Goal: Information Seeking & Learning: Learn about a topic

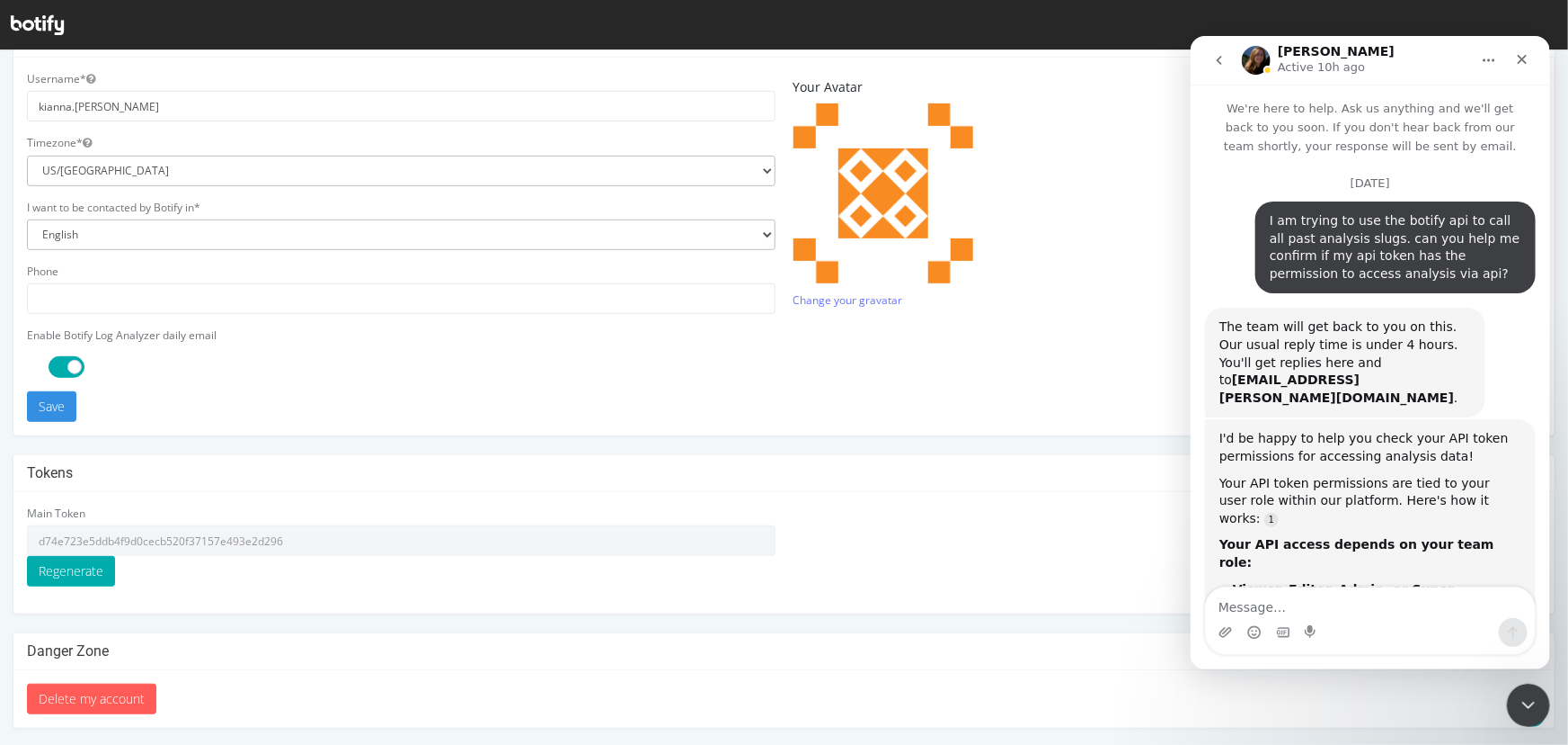
scroll to position [15083, 0]
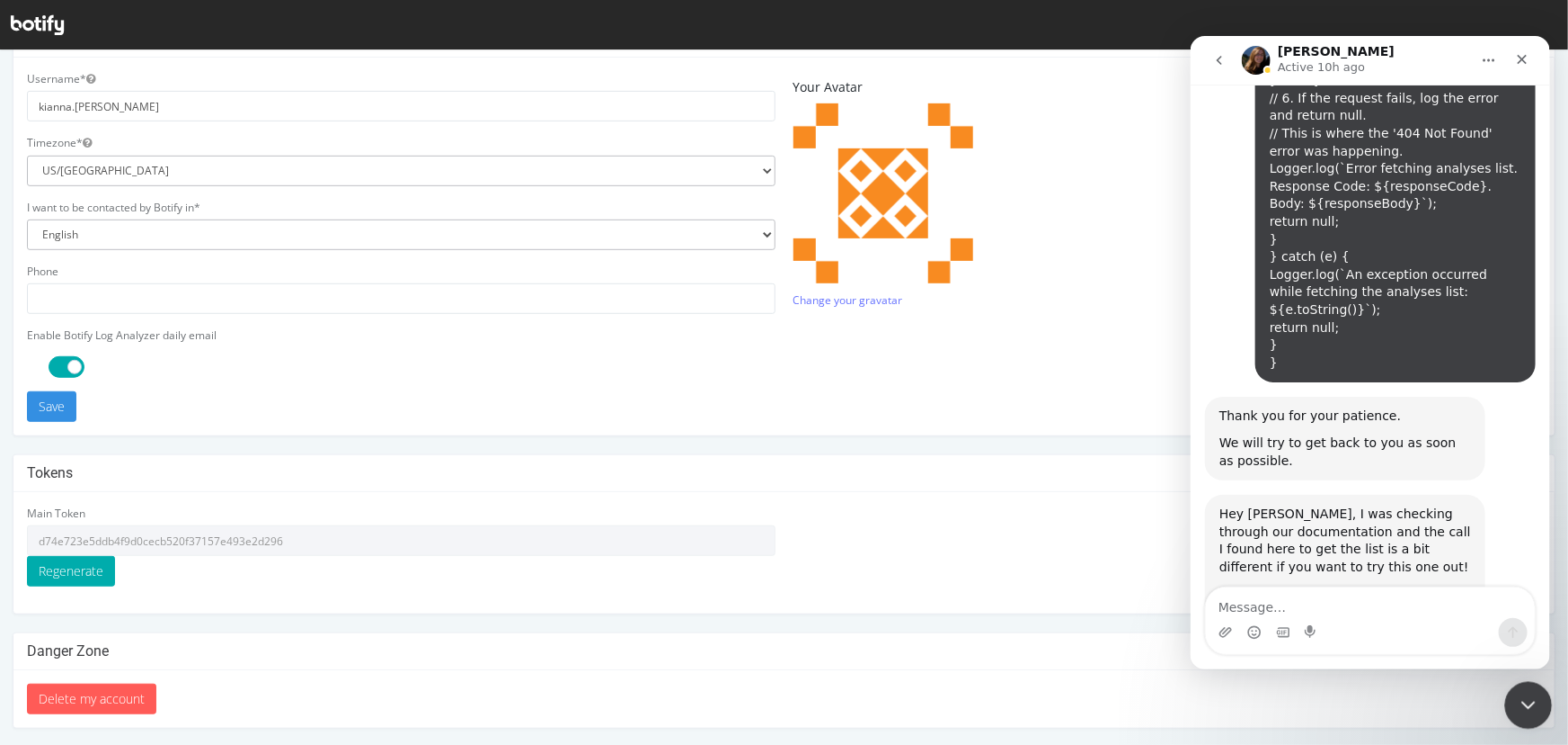
click at [1520, 705] on icon "Close Intercom Messenger" at bounding box center [1526, 702] width 21 height 21
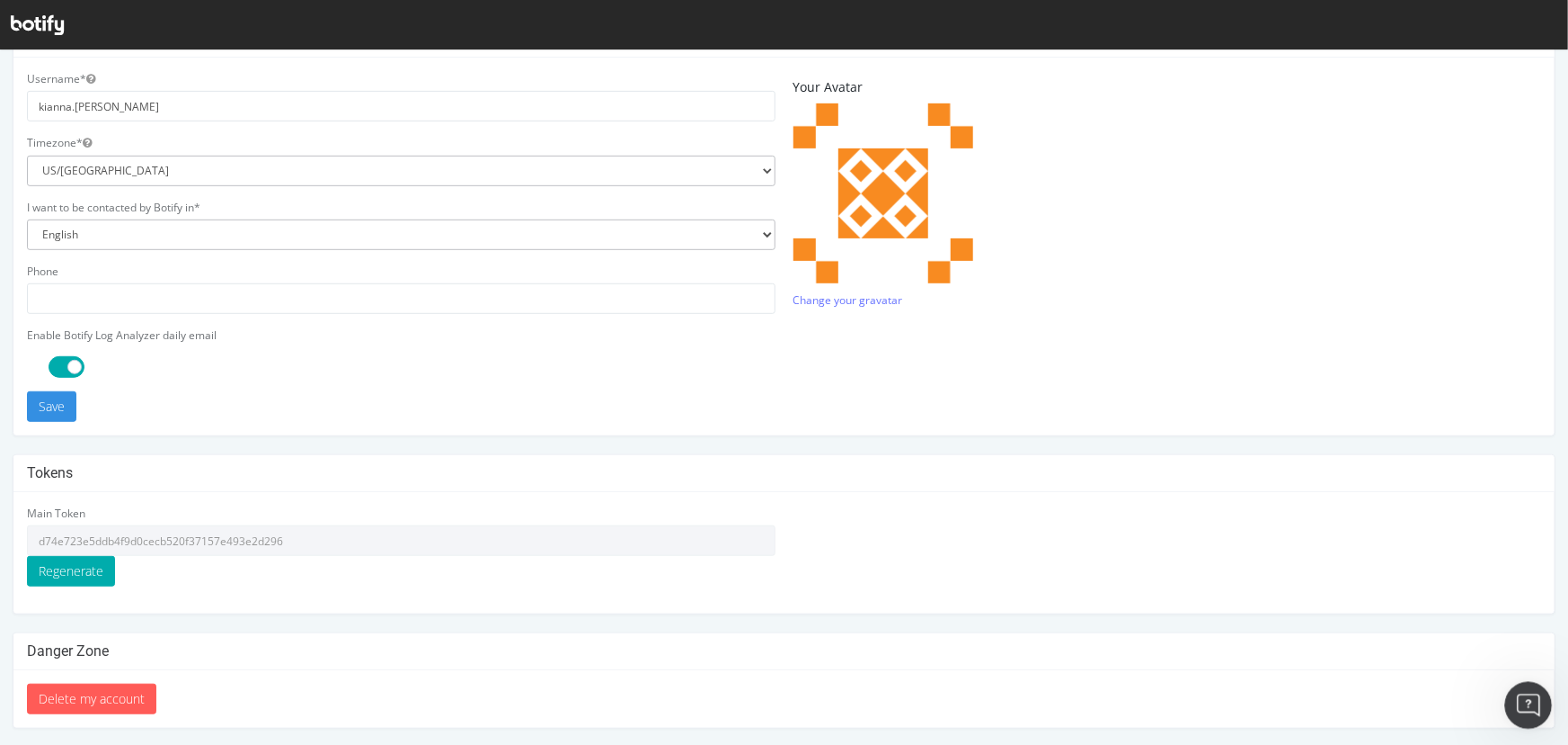
click at [1532, 696] on icon "Open Intercom Messenger" at bounding box center [1526, 703] width 30 height 30
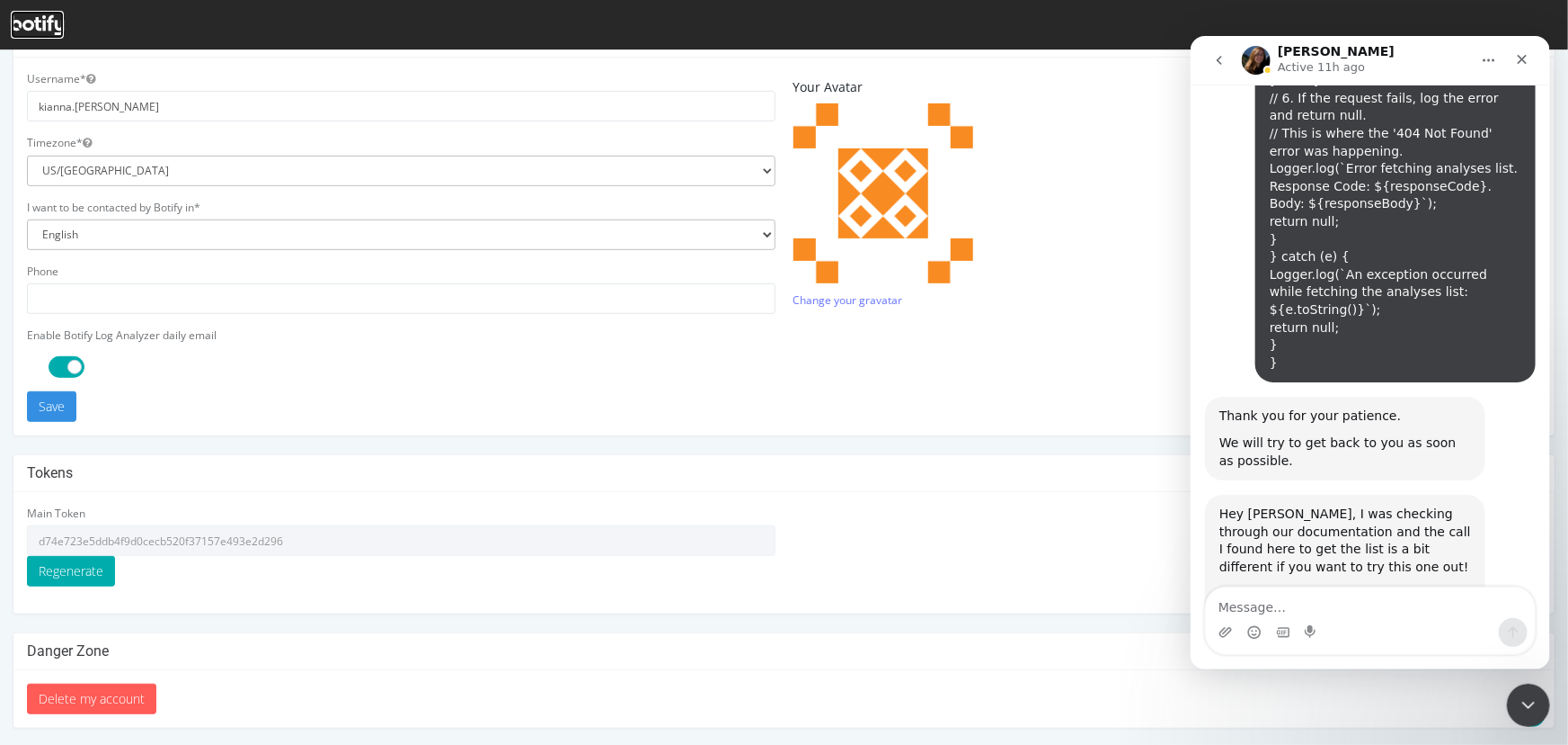
click at [49, 26] on icon at bounding box center [37, 25] width 53 height 20
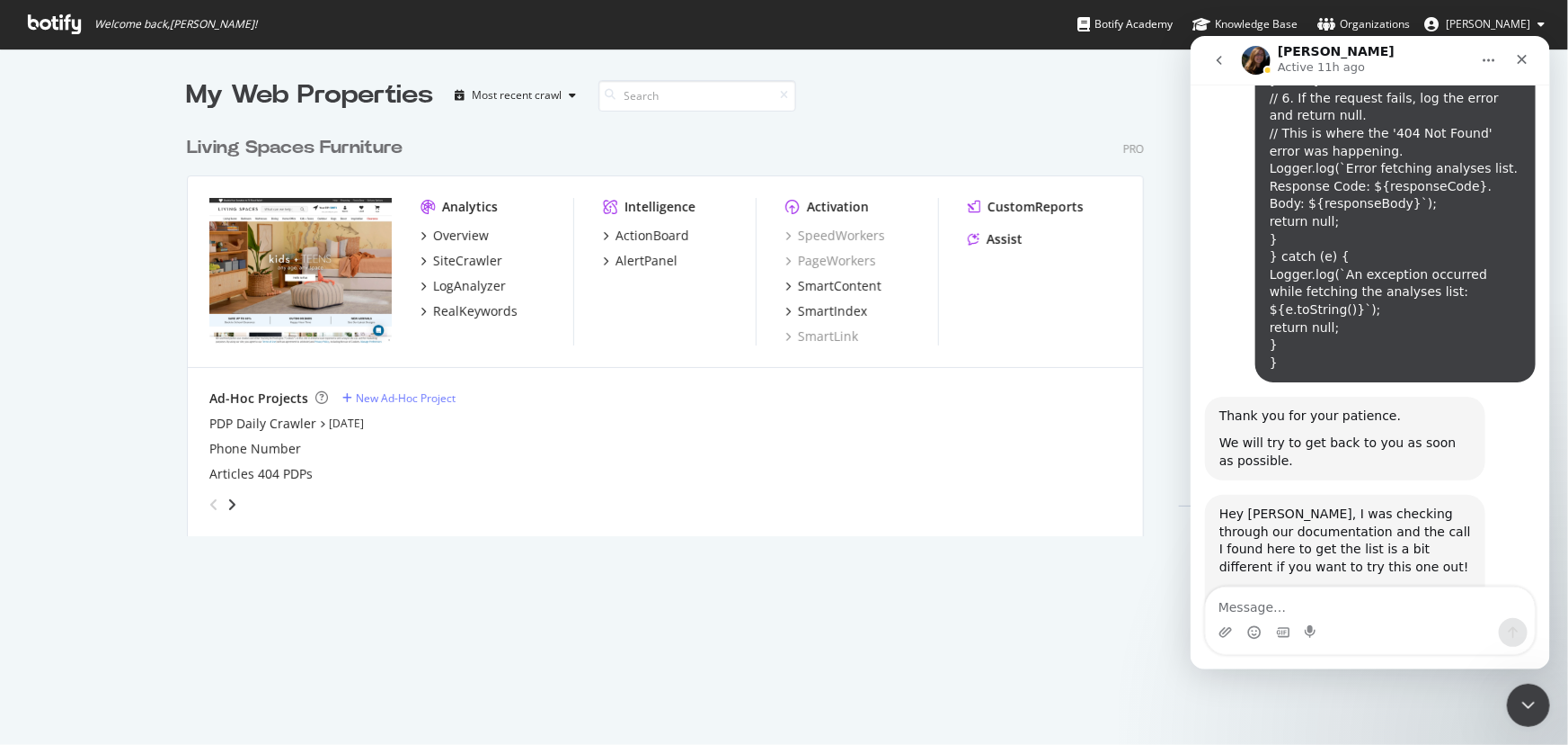
scroll to position [410, 959]
click at [659, 267] on div "AlertPanel" at bounding box center [646, 261] width 62 height 18
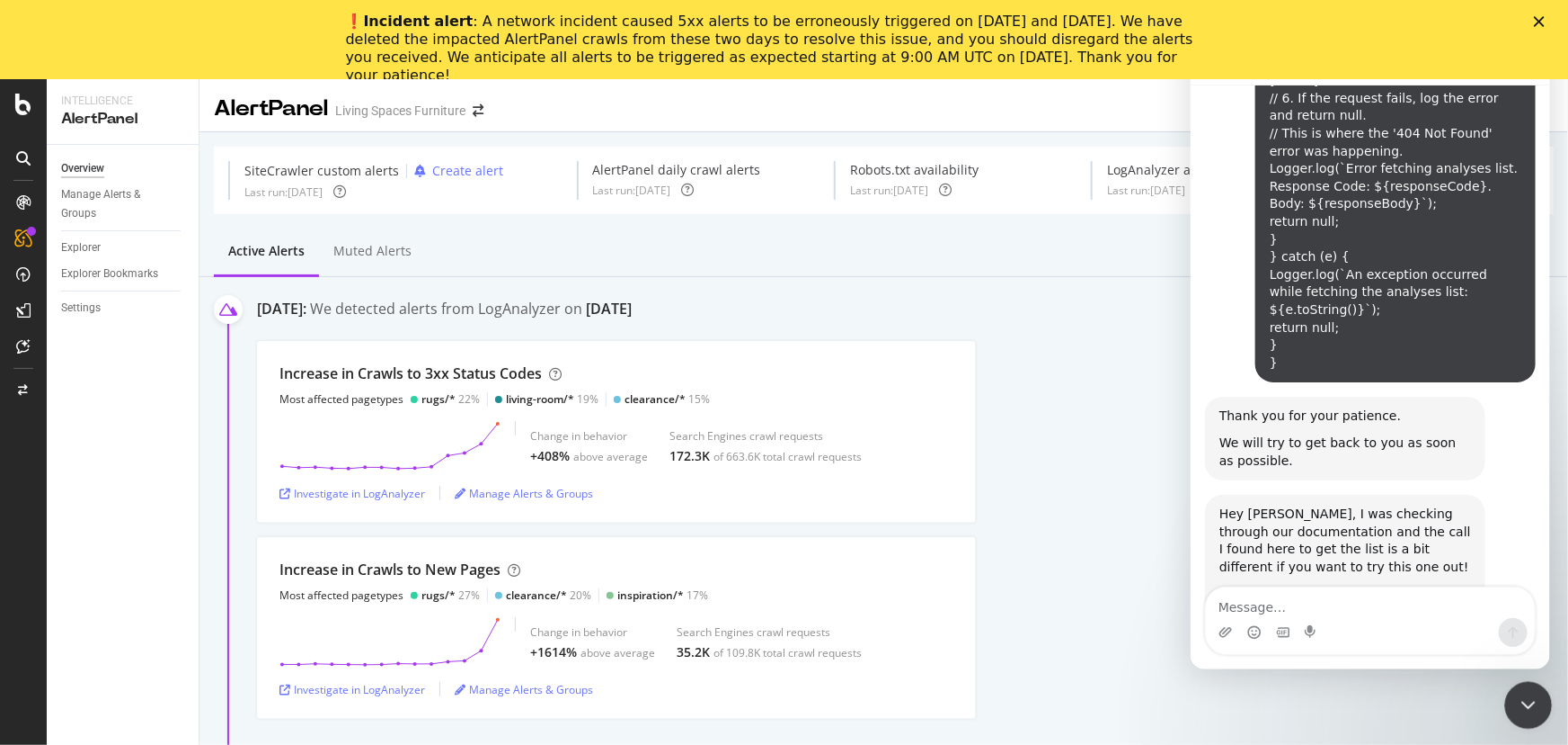
click at [1541, 714] on div "Close Intercom Messenger" at bounding box center [1526, 702] width 43 height 43
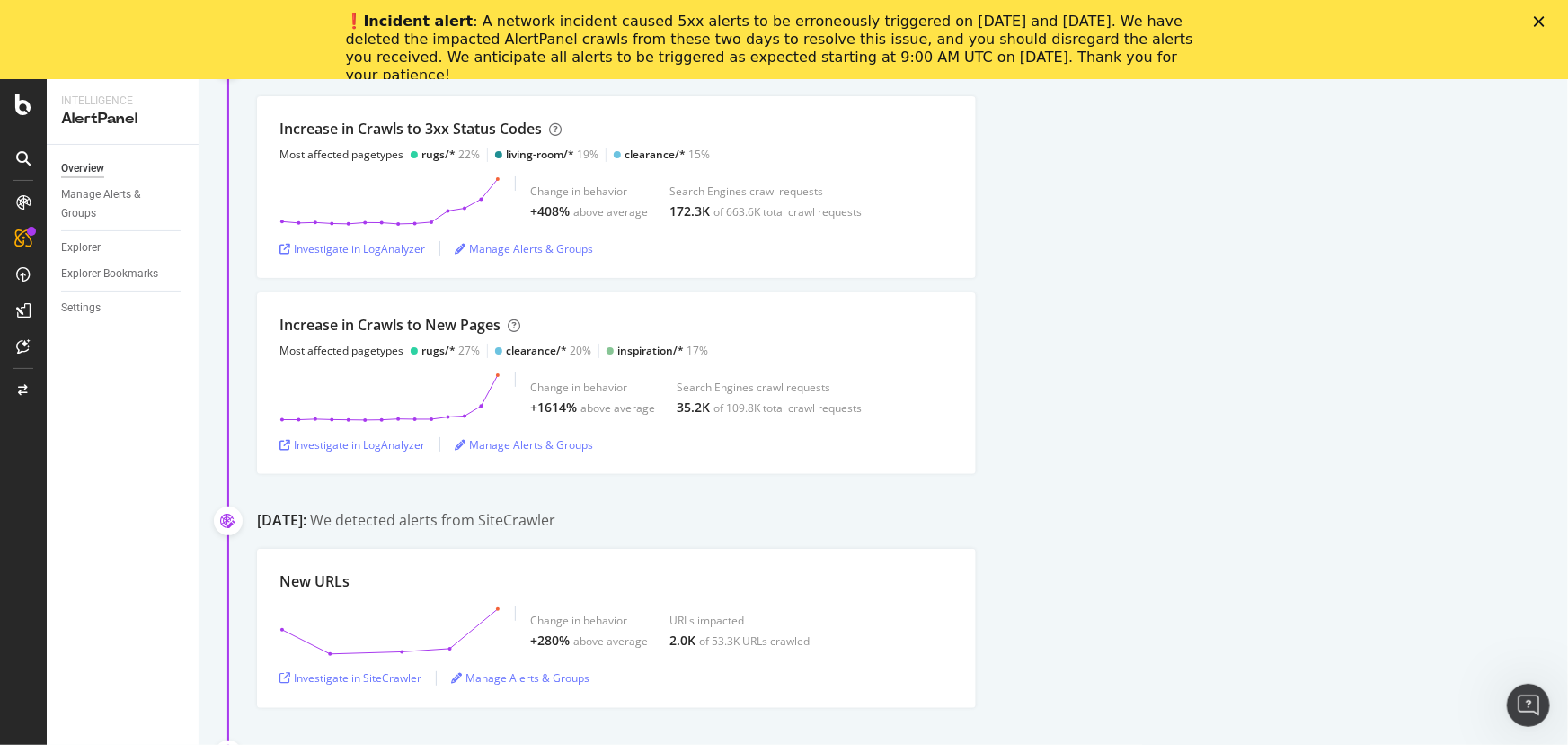
scroll to position [490, 0]
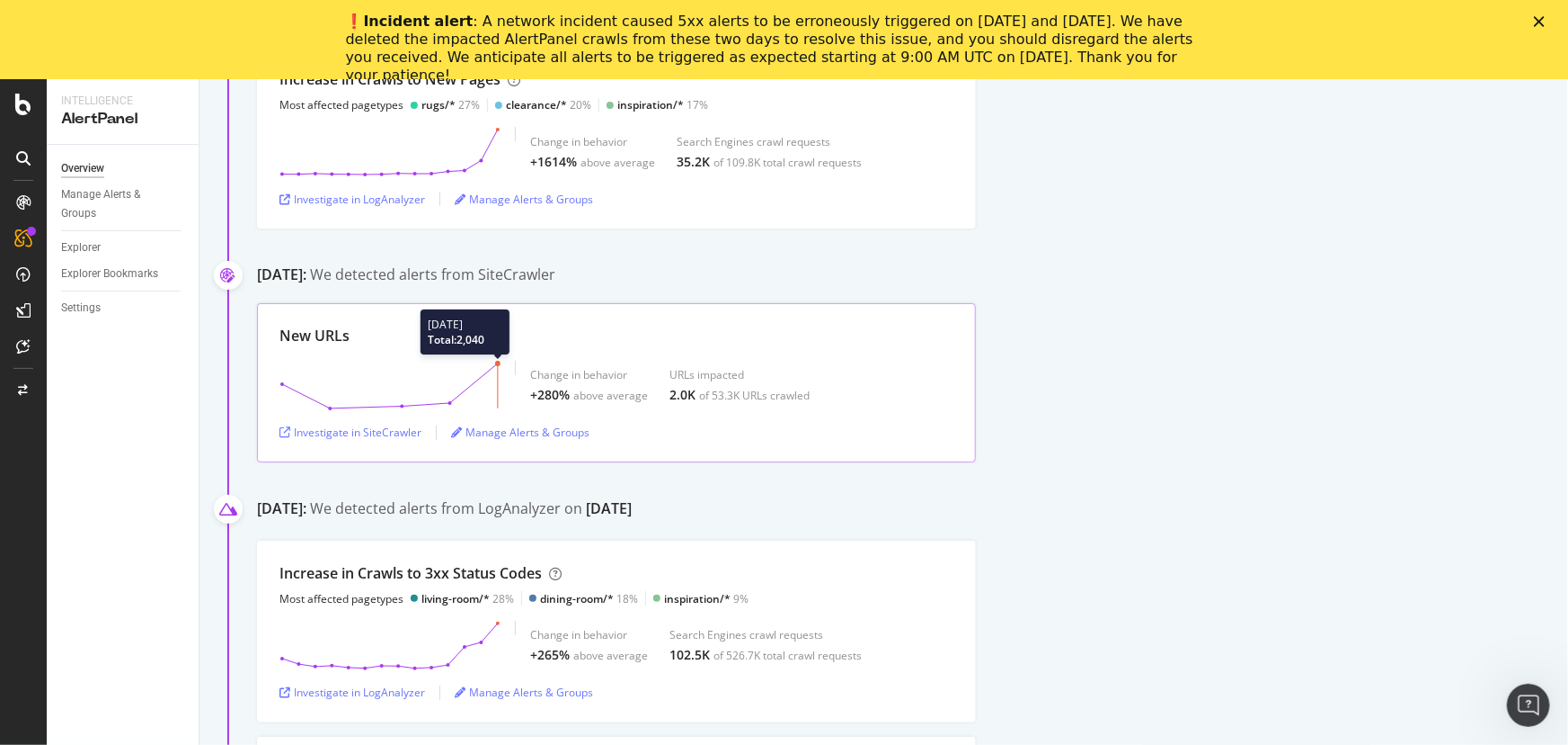
click at [495, 363] on circle at bounding box center [498, 364] width 6 height 6
click at [390, 429] on div "Investigate in SiteCrawler" at bounding box center [351, 432] width 142 height 15
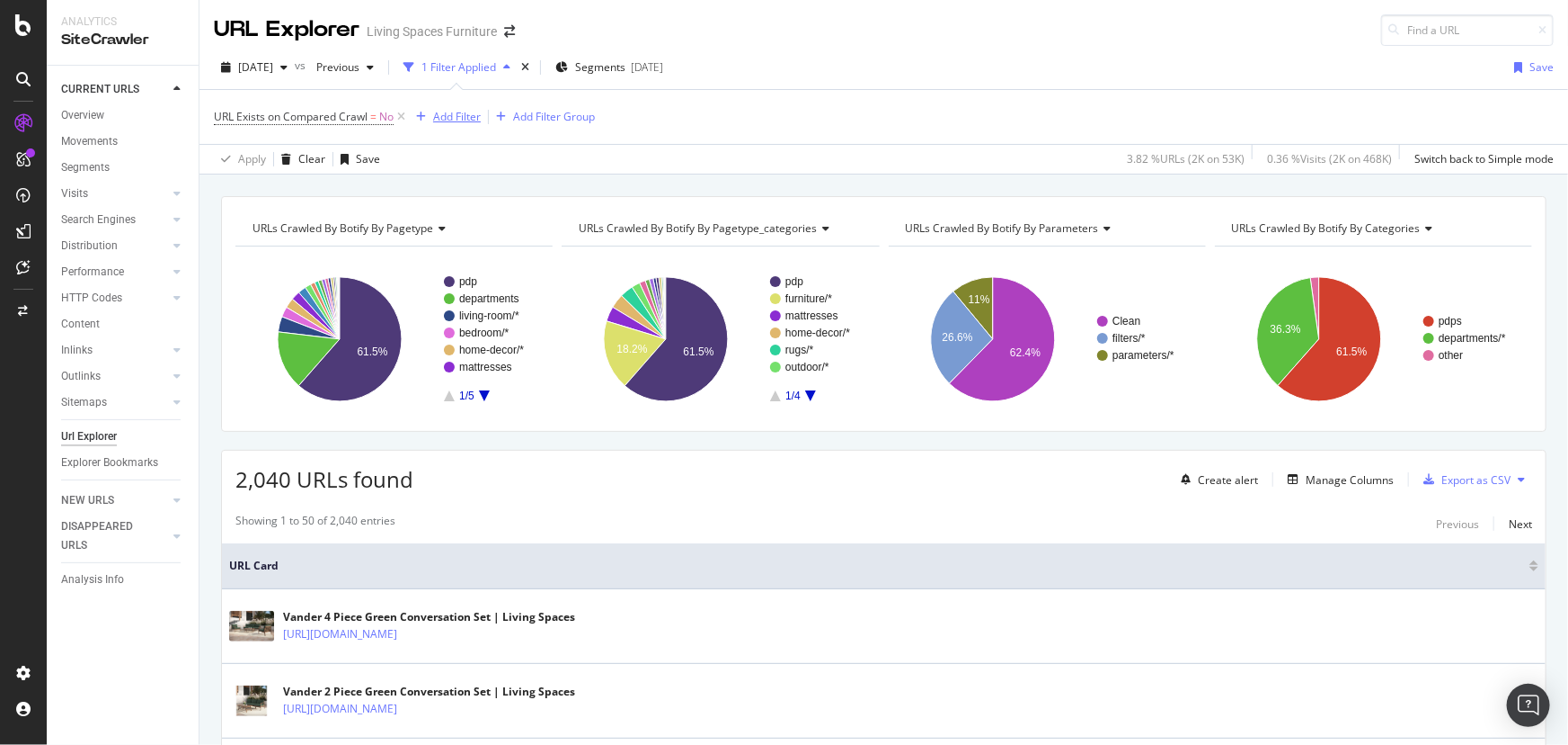
click at [443, 116] on div "Add Filter" at bounding box center [457, 116] width 48 height 15
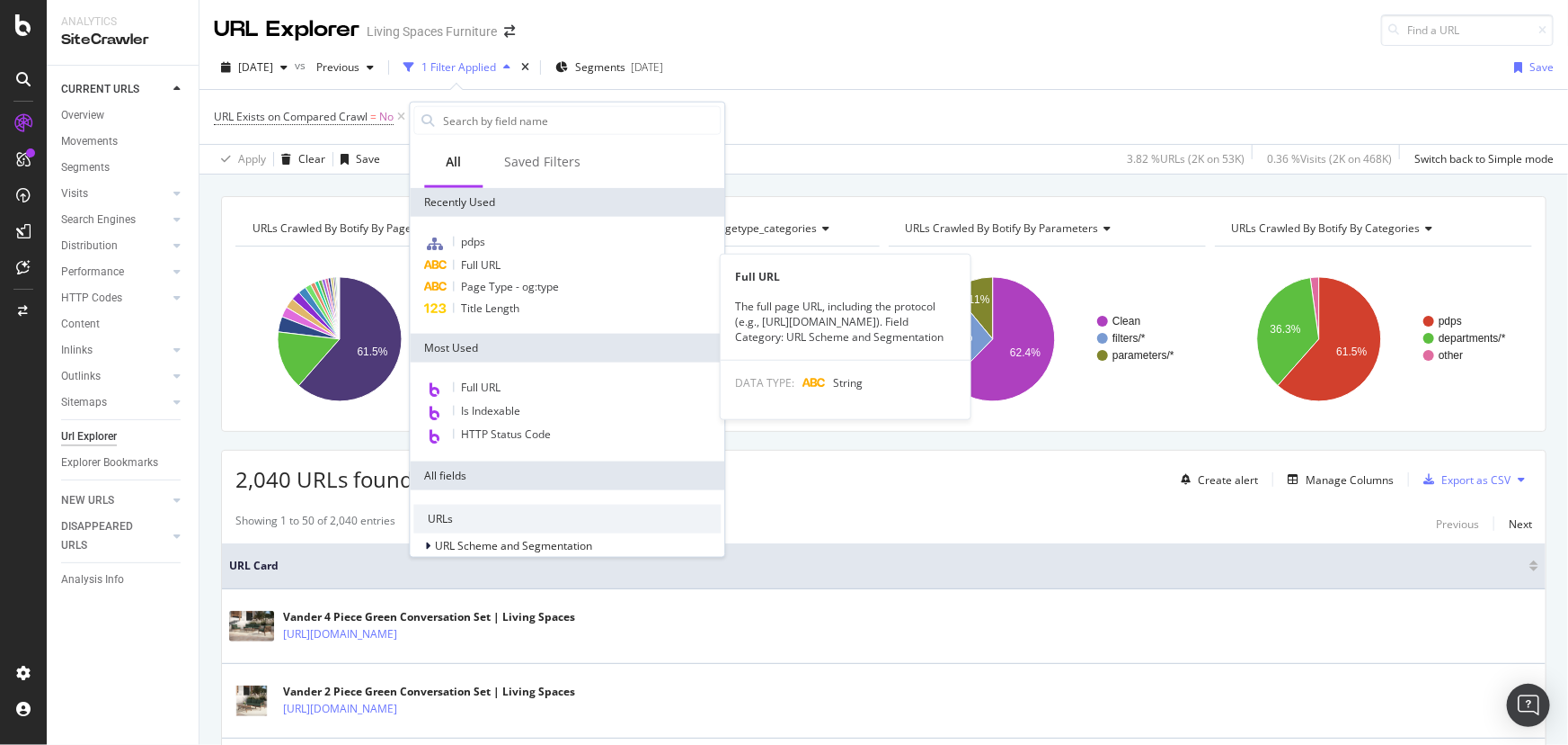
click at [485, 263] on span "Full URL" at bounding box center [480, 265] width 39 height 15
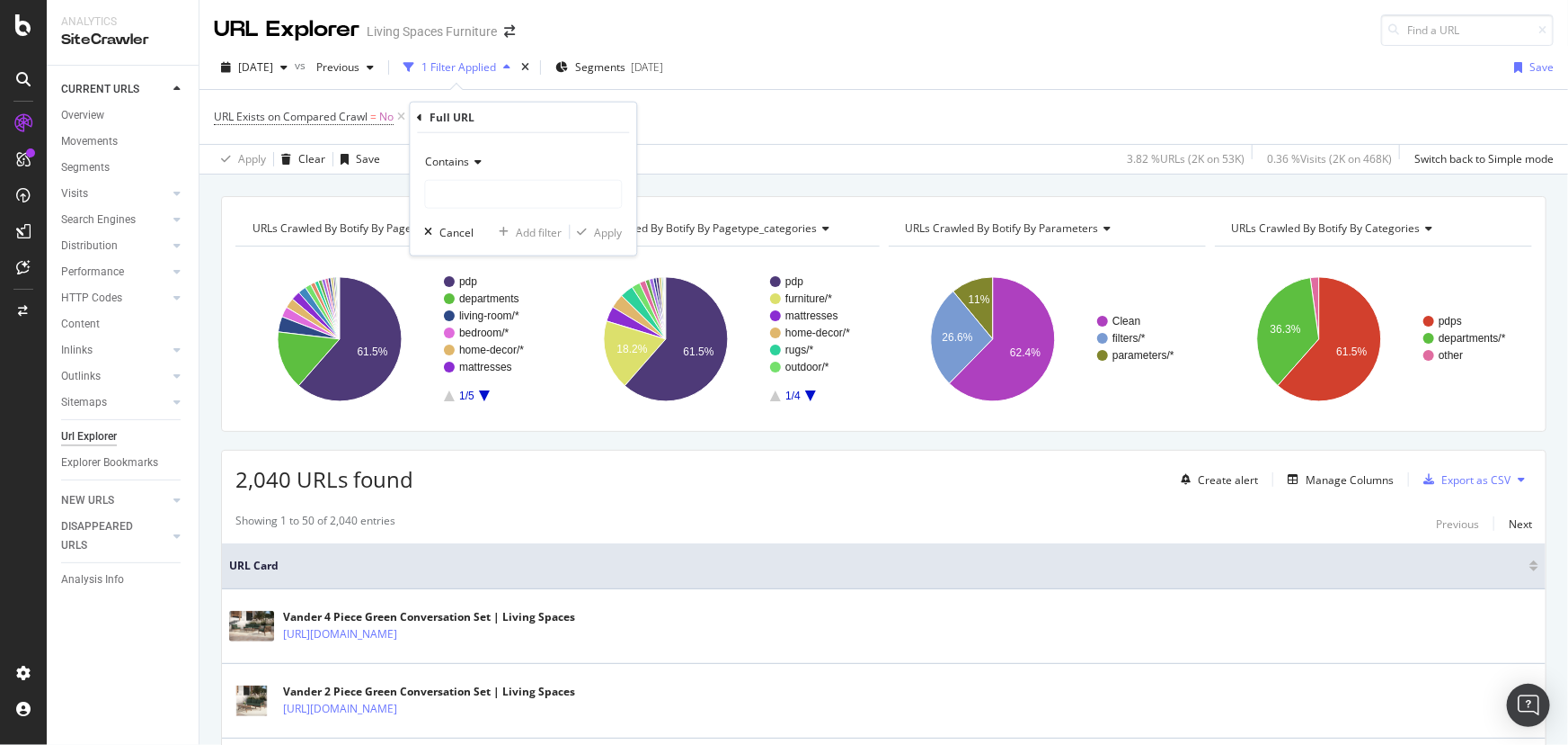
click at [460, 157] on span "Contains" at bounding box center [447, 162] width 44 height 15
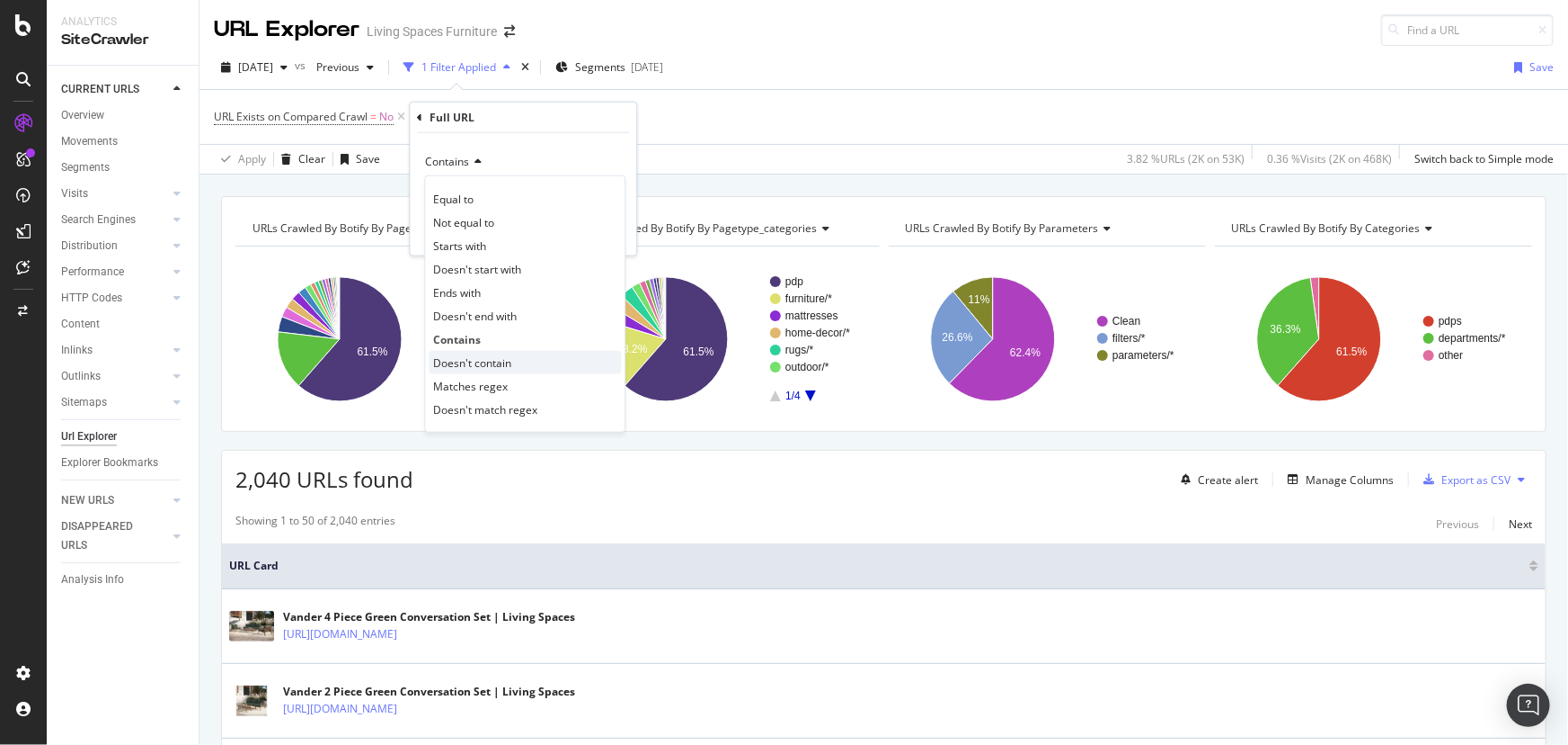
click at [486, 356] on span "Doesn't contain" at bounding box center [471, 362] width 78 height 15
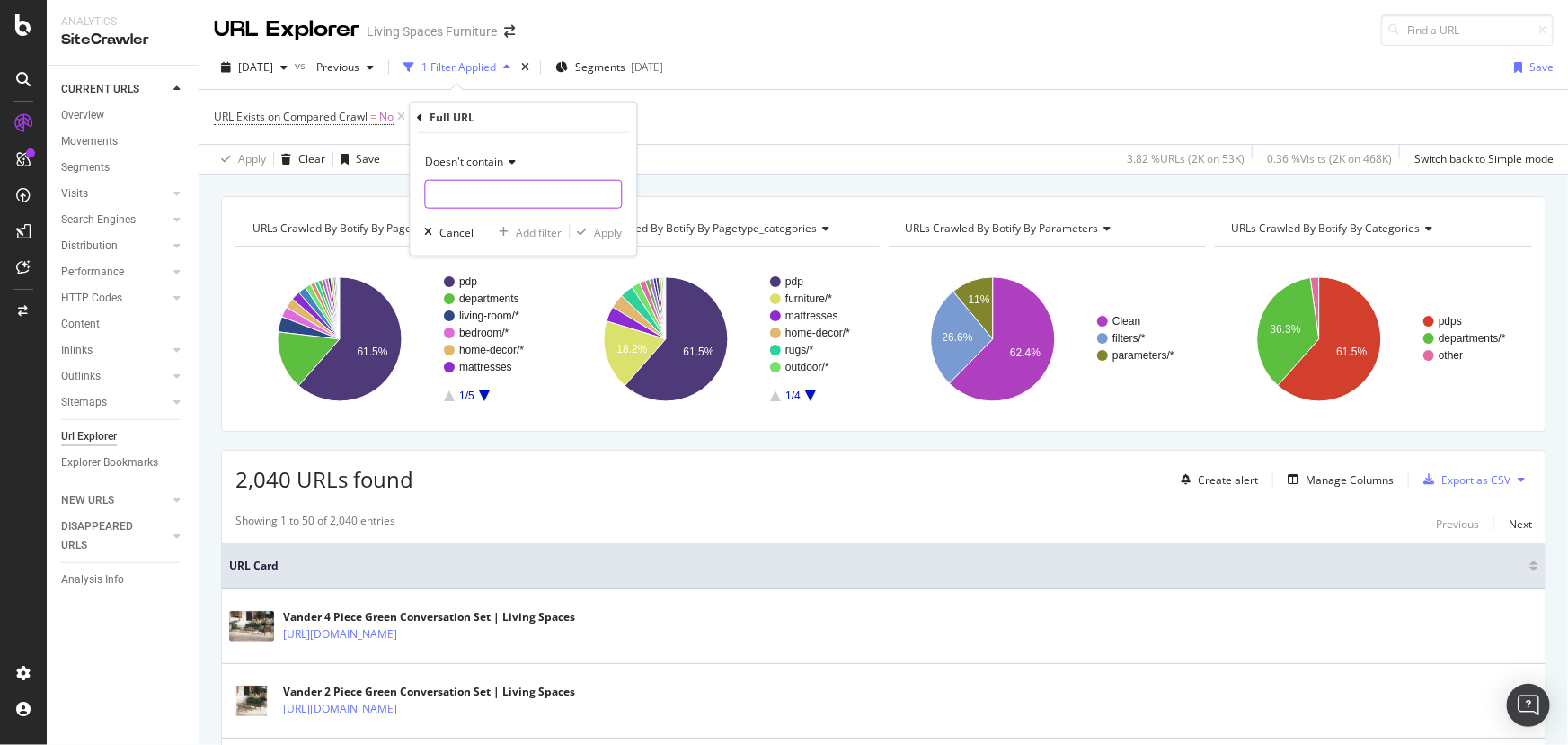
click at [458, 196] on input "text" at bounding box center [523, 194] width 196 height 29
type input "/pdp-"
click at [616, 230] on div "Apply" at bounding box center [608, 232] width 28 height 15
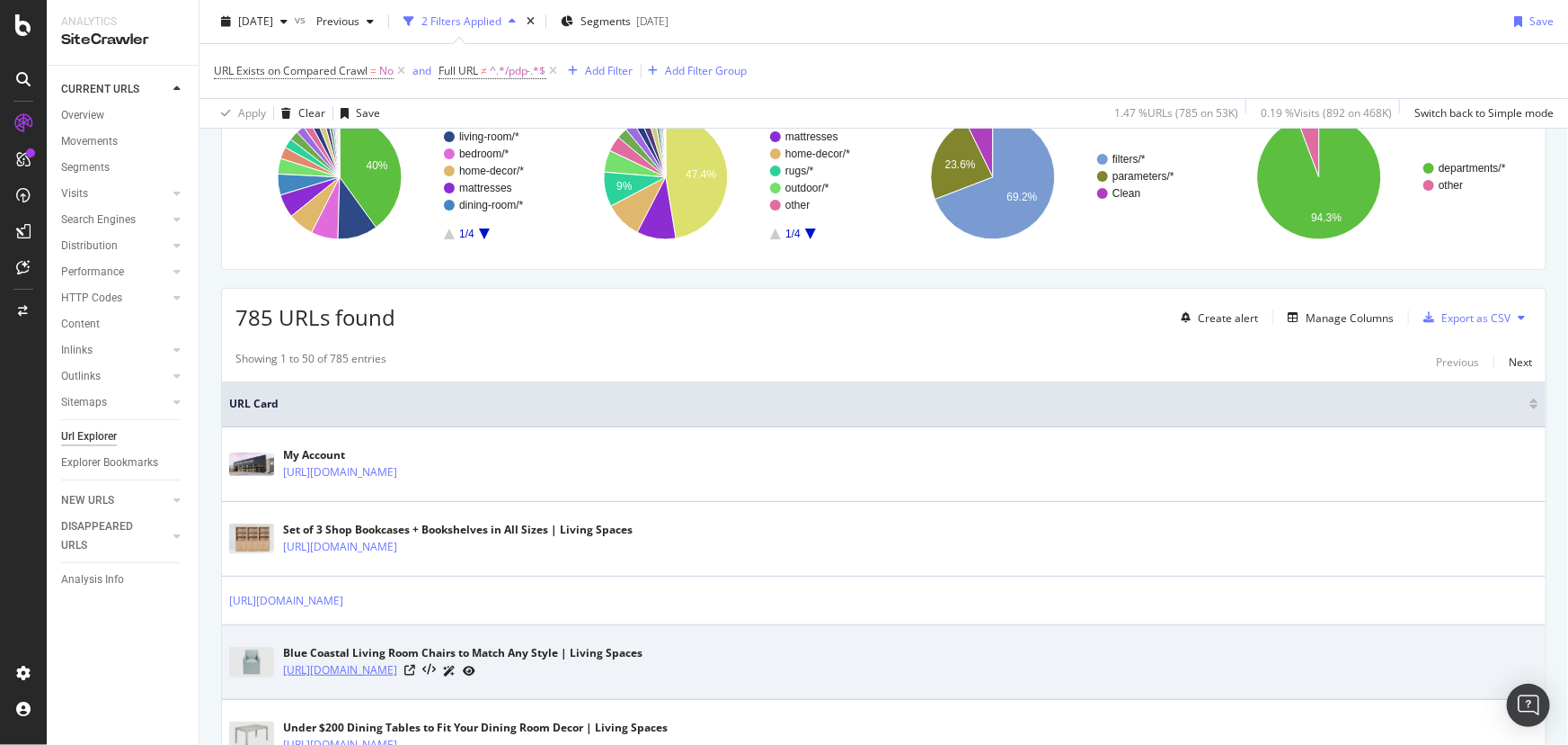
scroll to position [244, 0]
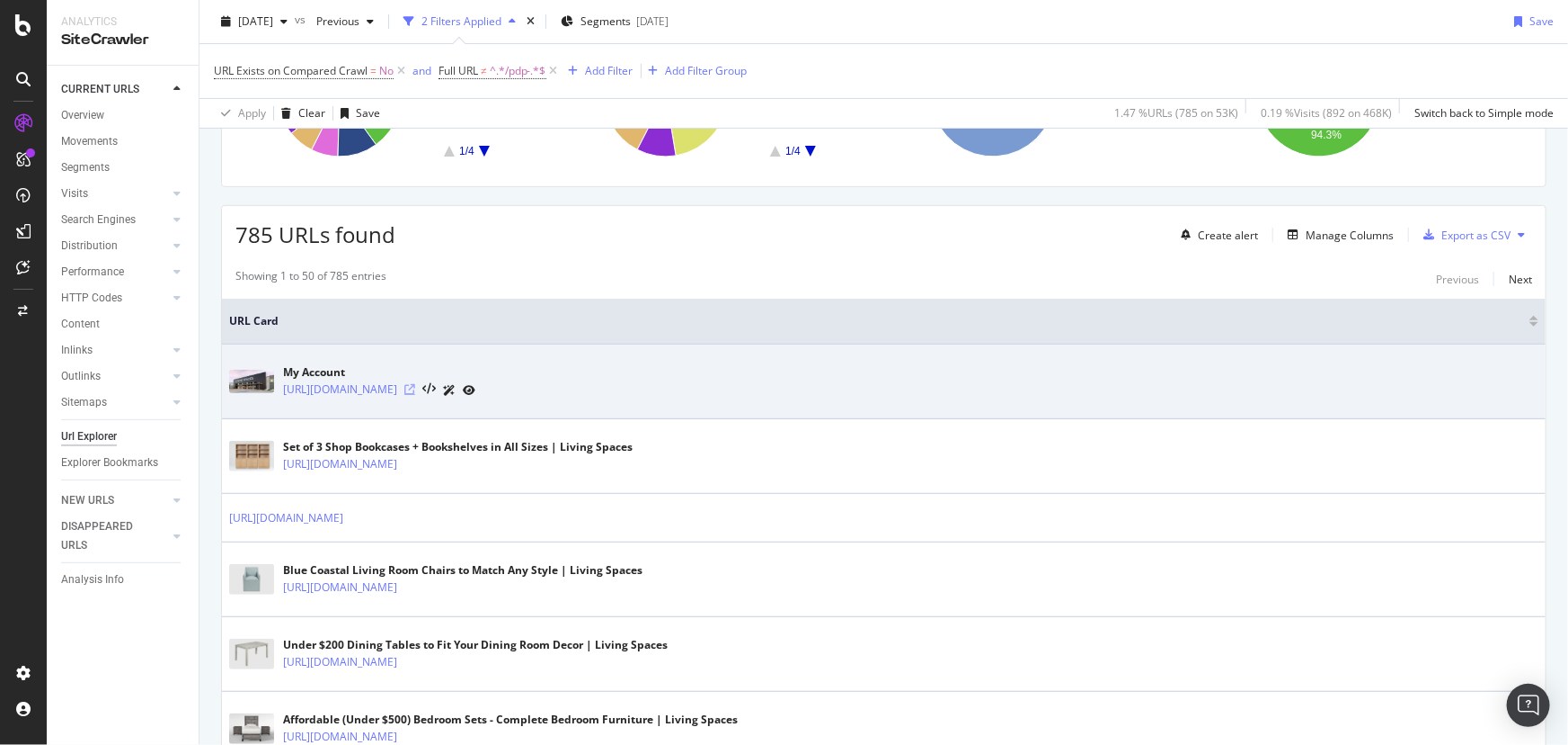
click at [416, 389] on icon at bounding box center [409, 389] width 11 height 11
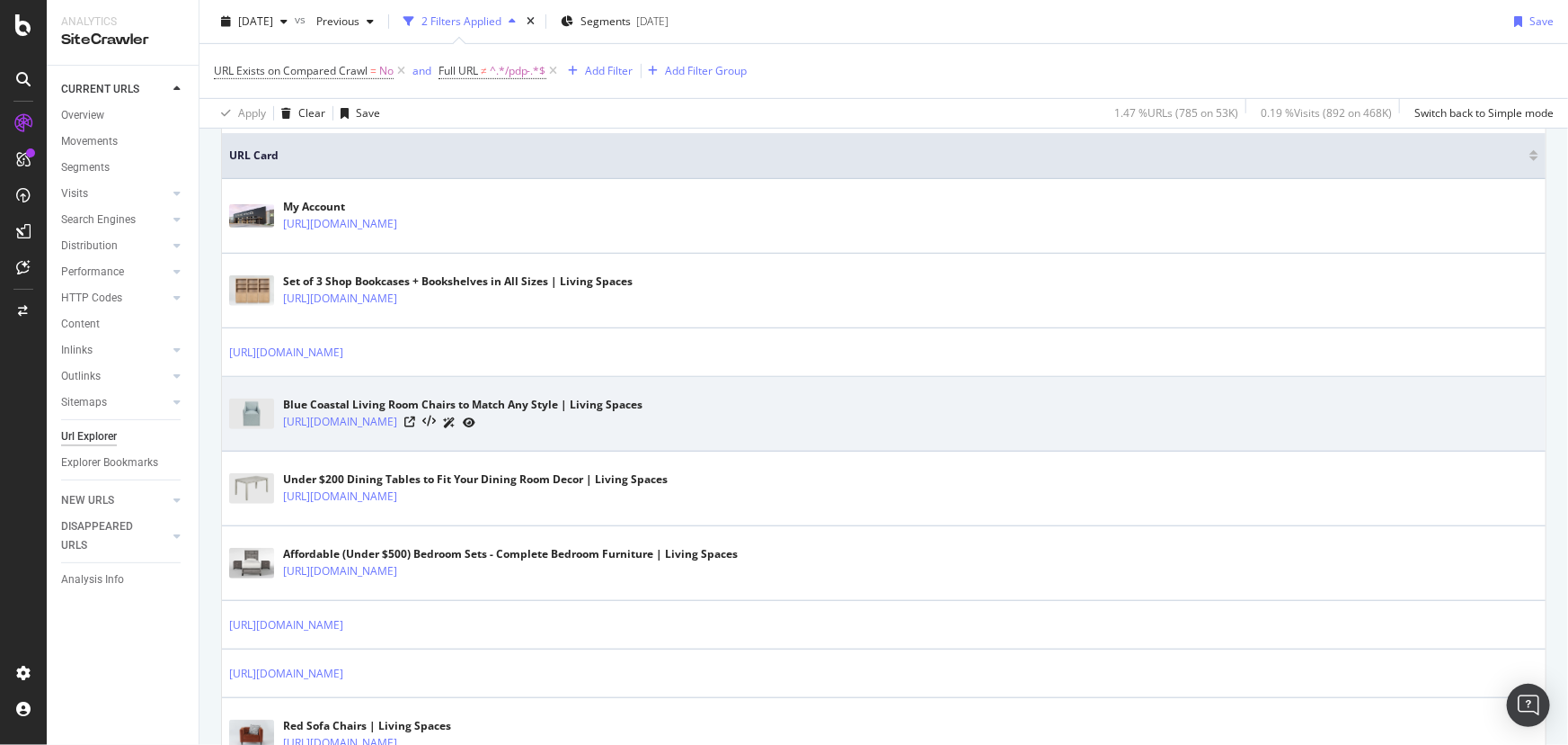
scroll to position [490, 0]
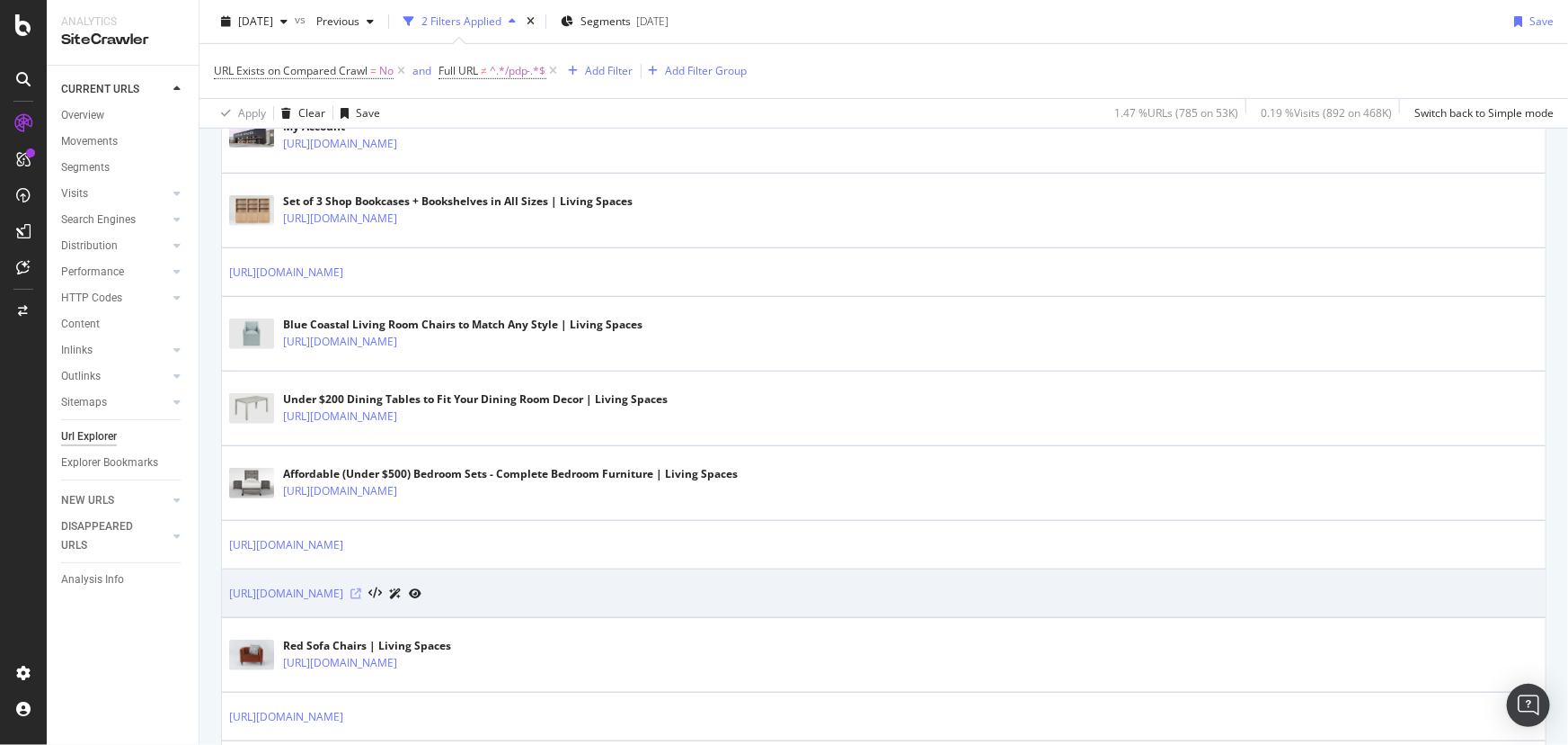
click at [362, 594] on icon at bounding box center [355, 593] width 11 height 11
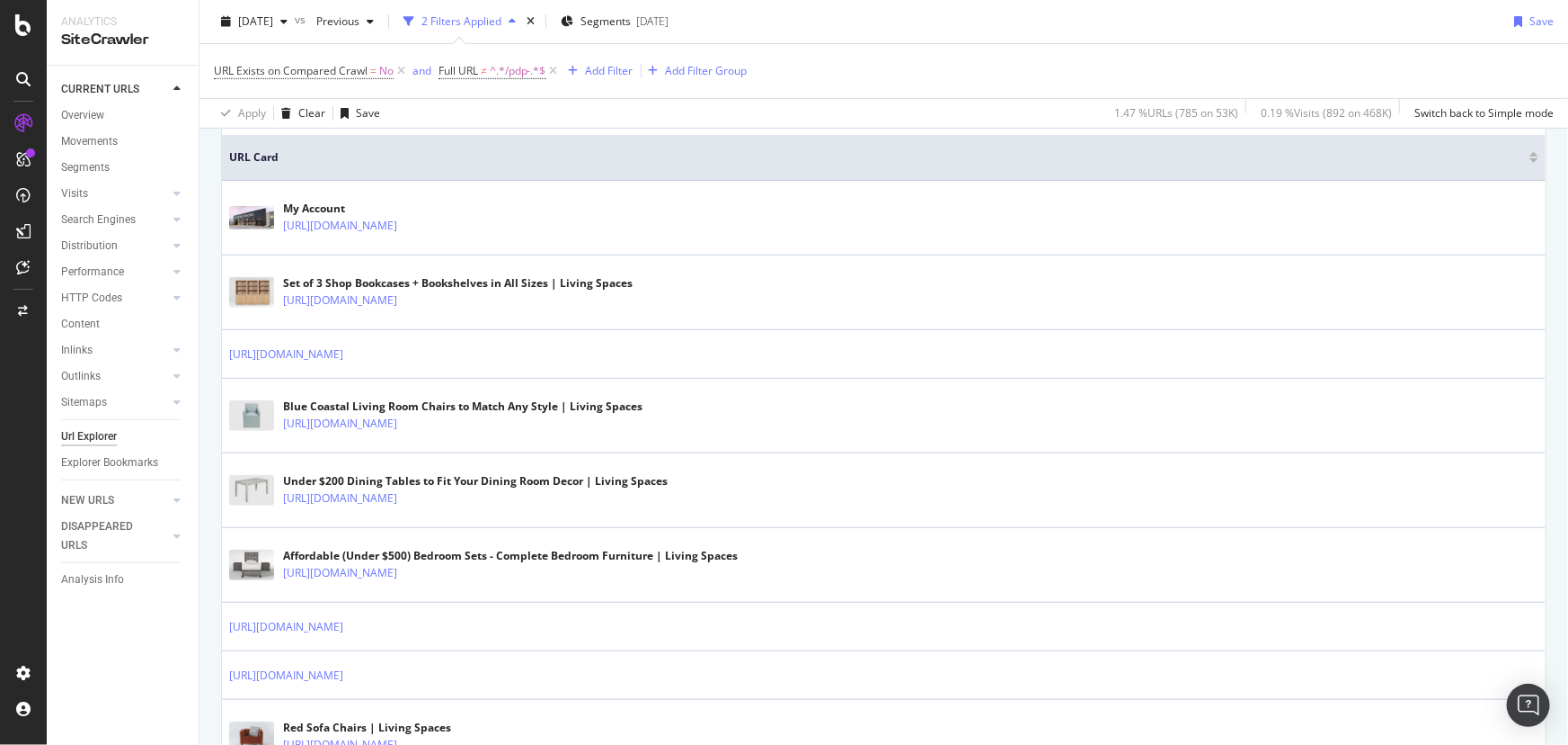
scroll to position [0, 0]
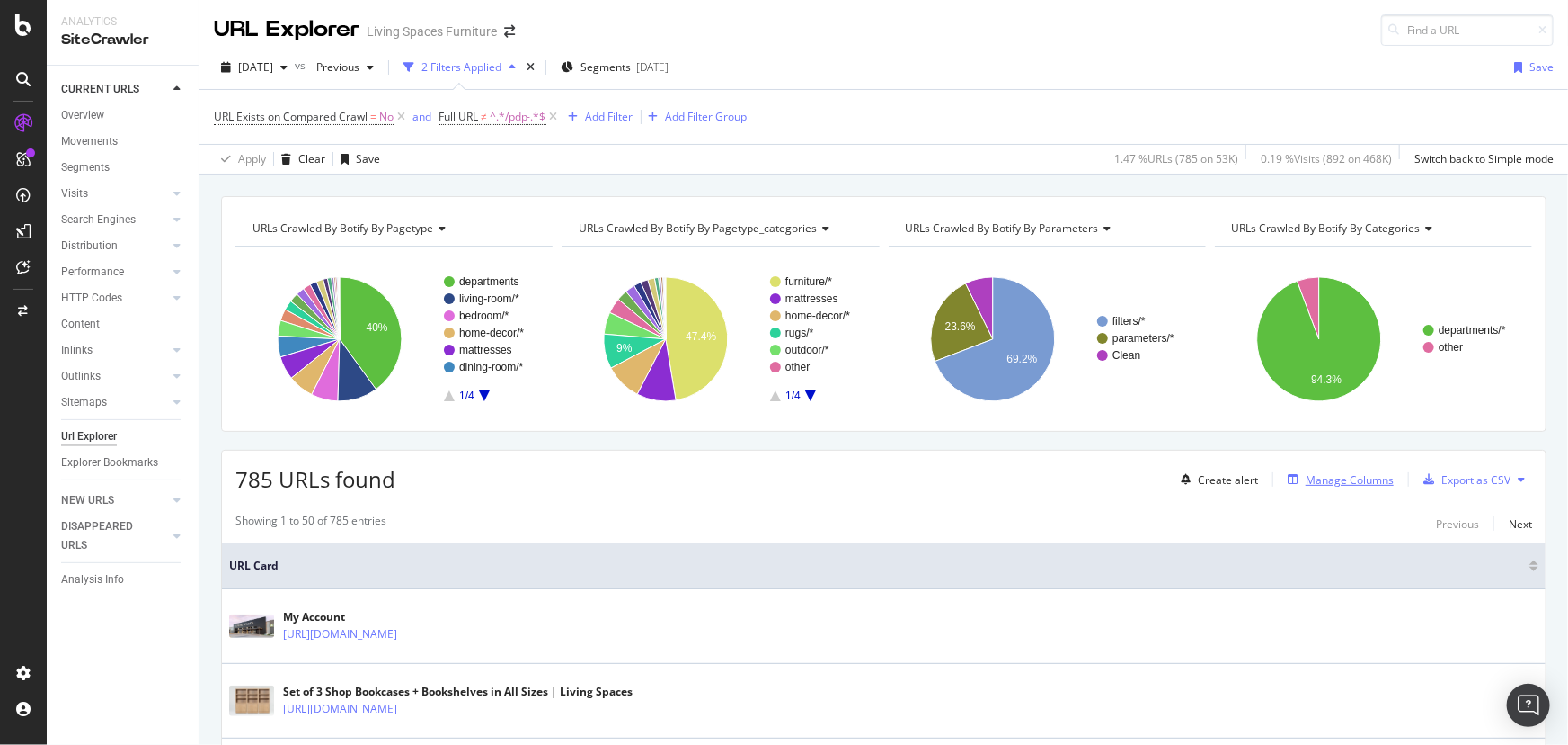
click at [1319, 478] on div "Manage Columns" at bounding box center [1350, 479] width 89 height 15
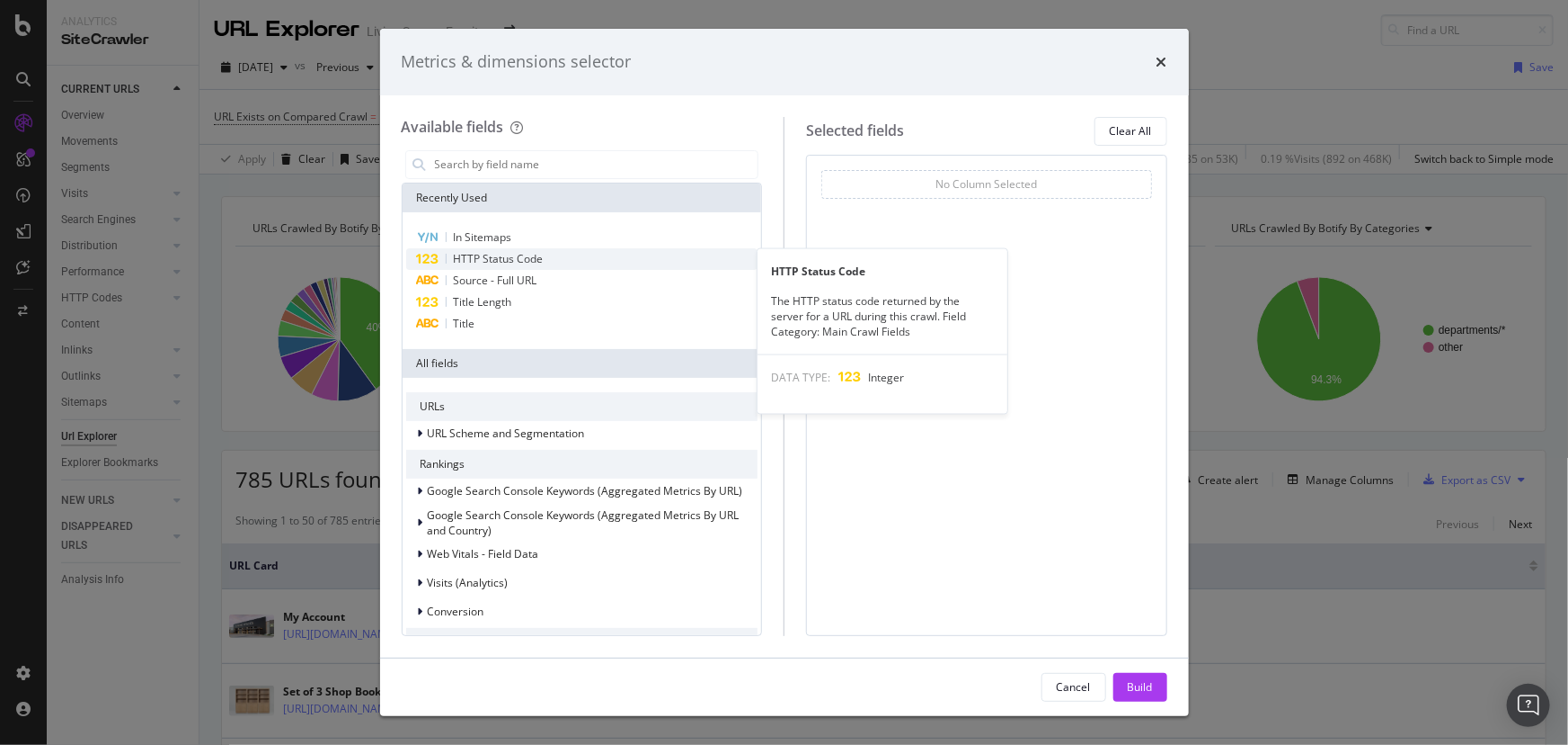
click at [469, 261] on span "HTTP Status Code" at bounding box center [498, 259] width 89 height 15
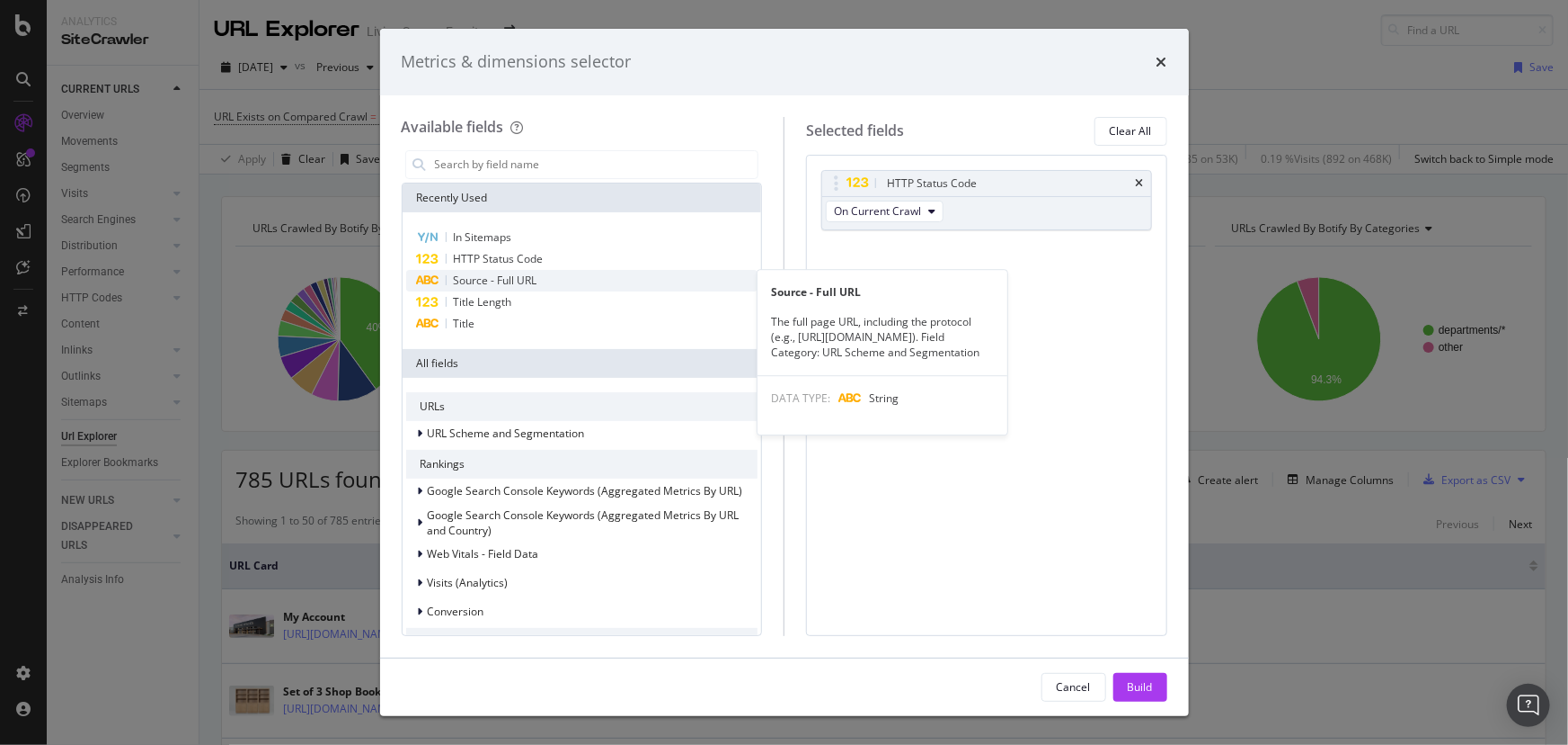
click at [476, 278] on span "Source - Full URL" at bounding box center [495, 280] width 84 height 15
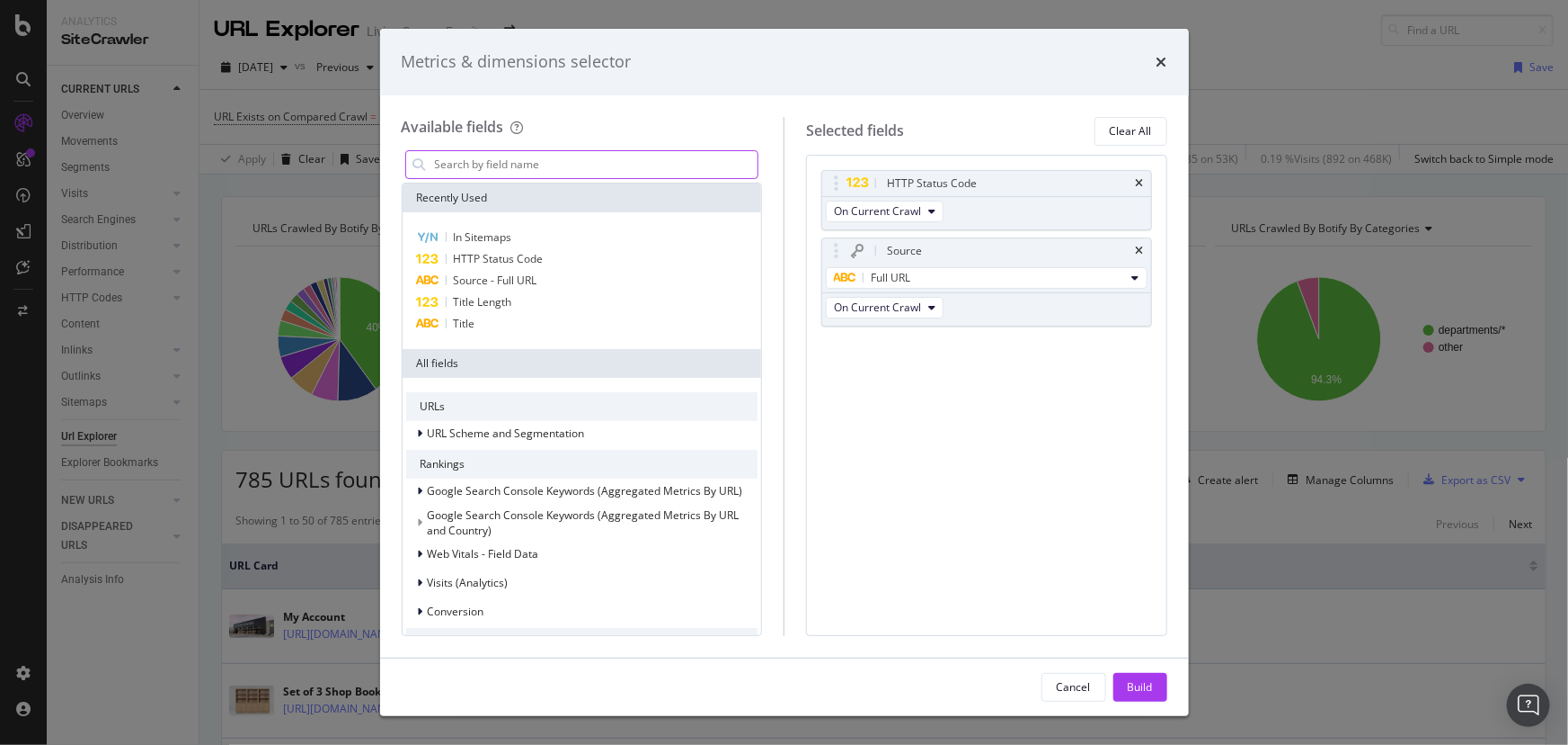
click at [484, 169] on input "modal" at bounding box center [595, 165] width 325 height 27
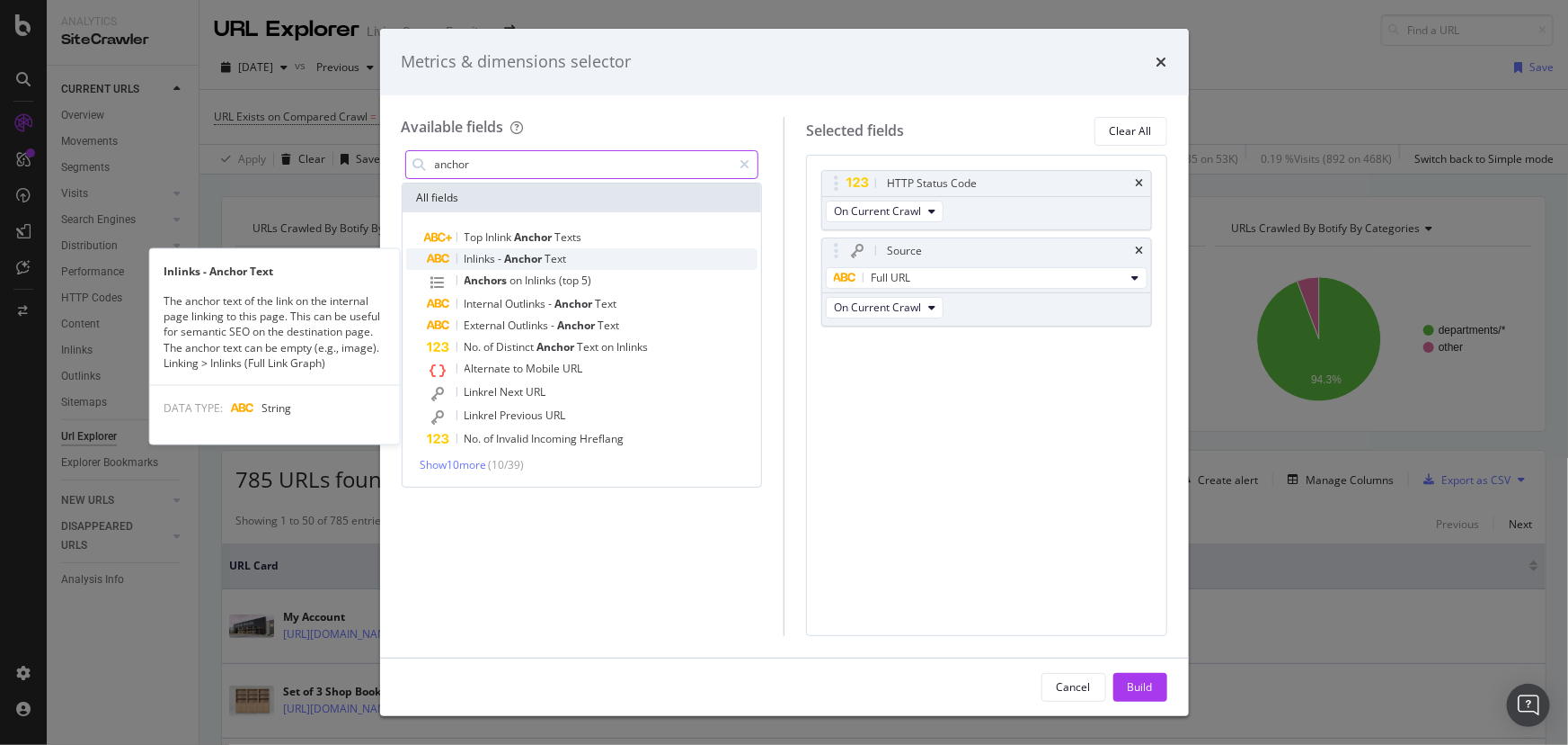
type input "anchor"
click at [534, 255] on span "Anchor" at bounding box center [525, 259] width 40 height 15
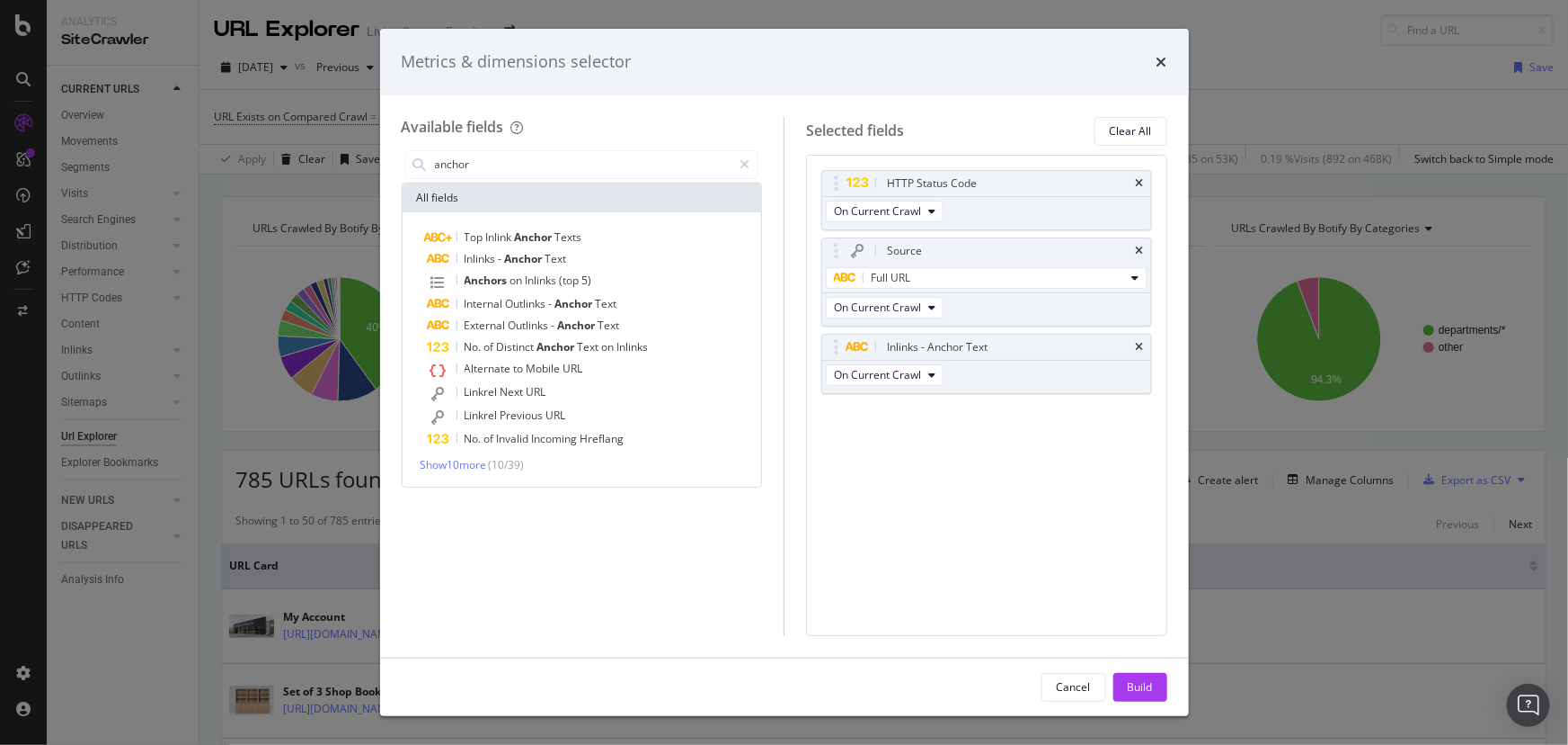
click at [1167, 692] on button "Build" at bounding box center [1141, 687] width 54 height 29
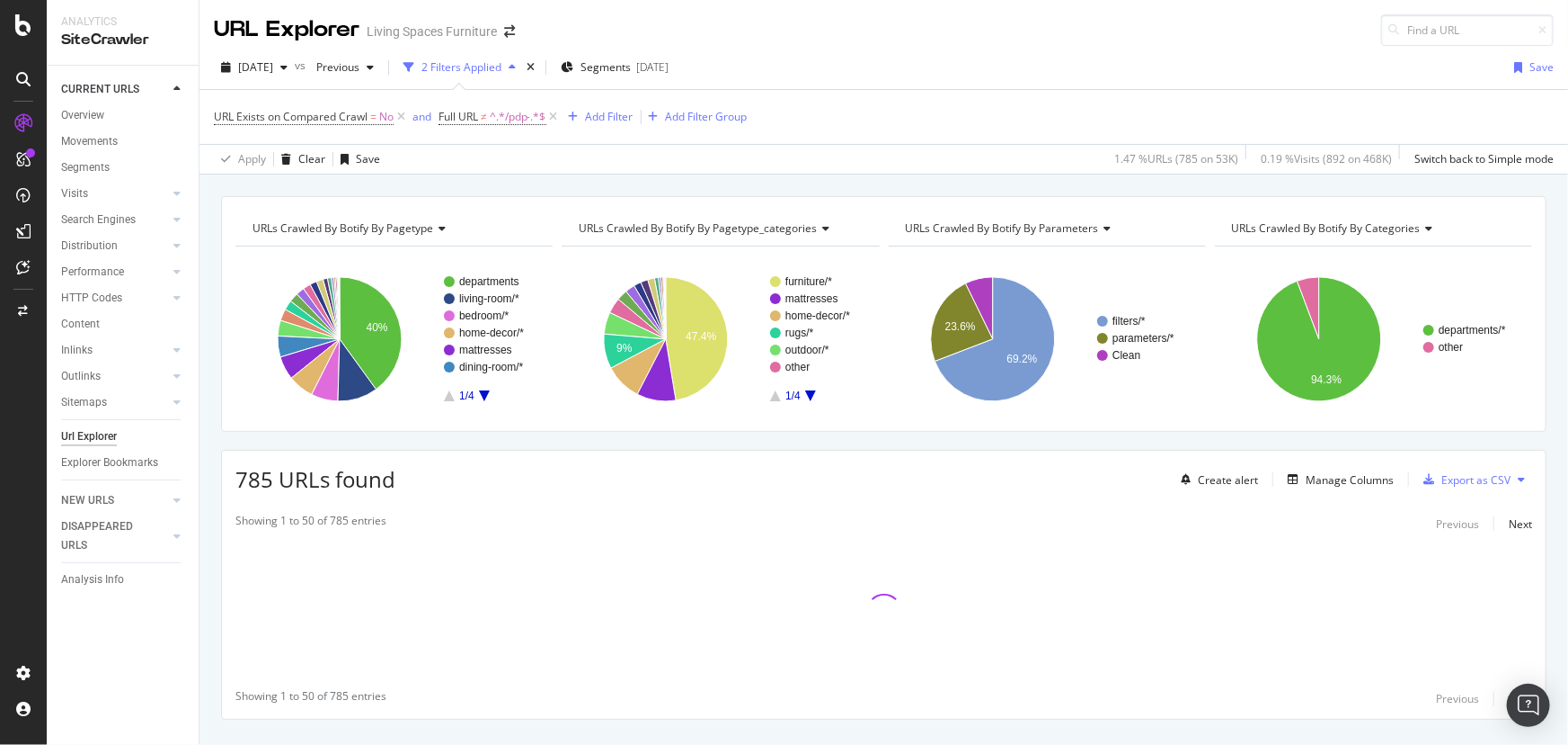
click at [1164, 690] on div "Showing 1 to 50 of 785 entries Previous Next" at bounding box center [884, 699] width 1324 height 21
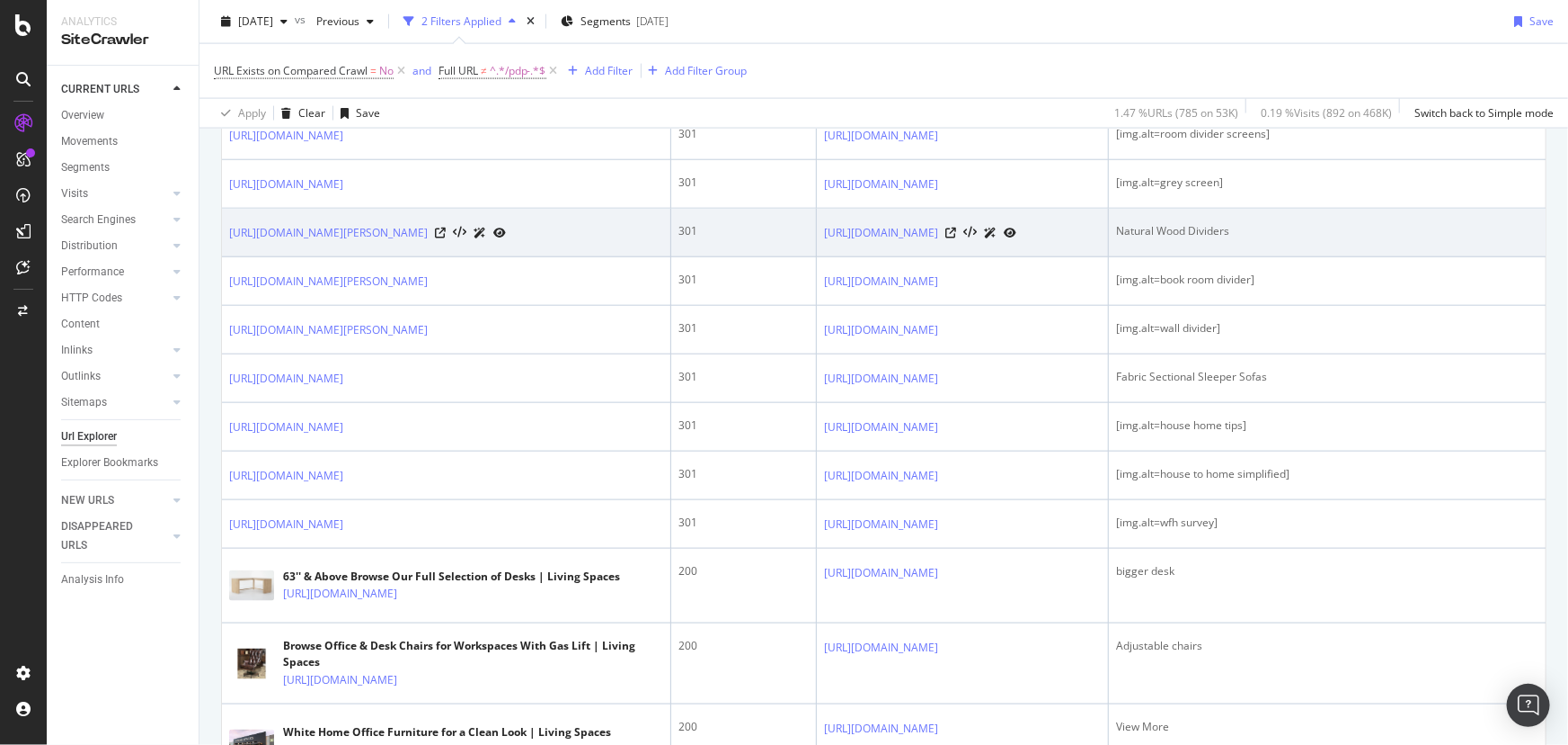
scroll to position [1307, 0]
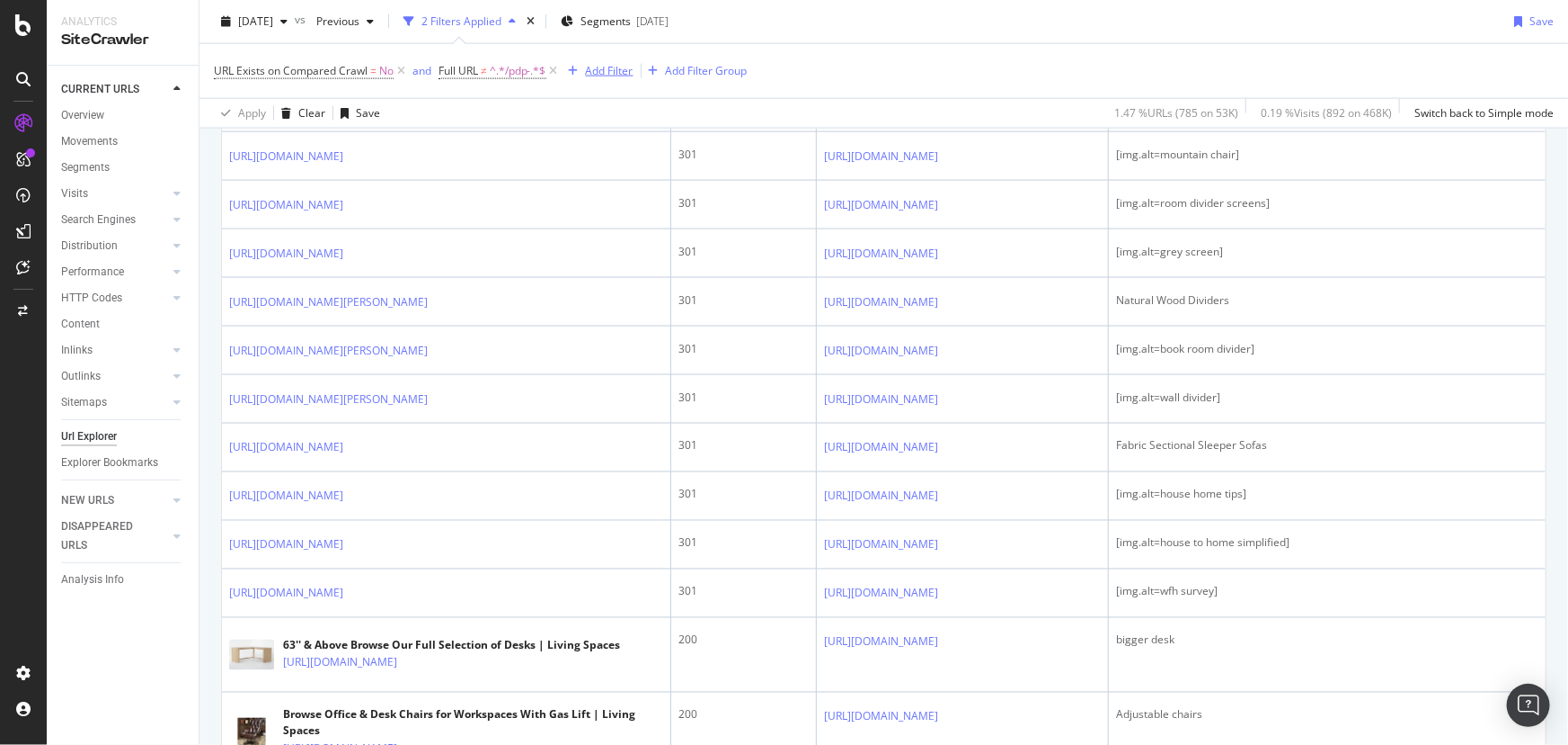
click at [626, 64] on div "Add Filter" at bounding box center [610, 70] width 48 height 15
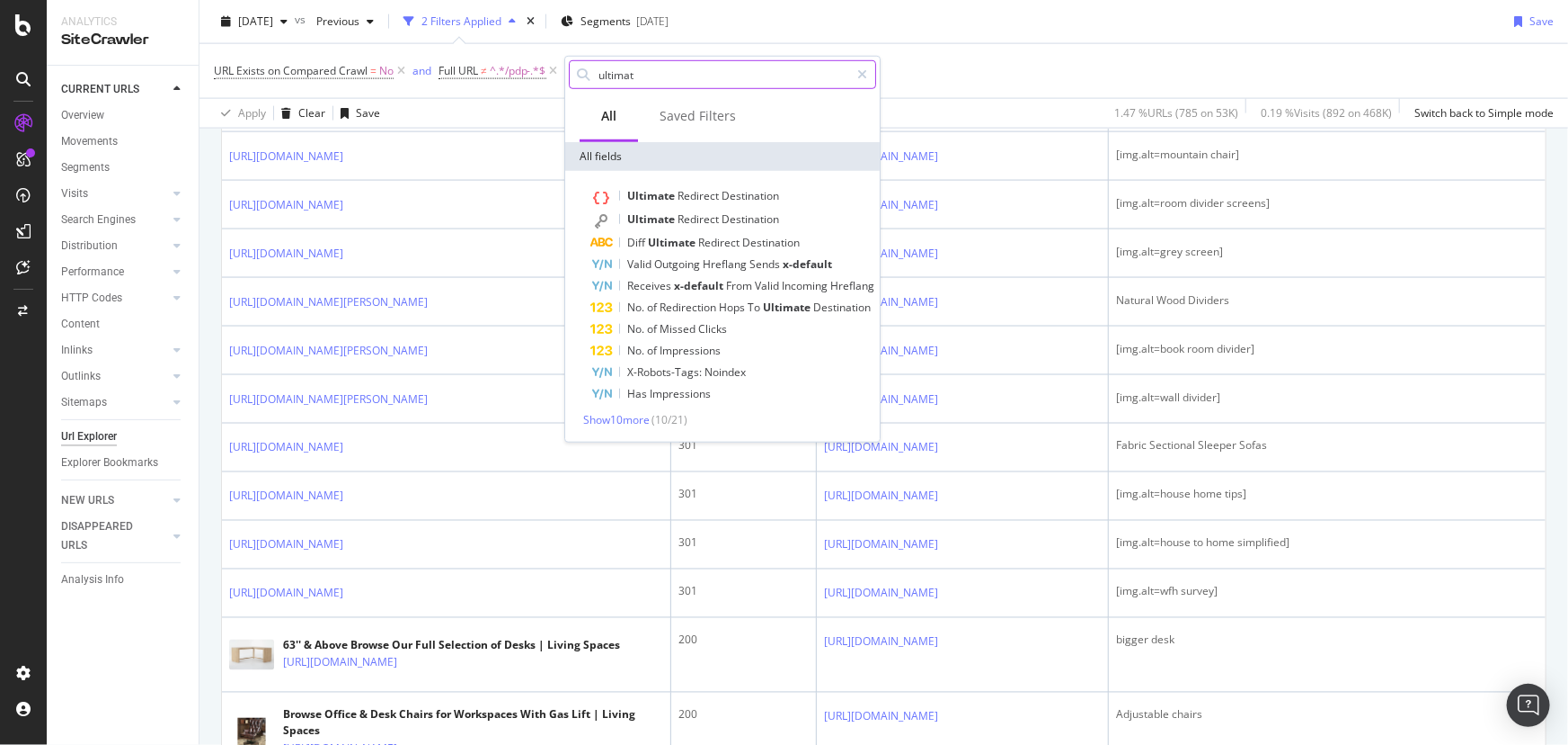
type input "ultimate"
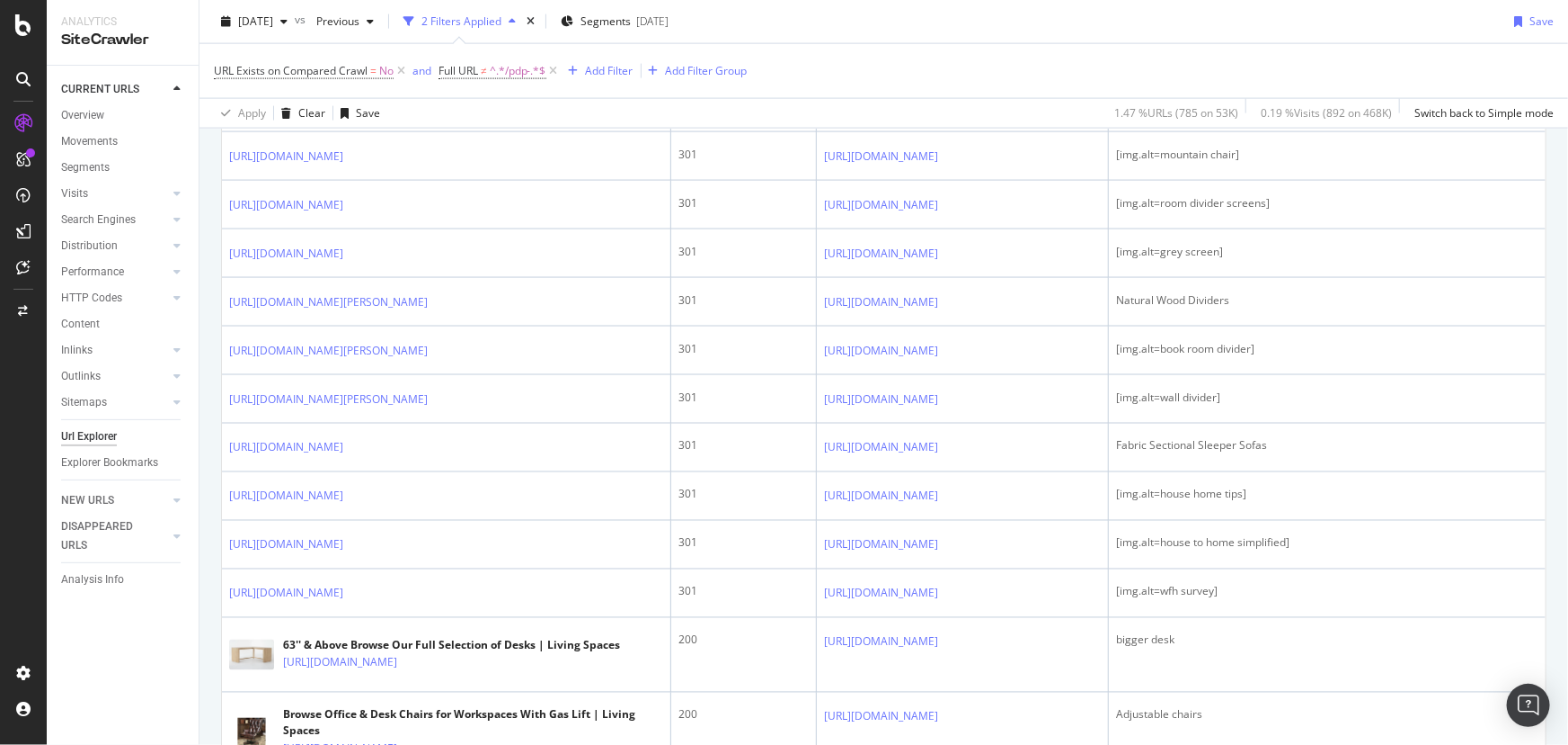
drag, startPoint x: 1060, startPoint y: 19, endPoint x: 1351, endPoint y: 119, distance: 307.7
click at [1064, 20] on div "2025 Sep. 26th vs Previous 2 Filters Applied Segments 2025-09-25 Save" at bounding box center [883, 24] width 1369 height 36
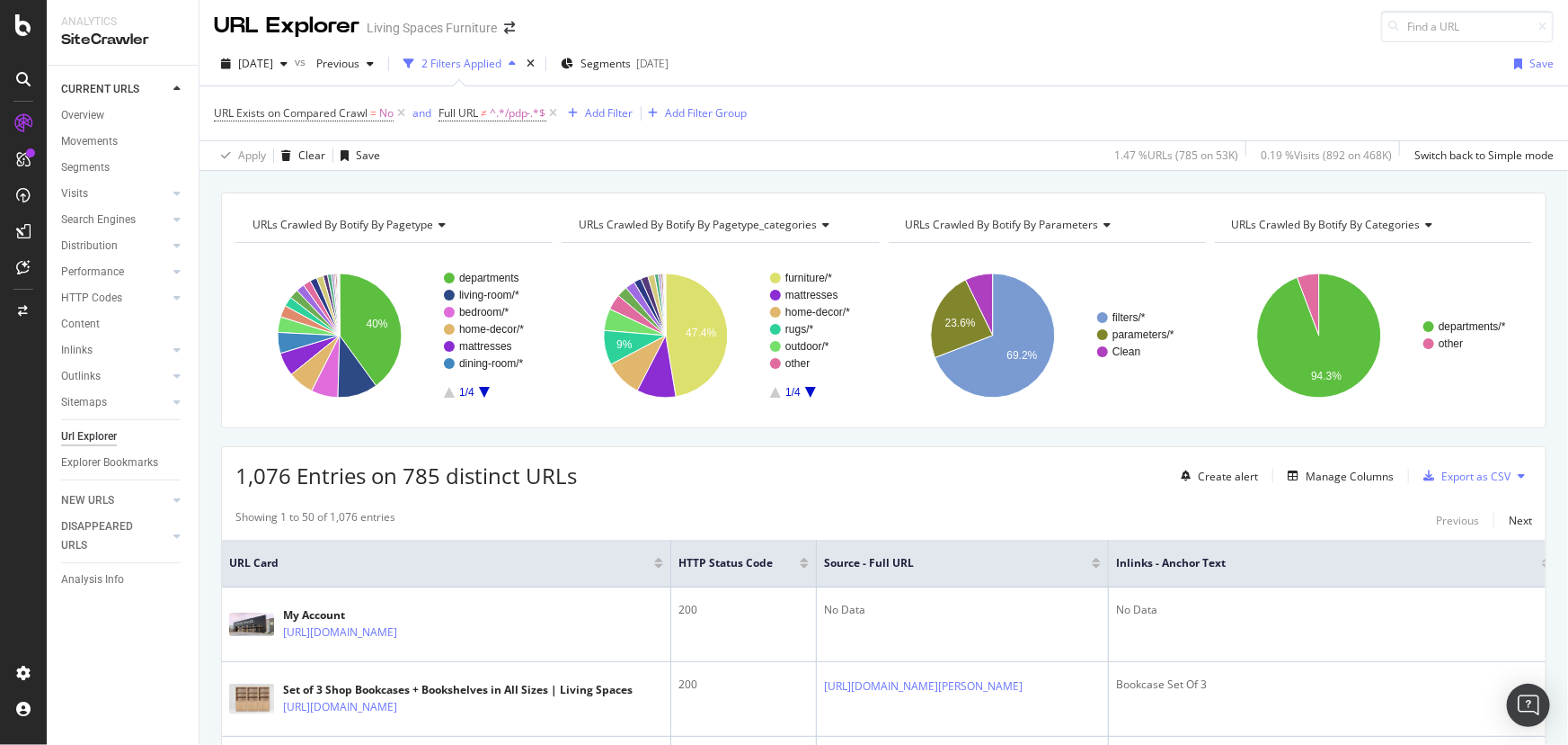
scroll to position [0, 0]
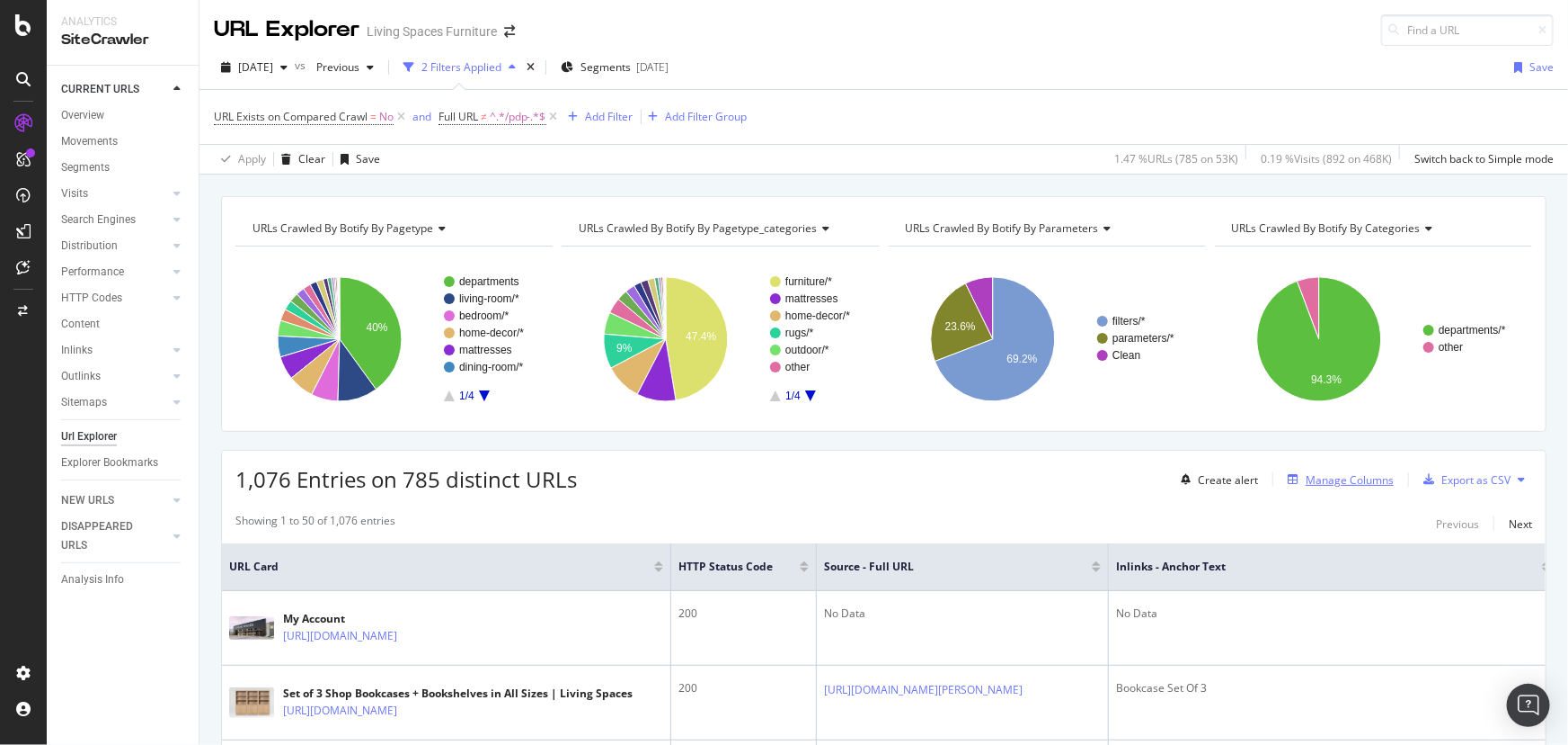
click at [1343, 472] on div "Manage Columns" at bounding box center [1350, 479] width 89 height 15
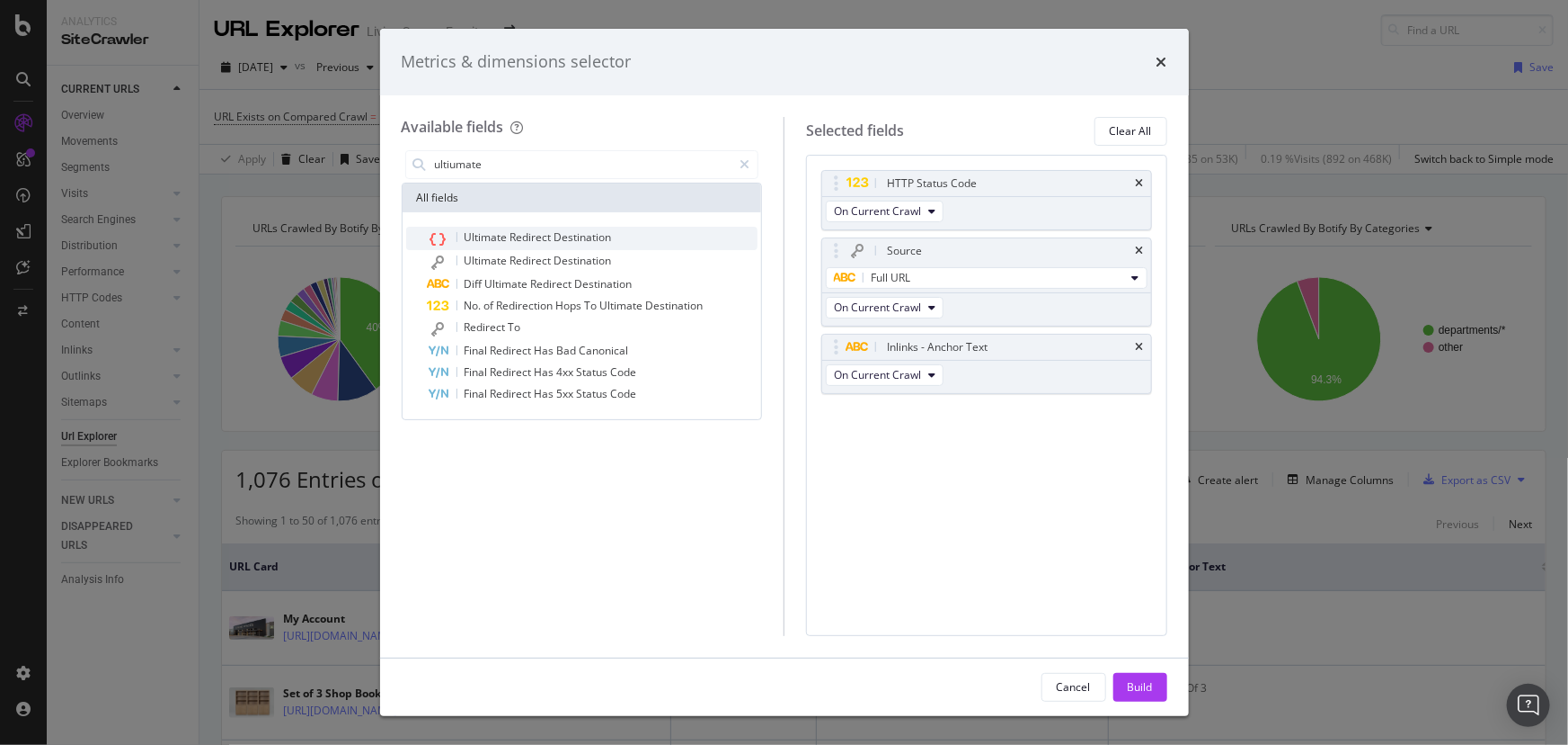
type input "ultiumate"
click at [569, 234] on span "Destination" at bounding box center [583, 237] width 58 height 15
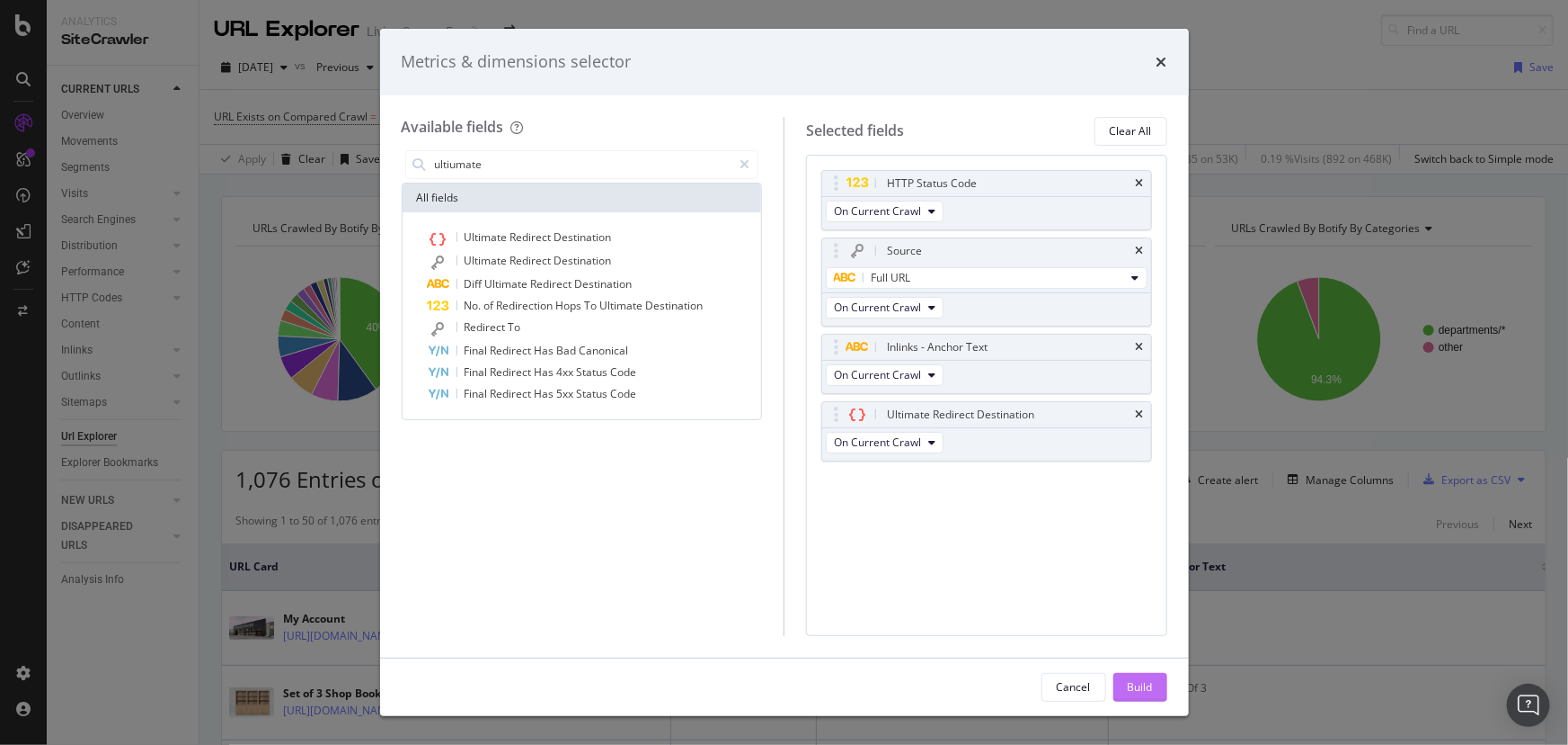
click at [1121, 683] on button "Build" at bounding box center [1141, 687] width 54 height 29
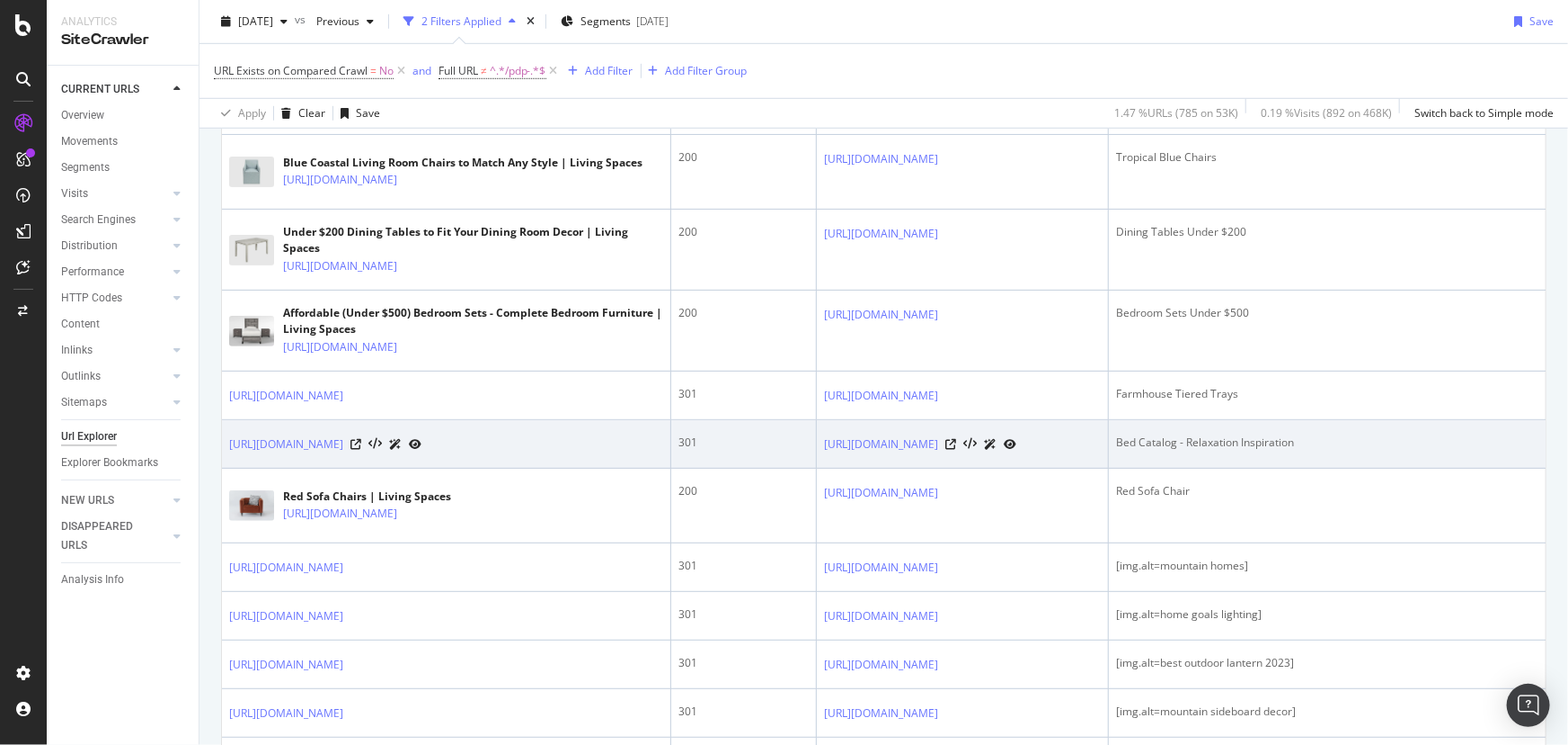
scroll to position [244, 0]
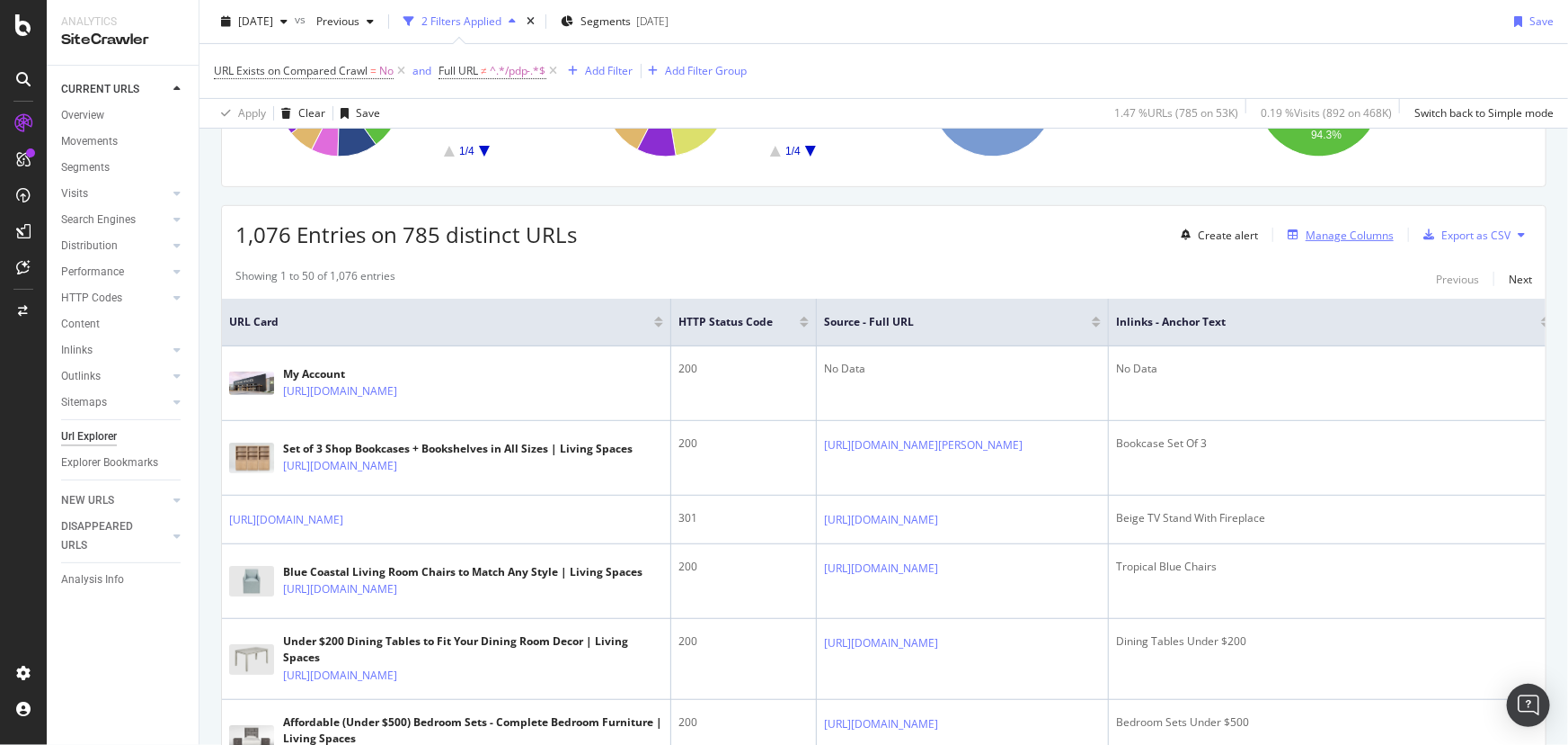
click at [1305, 228] on div "Manage Columns" at bounding box center [1350, 235] width 89 height 15
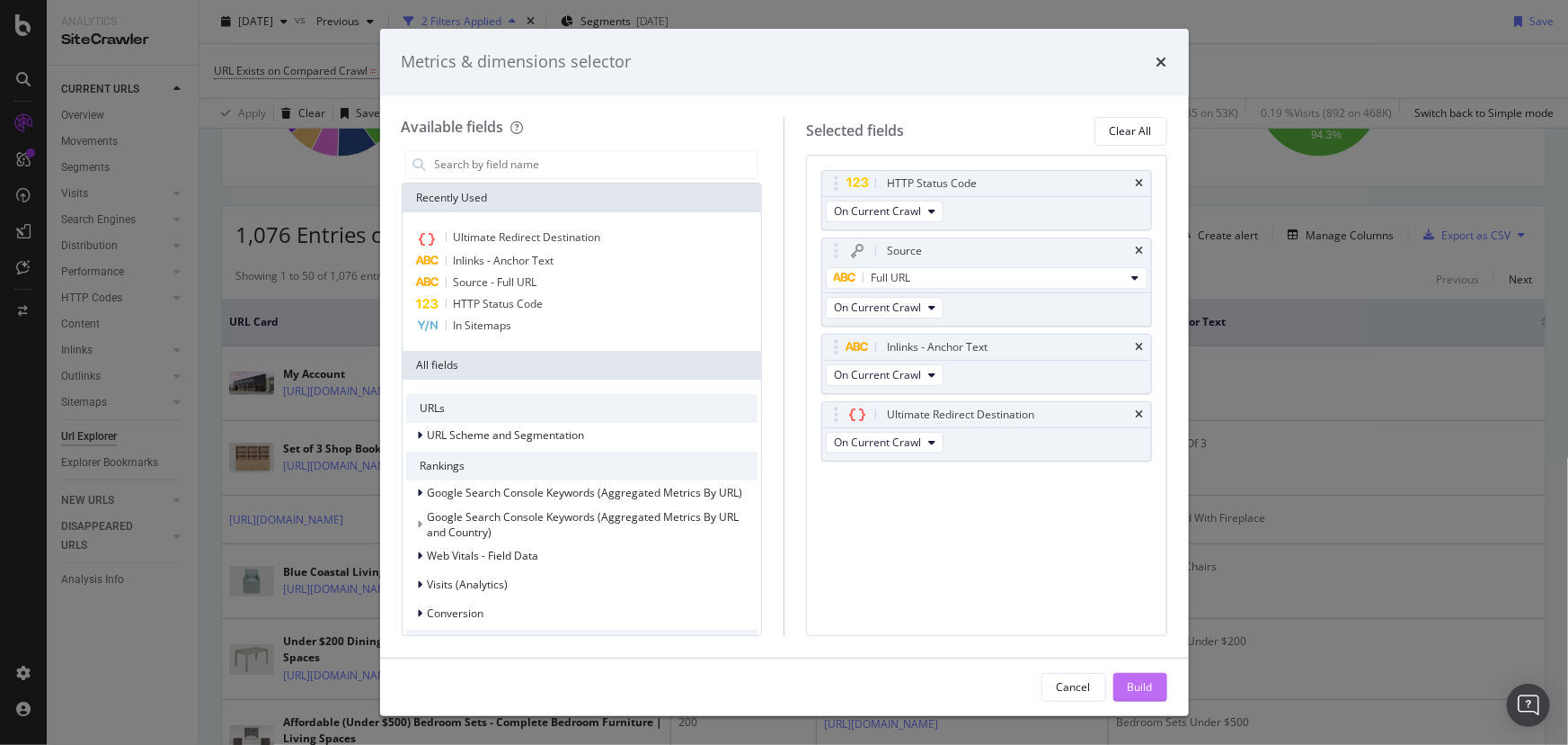
click at [1140, 685] on div "Build" at bounding box center [1140, 686] width 25 height 15
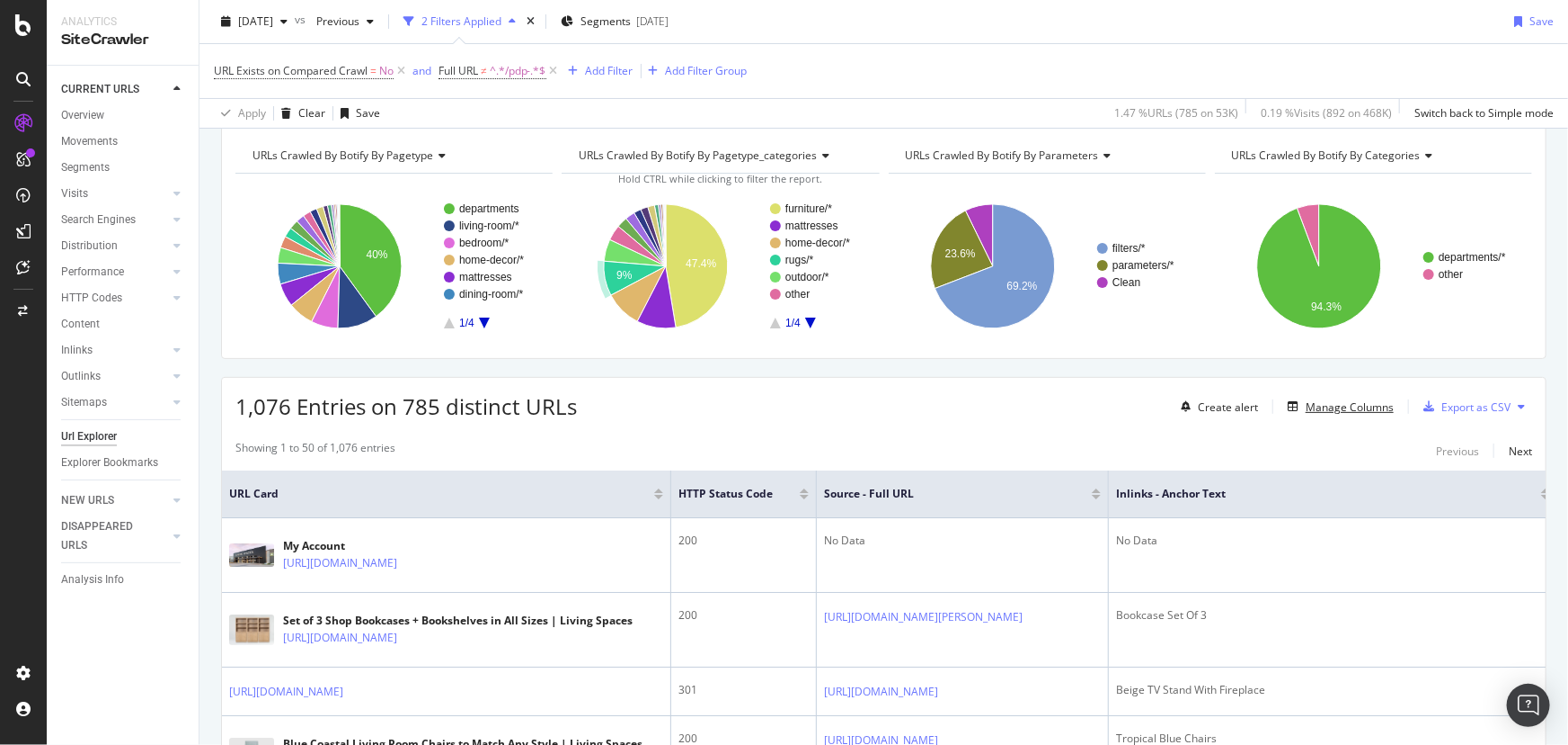
scroll to position [0, 0]
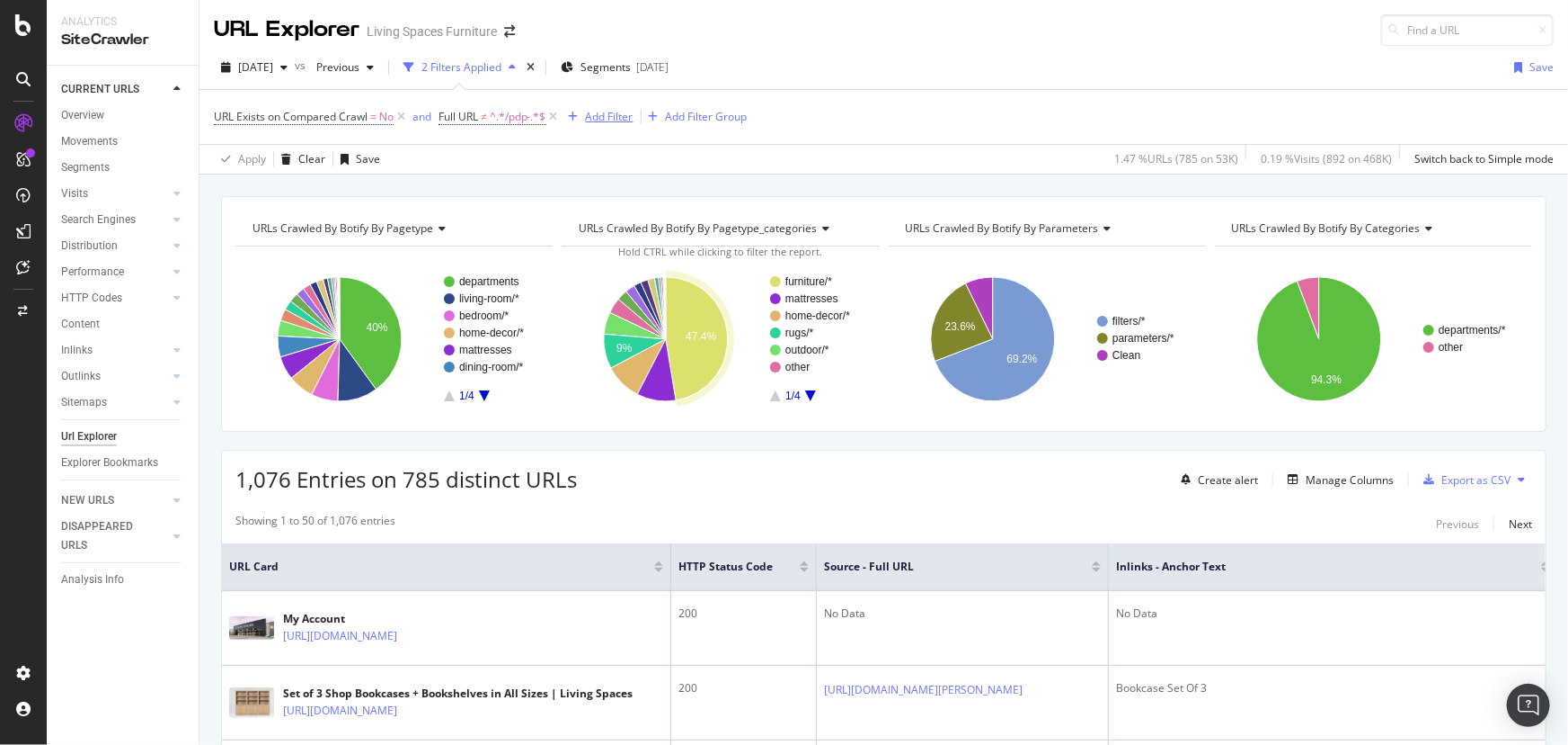
click at [620, 110] on div "Add Filter" at bounding box center [610, 116] width 48 height 15
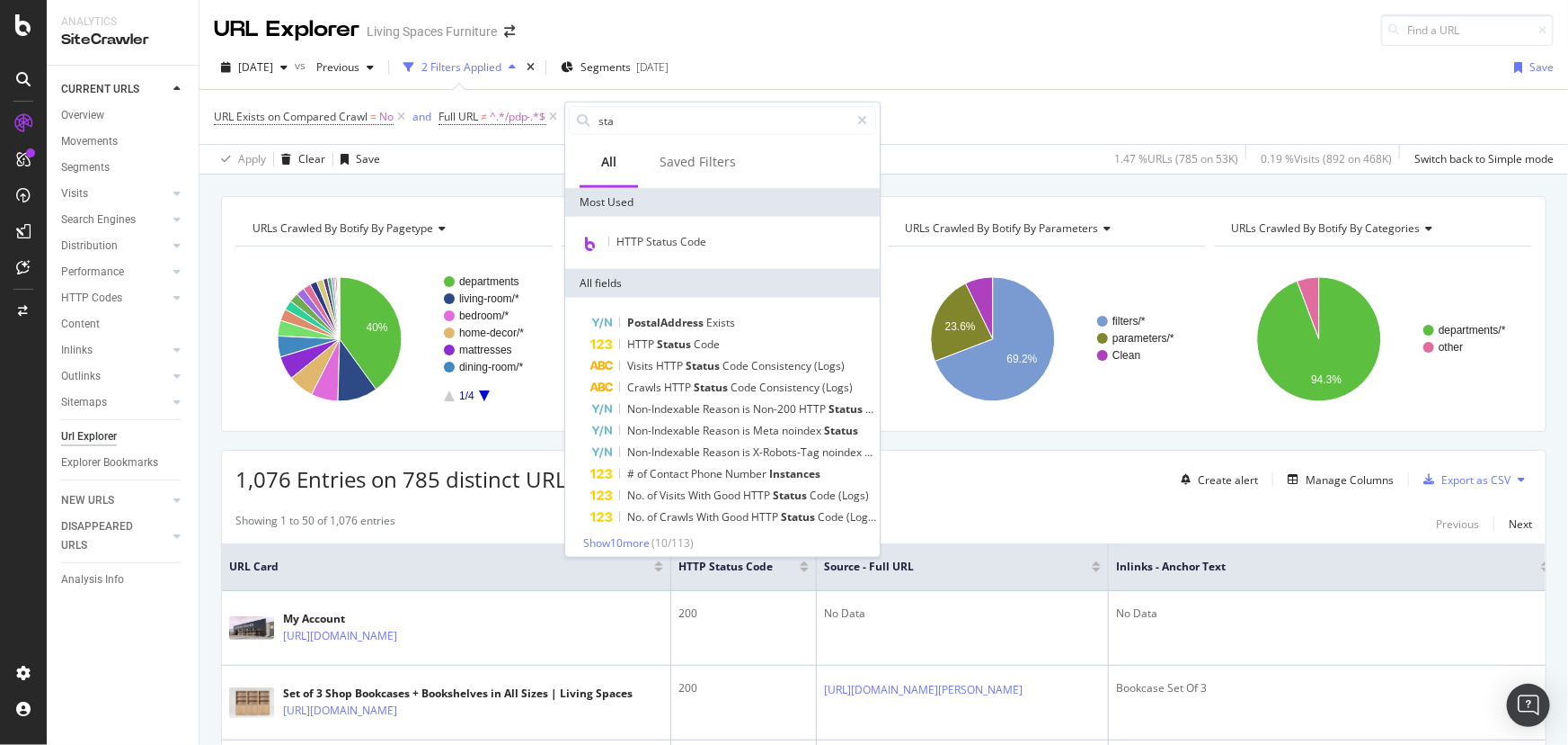
type input "stat"
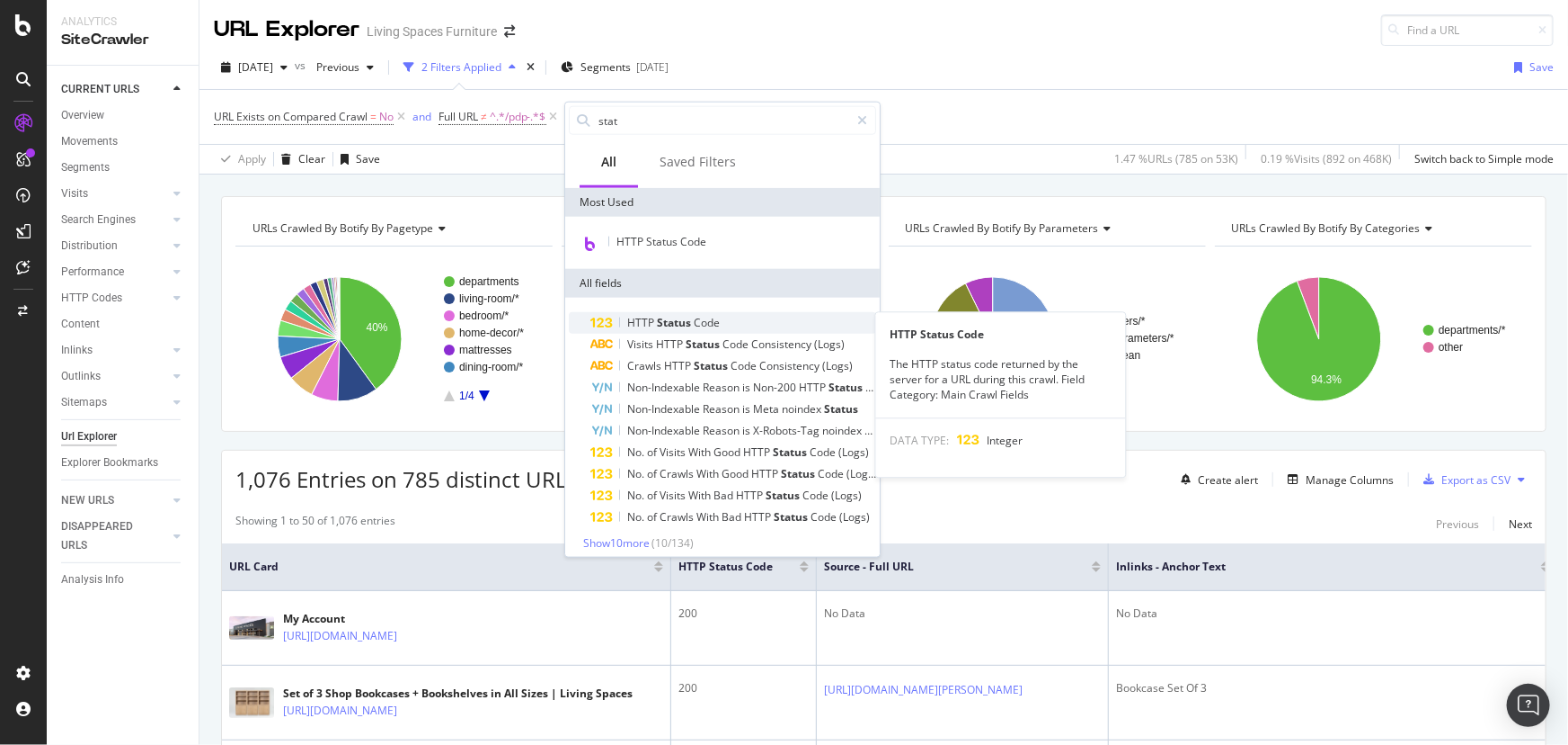
click at [715, 315] on span "Code" at bounding box center [706, 322] width 26 height 15
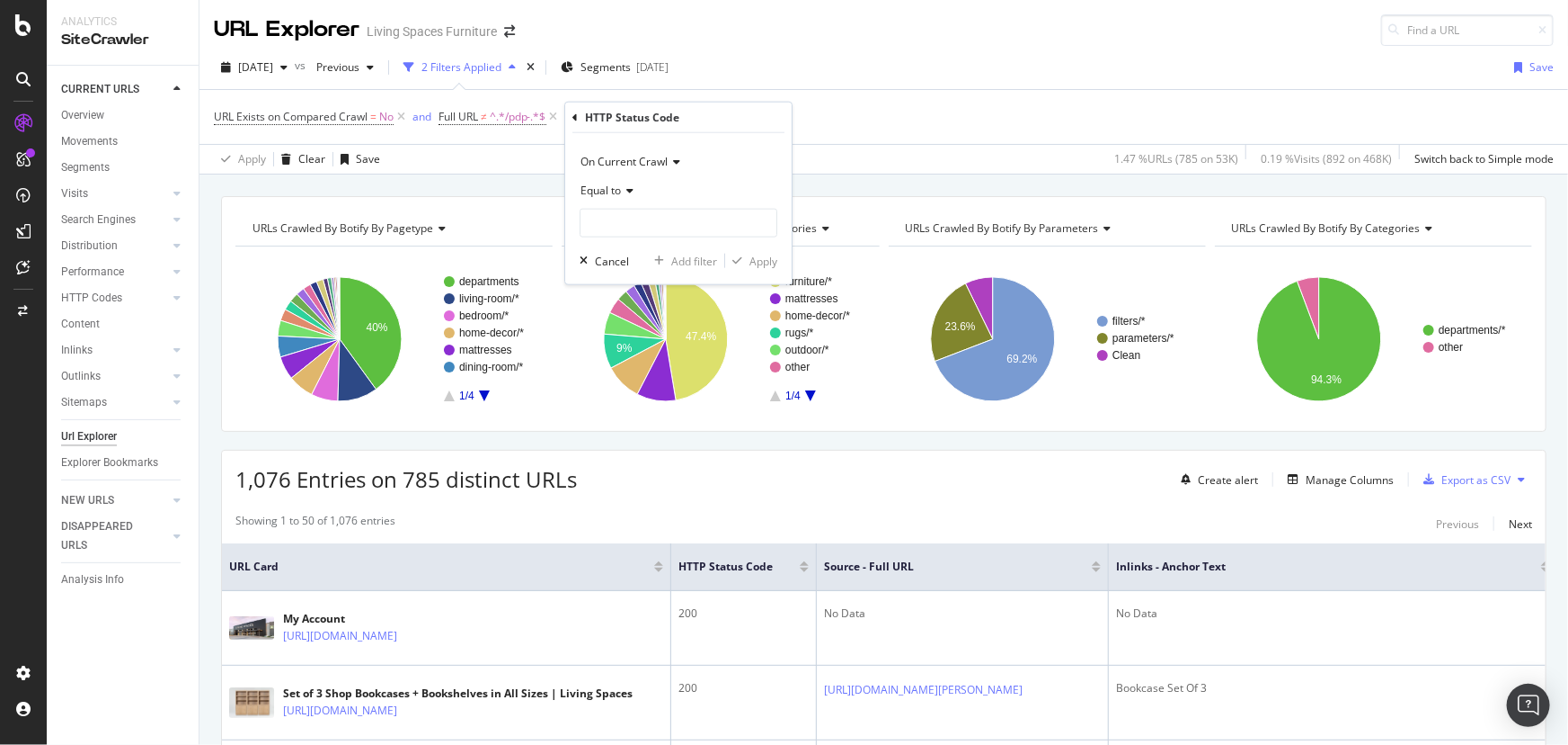
click at [624, 198] on div "Equal to" at bounding box center [679, 191] width 198 height 29
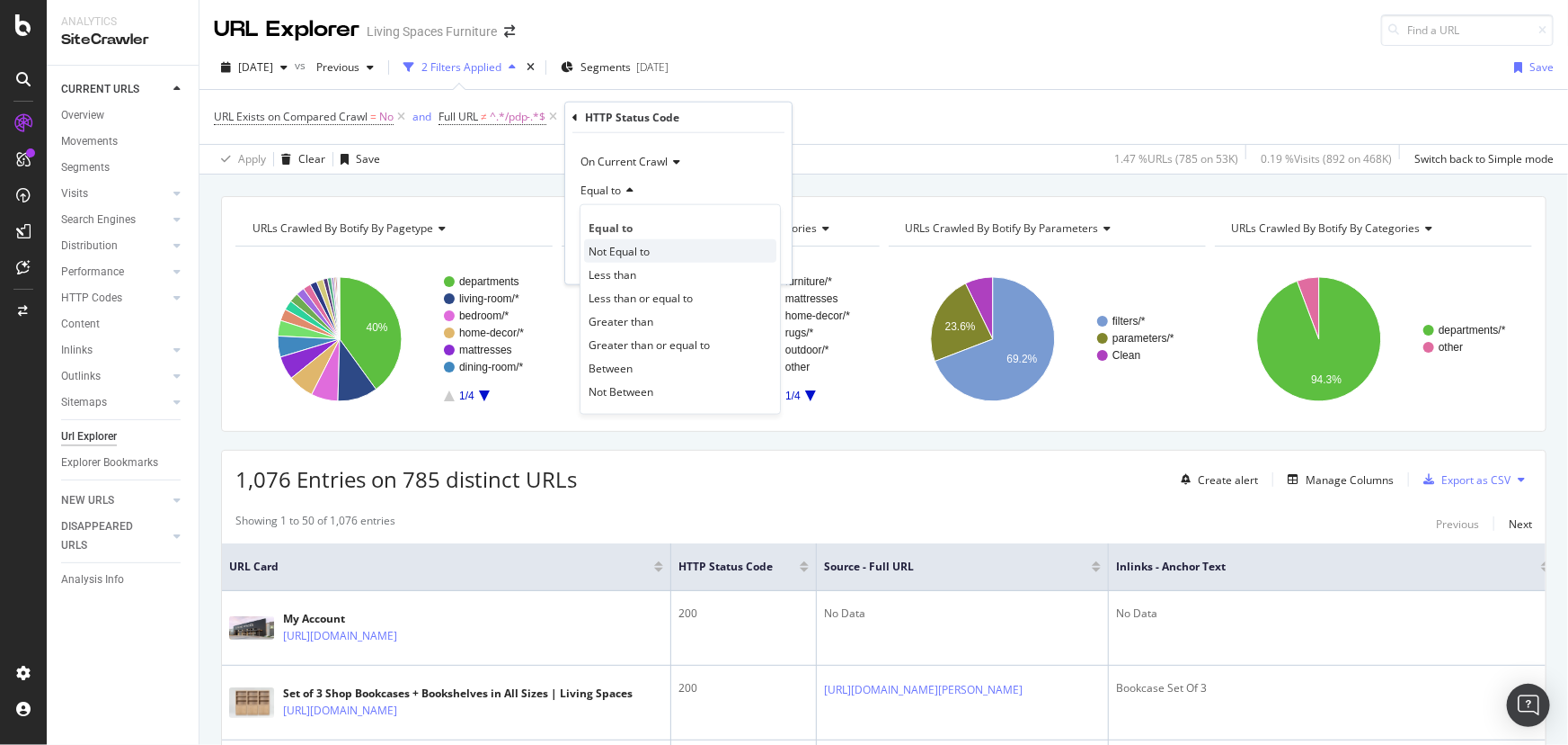
click at [633, 244] on span "Not Equal to" at bounding box center [620, 250] width 62 height 15
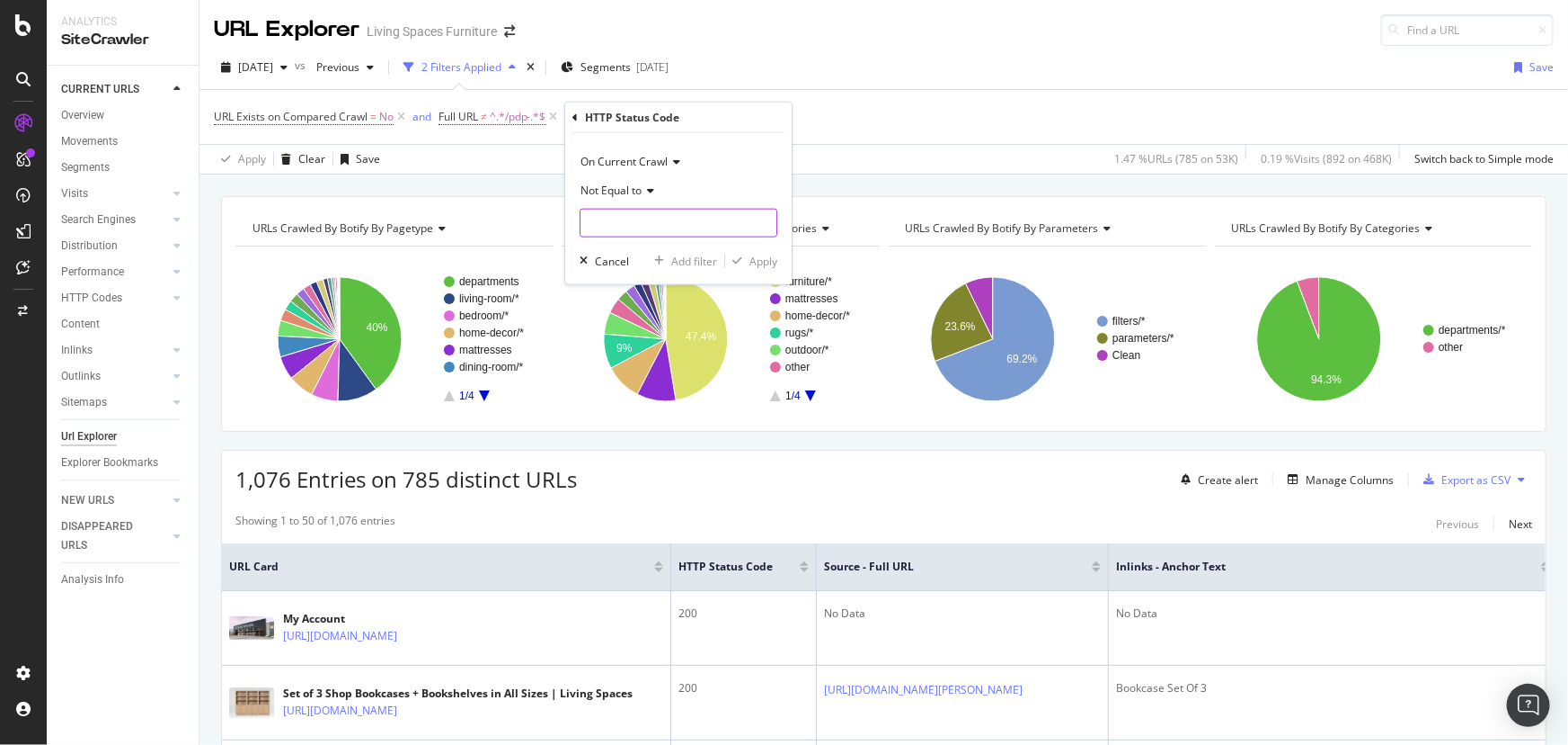
click at [625, 220] on input "number" at bounding box center [679, 223] width 198 height 29
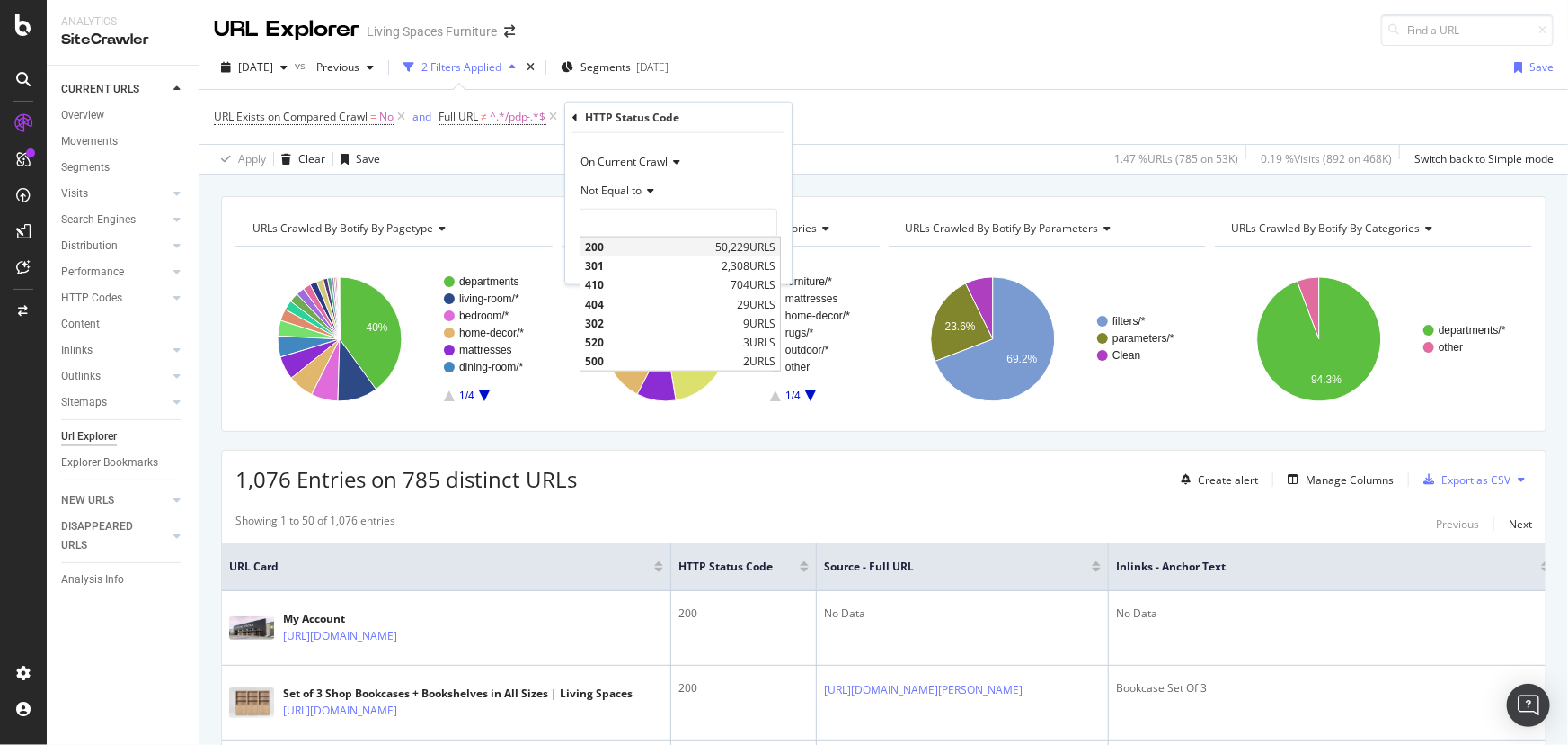
click at [622, 248] on span "200" at bounding box center [647, 247] width 126 height 15
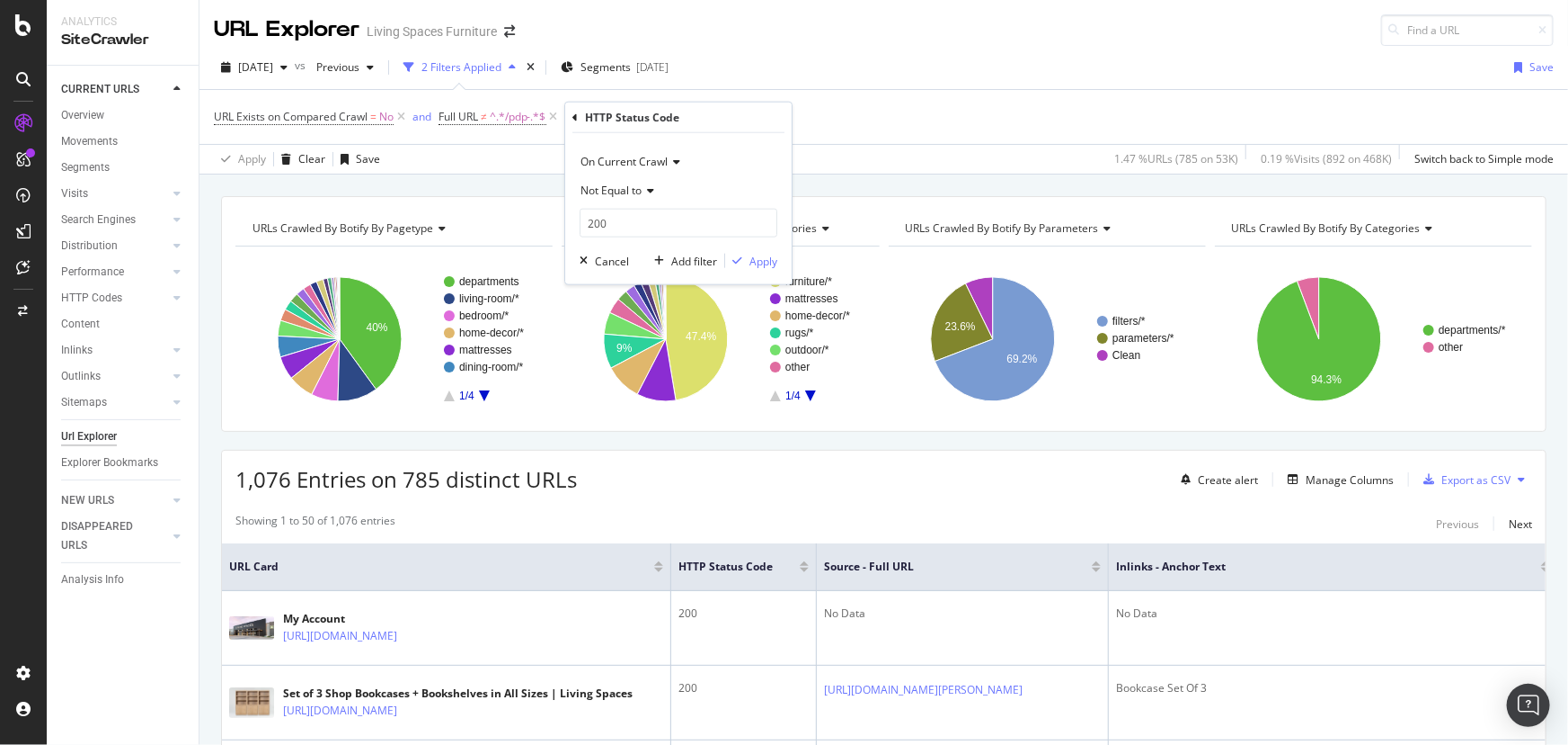
type input "200"
click at [753, 266] on div "Apply" at bounding box center [763, 261] width 28 height 15
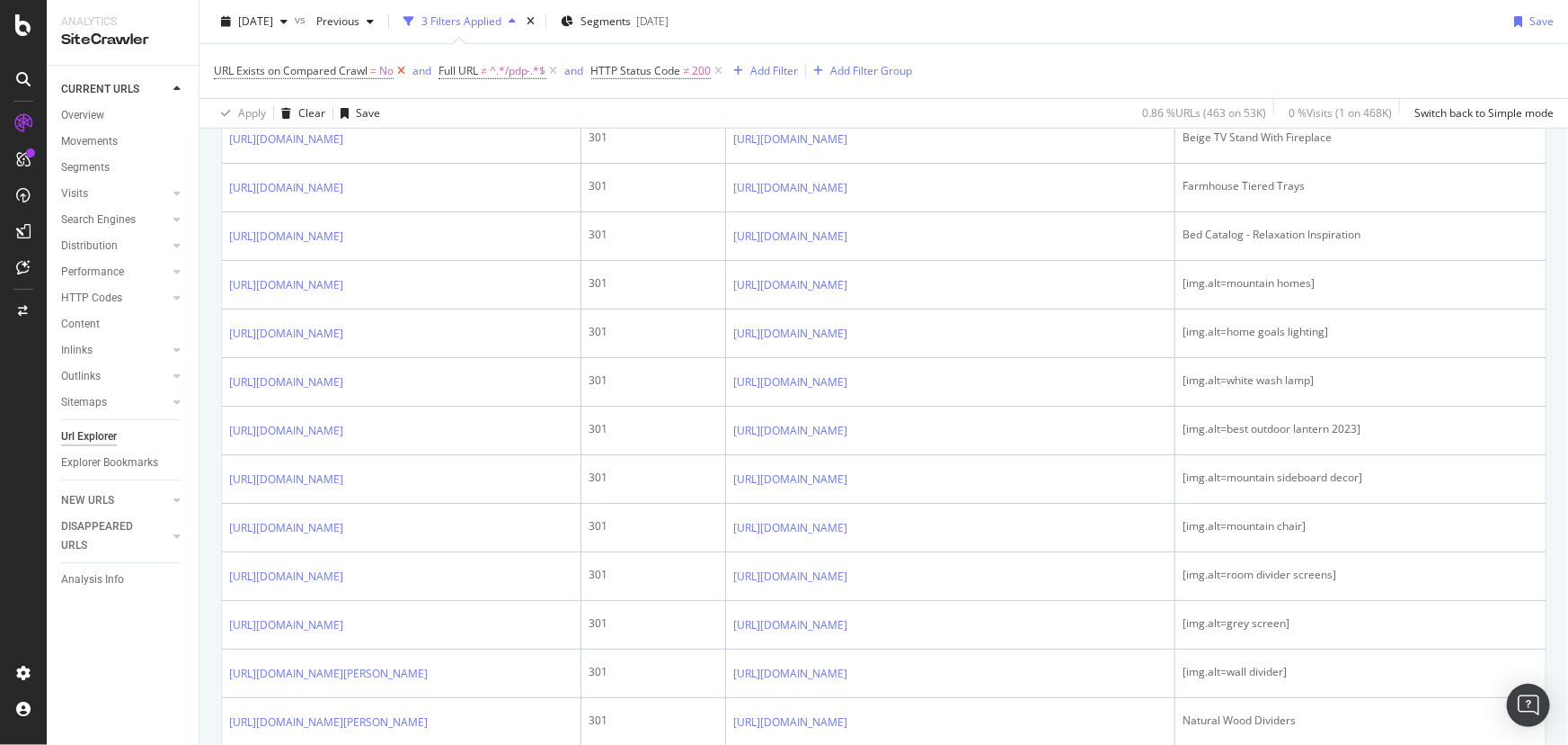
click at [397, 69] on icon at bounding box center [401, 70] width 15 height 18
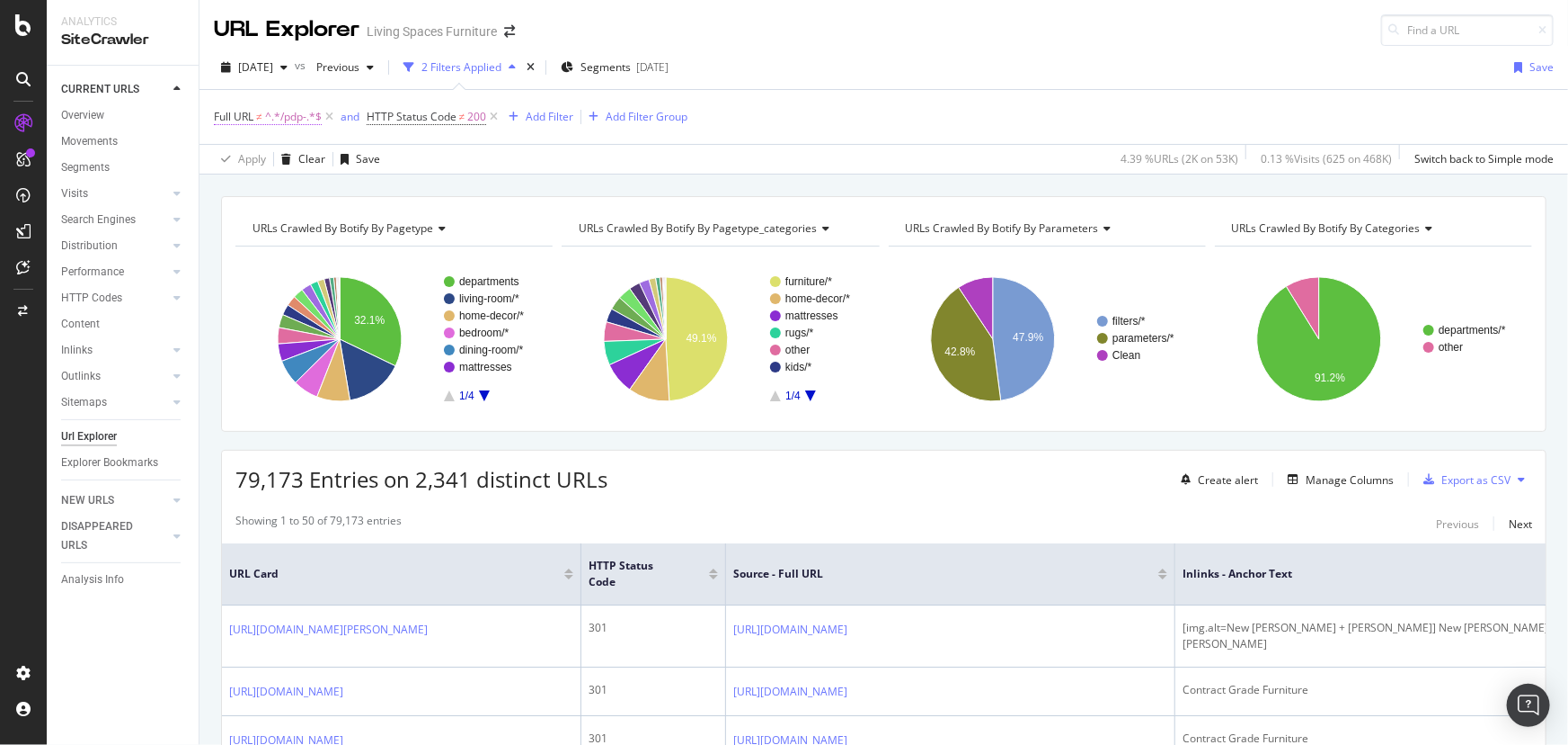
click at [272, 115] on span "^.*/pdp-.*$" at bounding box center [293, 116] width 57 height 25
click at [284, 189] on input "/pdp-" at bounding box center [315, 191] width 170 height 29
click at [218, 116] on div "Full URL Doesn't contain /pdp- Cancel Add filter Apply" at bounding box center [327, 175] width 226 height 153
click at [222, 115] on icon at bounding box center [225, 114] width 6 height 11
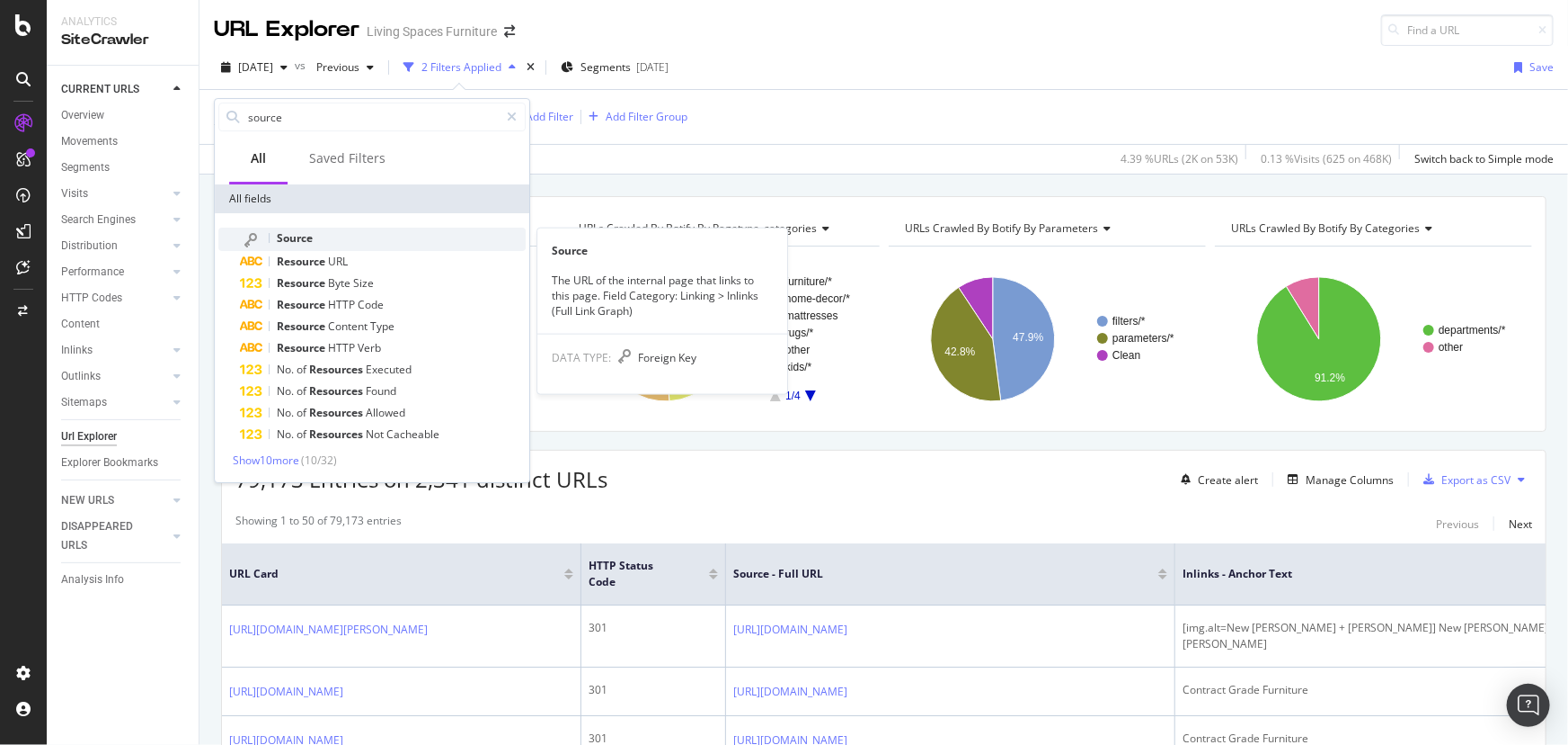
type input "source"
click at [314, 238] on div "Source" at bounding box center [382, 239] width 286 height 23
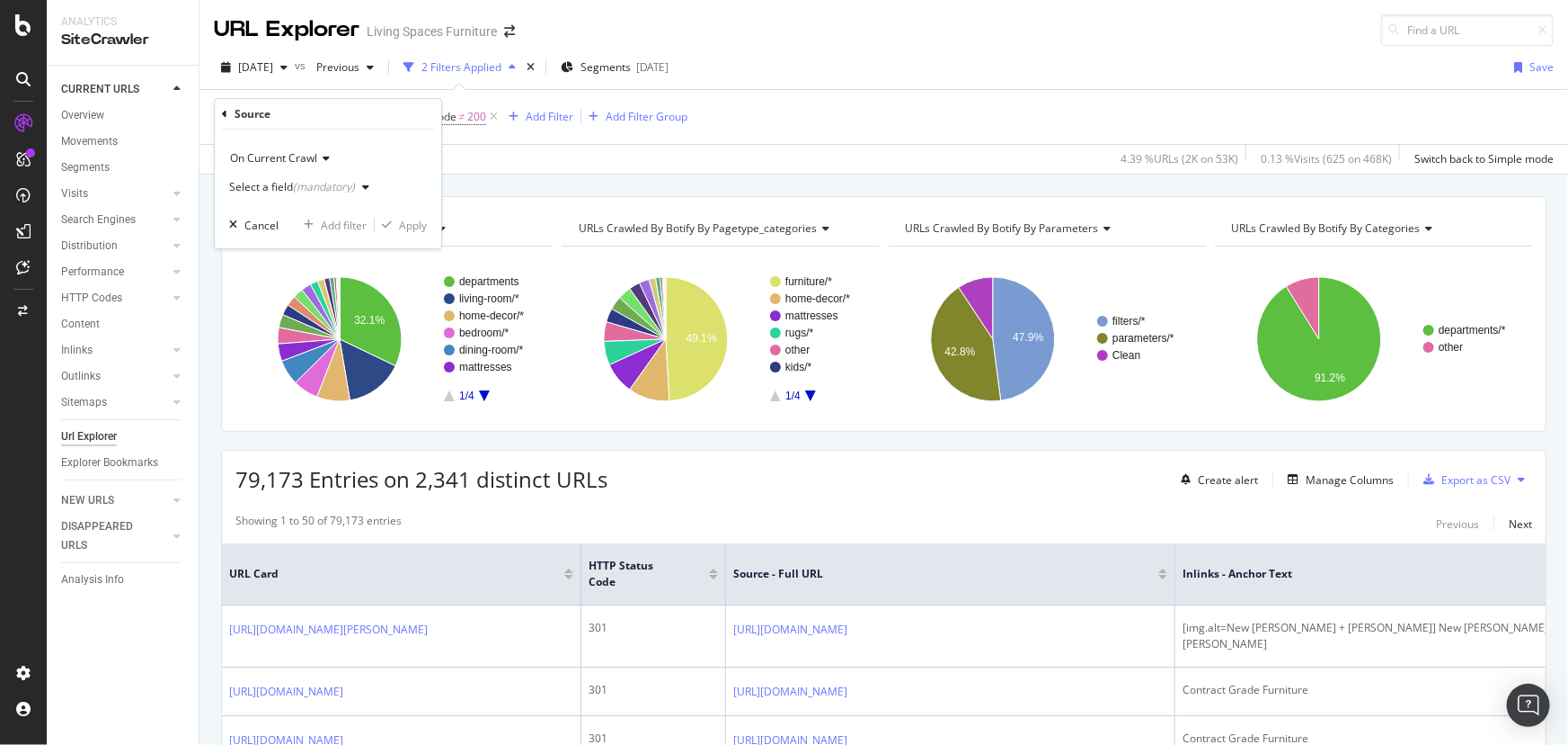
click at [278, 148] on div "On Current Crawl" at bounding box center [328, 158] width 198 height 29
click at [395, 150] on div "On Current Crawl" at bounding box center [328, 158] width 198 height 29
click at [310, 182] on div "(mandatory)" at bounding box center [324, 187] width 62 height 15
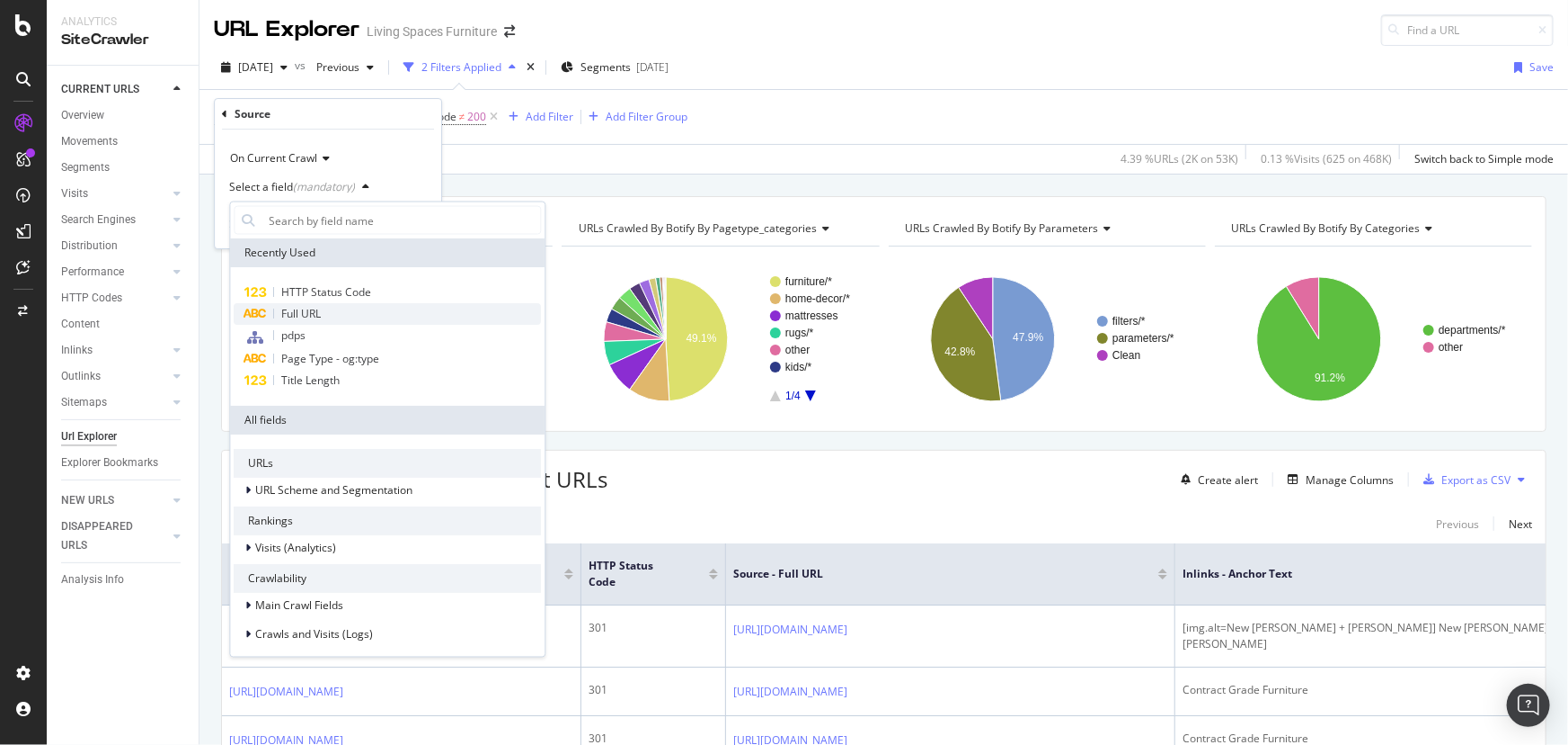
click at [306, 320] on span "Full URL" at bounding box center [300, 314] width 39 height 15
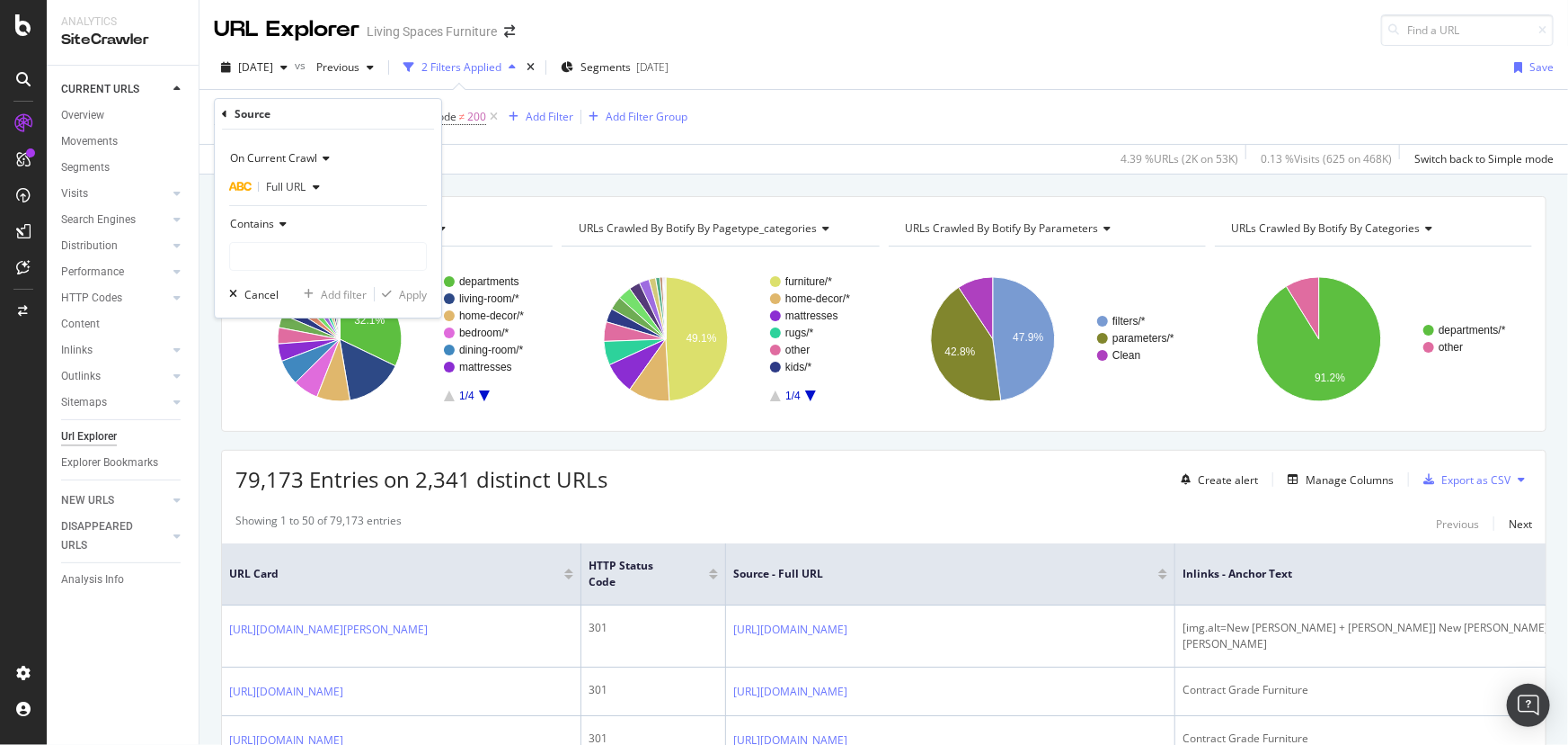
click at [272, 237] on div "Contains" at bounding box center [328, 224] width 198 height 29
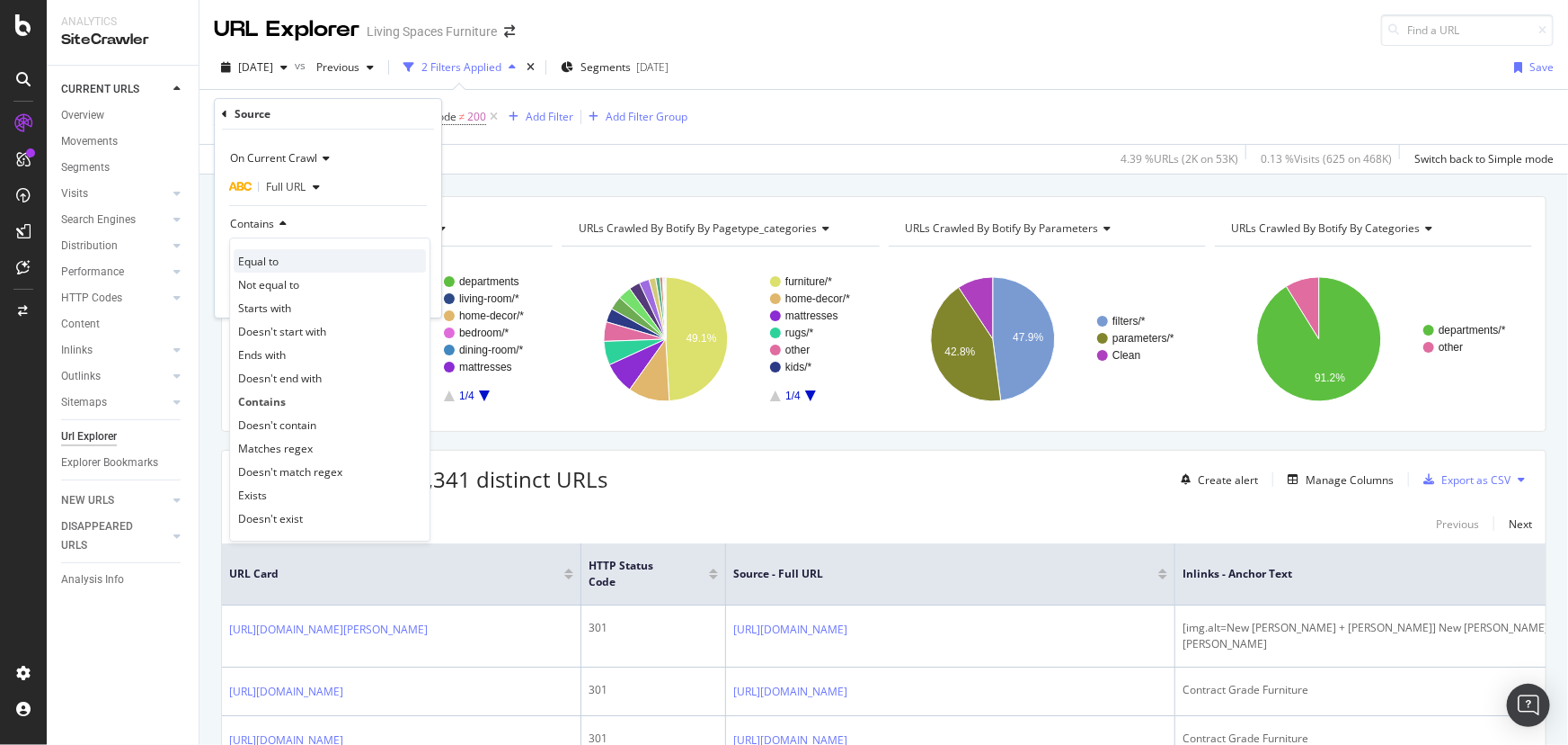
click at [262, 258] on span "Equal to" at bounding box center [259, 261] width 40 height 15
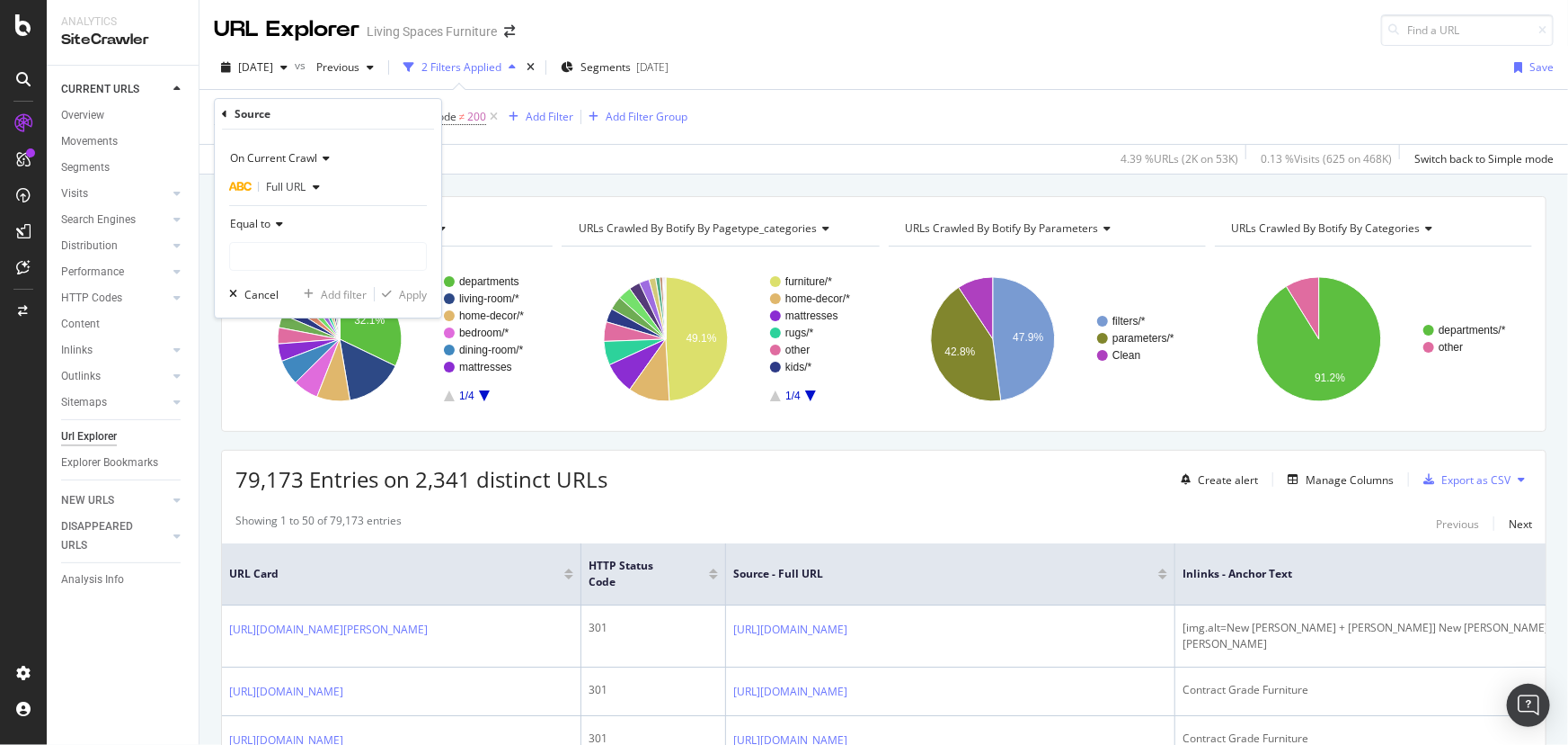
click at [253, 216] on span "Equal to" at bounding box center [250, 223] width 40 height 15
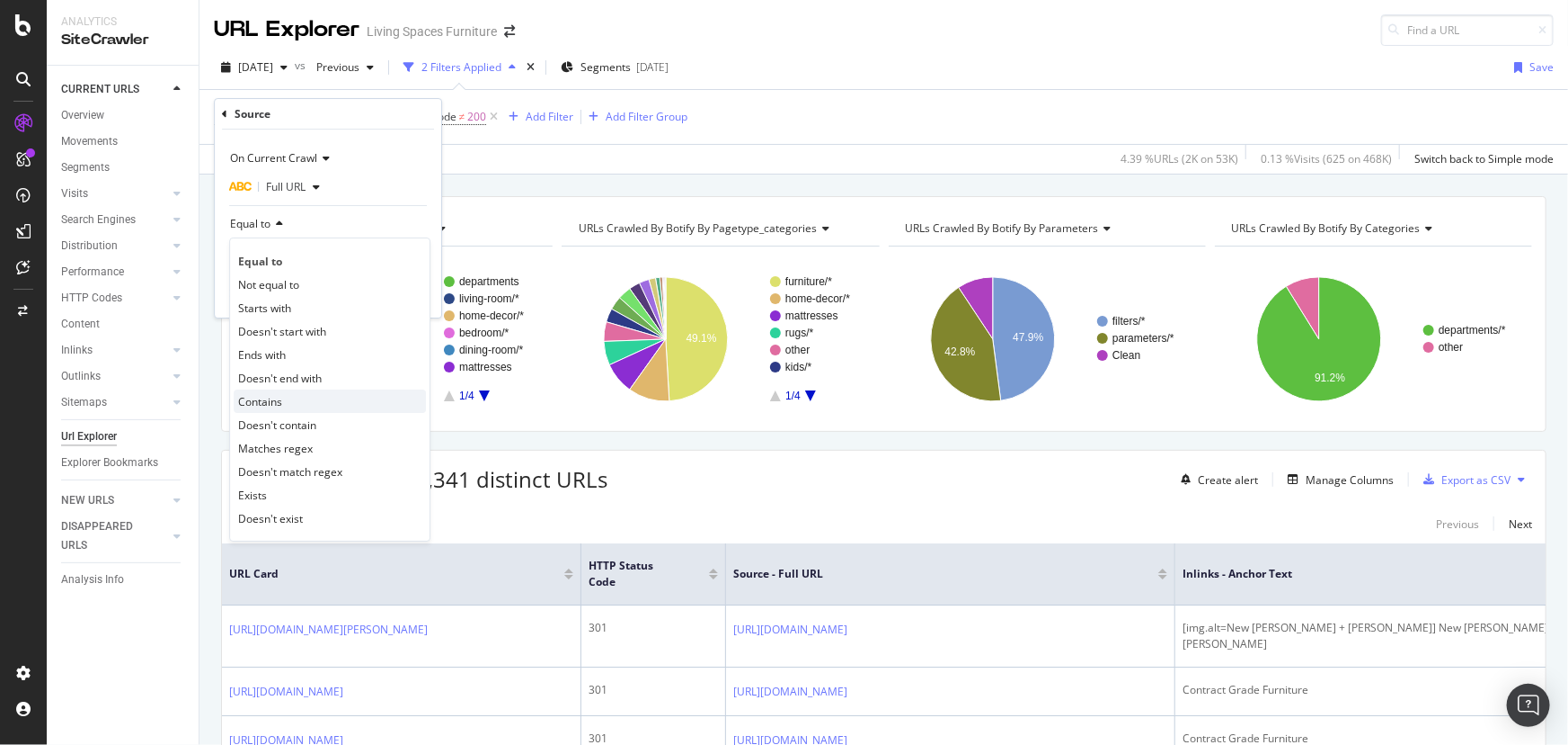
click at [274, 407] on div "Contains" at bounding box center [330, 401] width 192 height 23
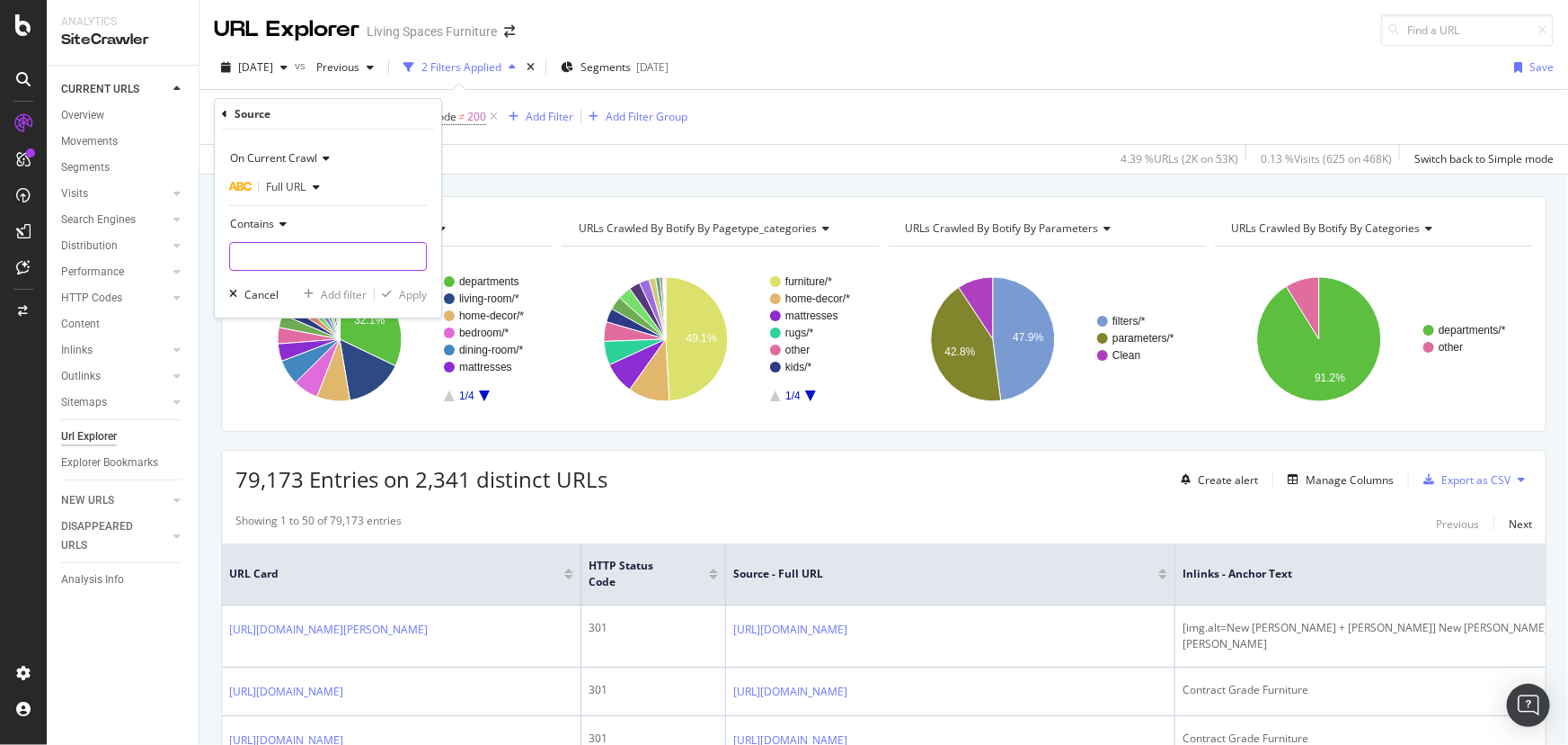
click at [274, 252] on input "text" at bounding box center [328, 256] width 196 height 29
type input "inspiration"
click at [404, 296] on div "Apply" at bounding box center [413, 295] width 28 height 15
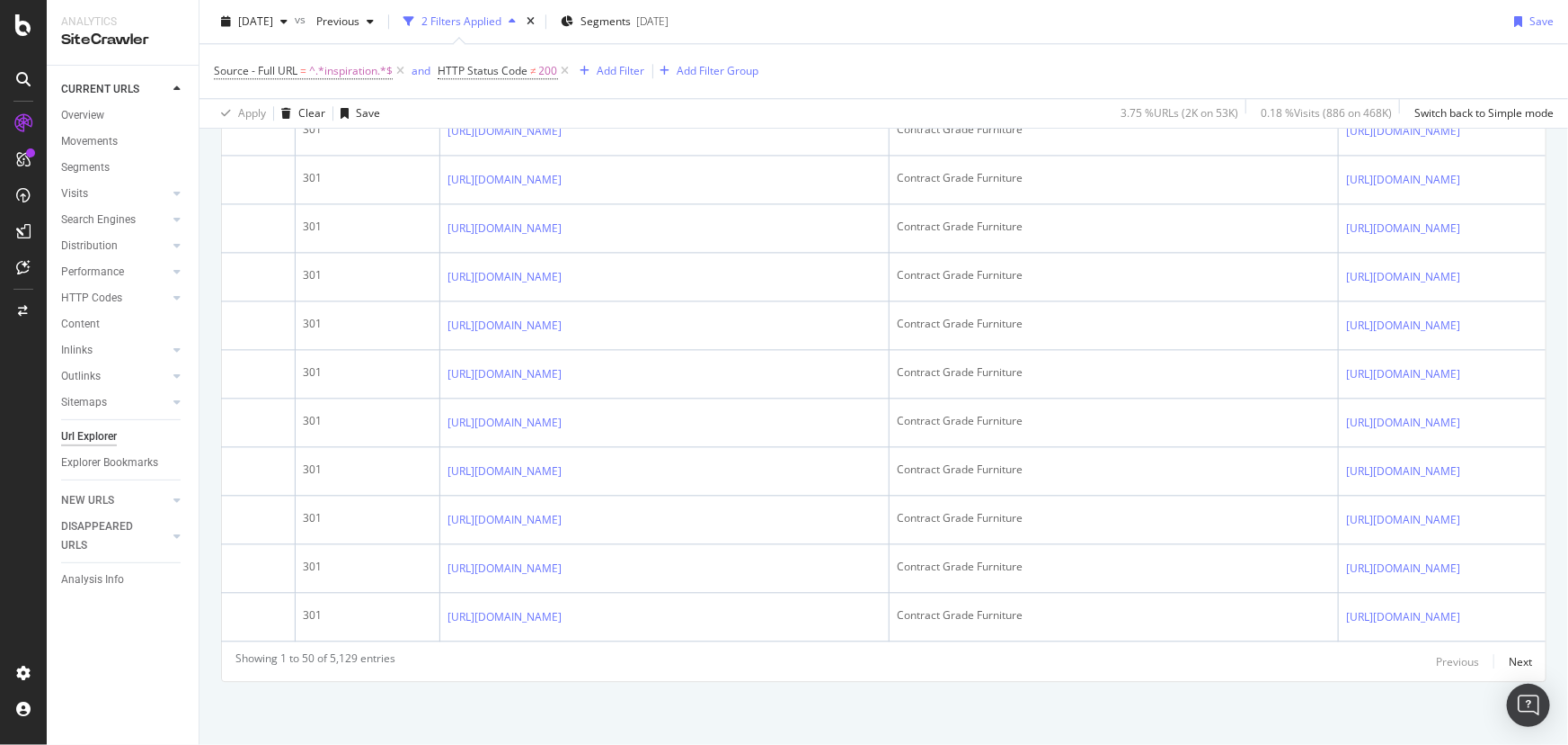
scroll to position [3239, 0]
click at [1509, 663] on div "Next" at bounding box center [1521, 661] width 23 height 15
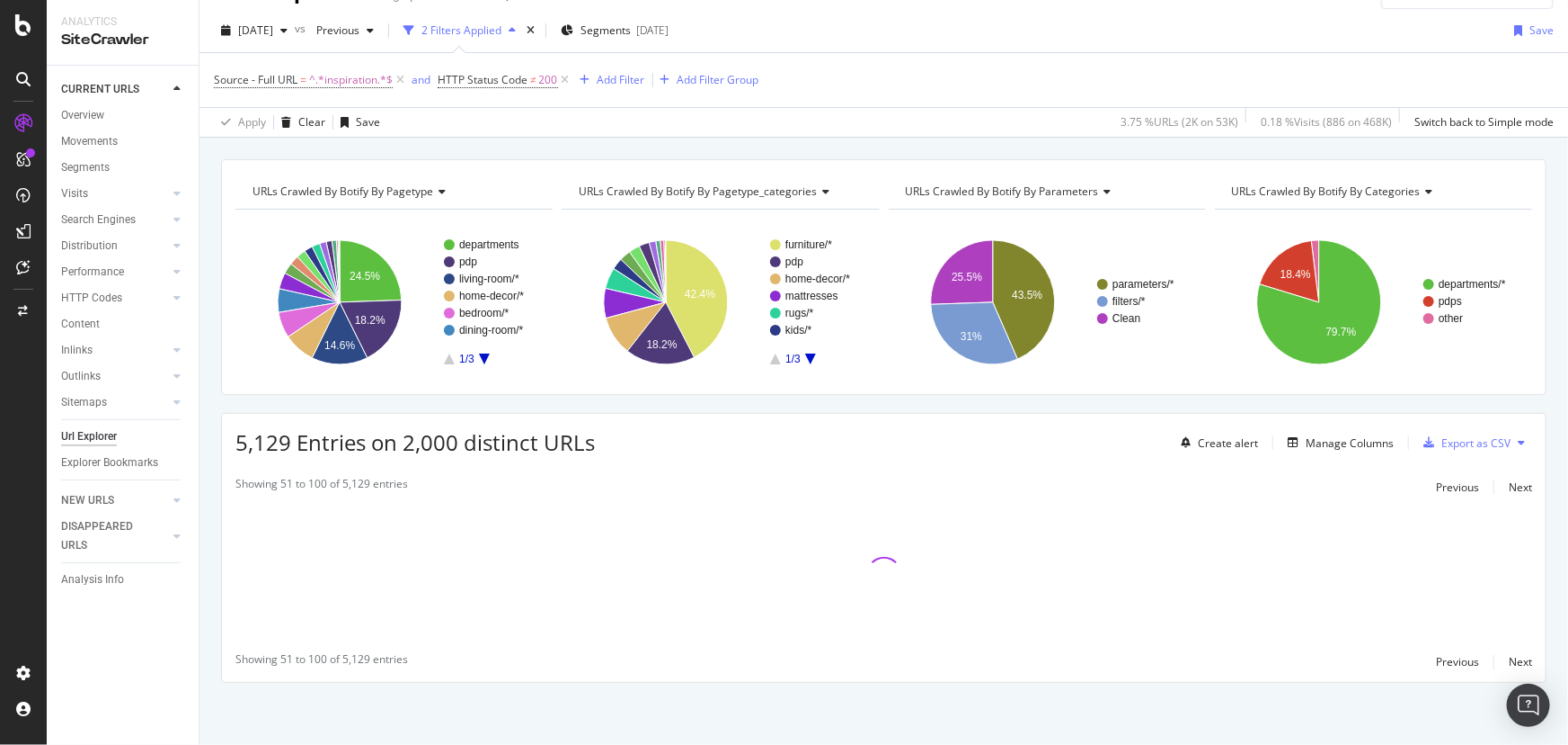
scroll to position [0, 0]
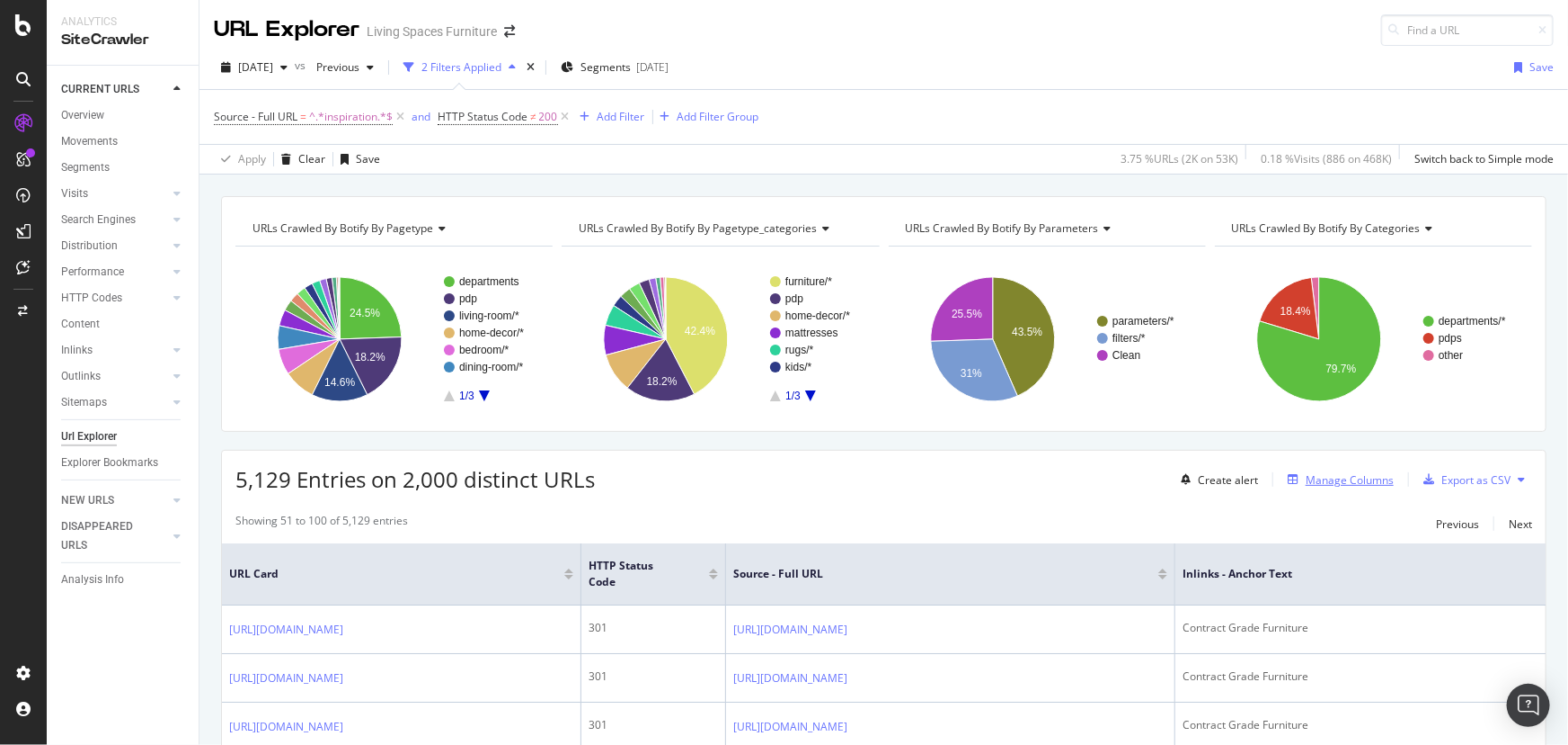
click at [1334, 485] on div "Manage Columns" at bounding box center [1350, 479] width 89 height 15
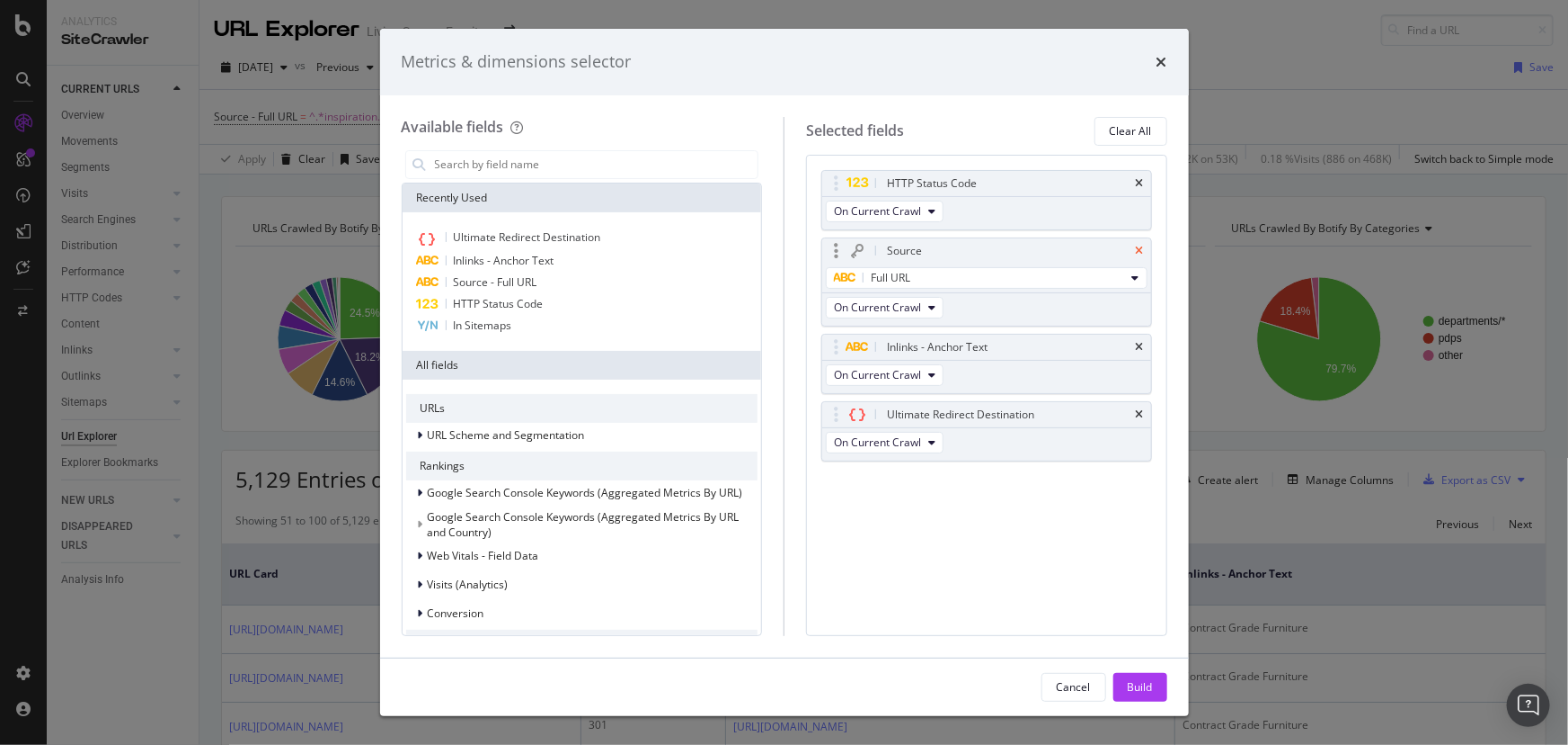
click at [1141, 252] on icon "times" at bounding box center [1140, 250] width 8 height 11
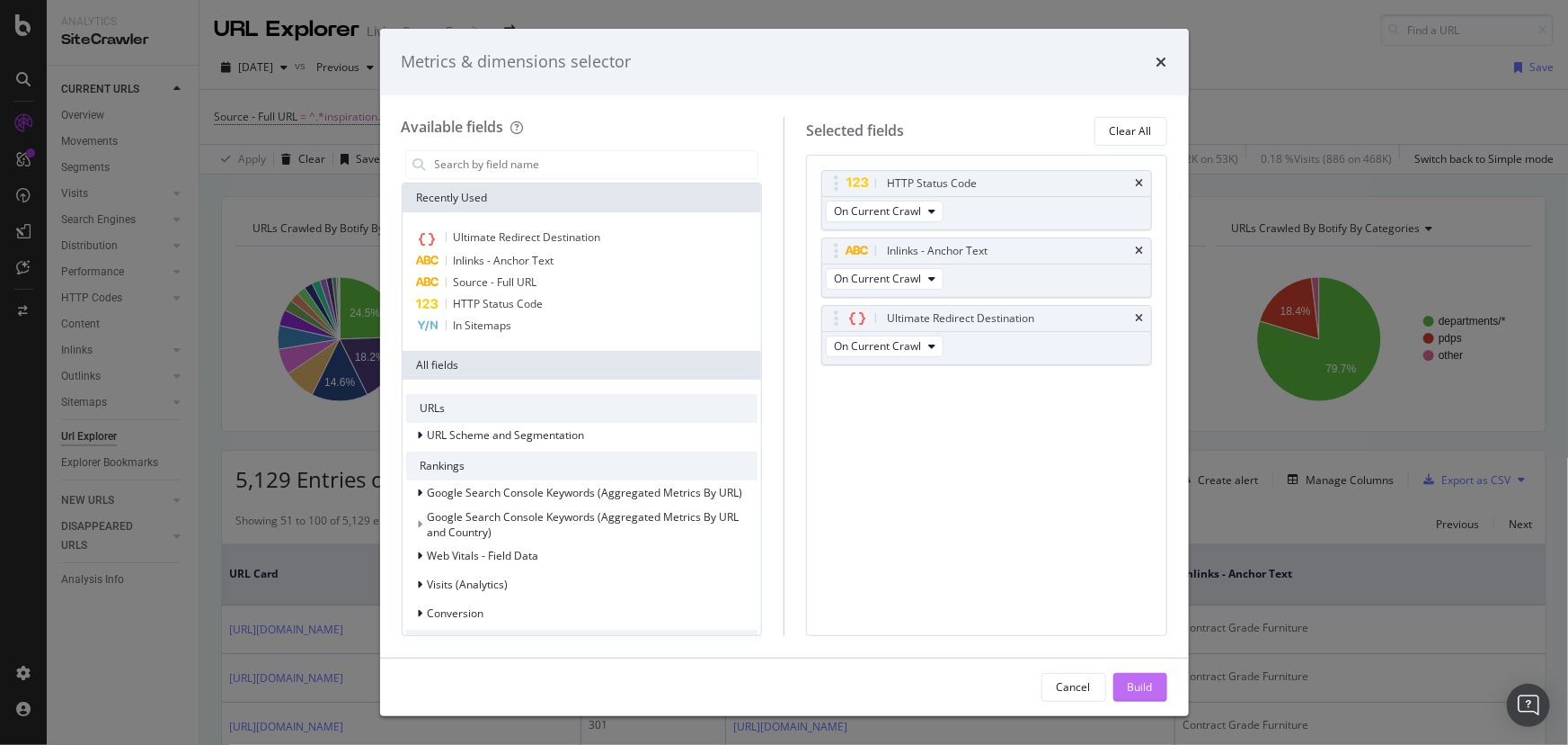
click at [1149, 689] on div "Build" at bounding box center [1140, 686] width 25 height 15
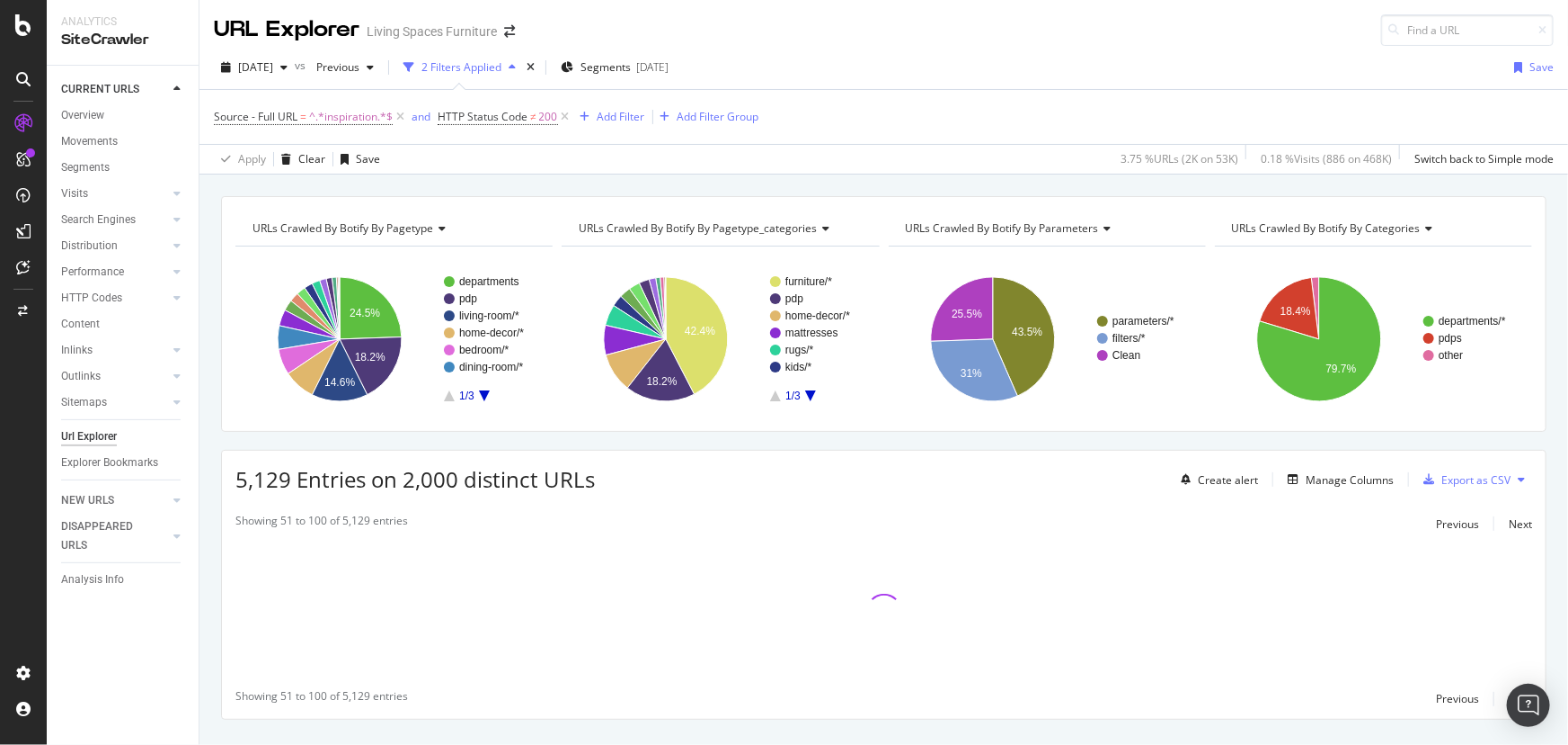
click at [1154, 49] on div "2025 Sep. 26th vs Previous 2 Filters Applied Segments 2025-09-25 Save Source - …" at bounding box center [883, 111] width 1369 height 129
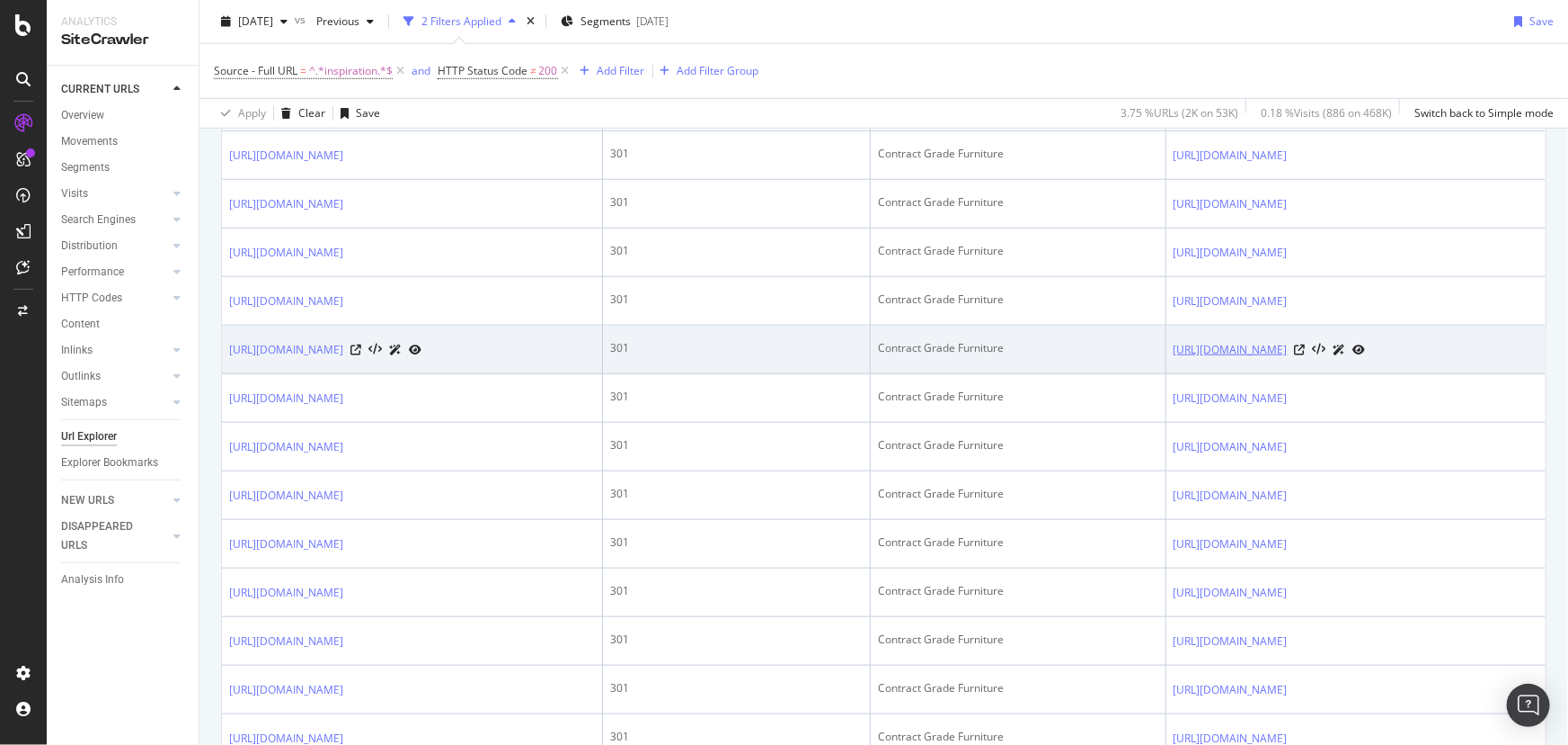
scroll to position [980, 0]
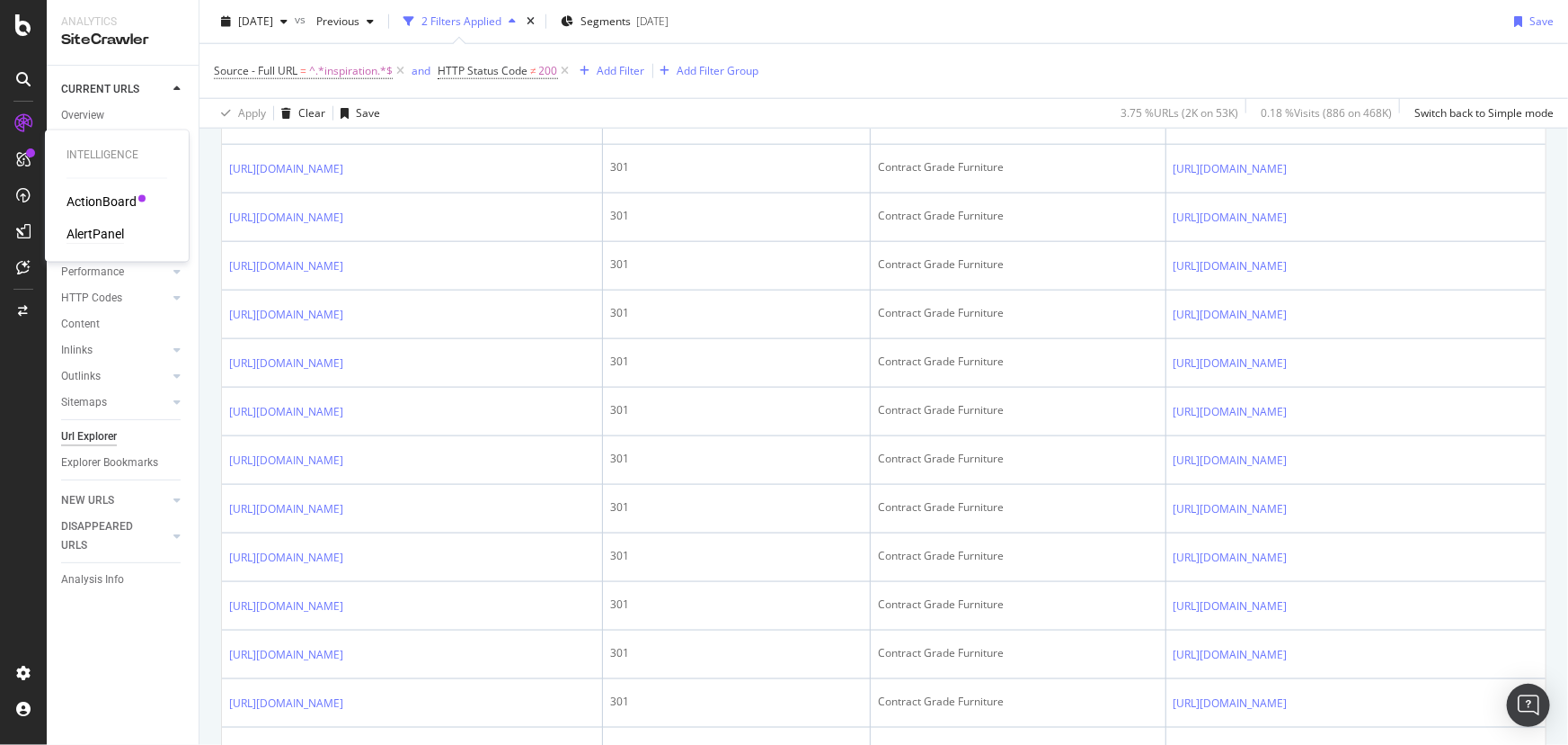
click at [105, 225] on div "AlertPanel" at bounding box center [95, 234] width 58 height 18
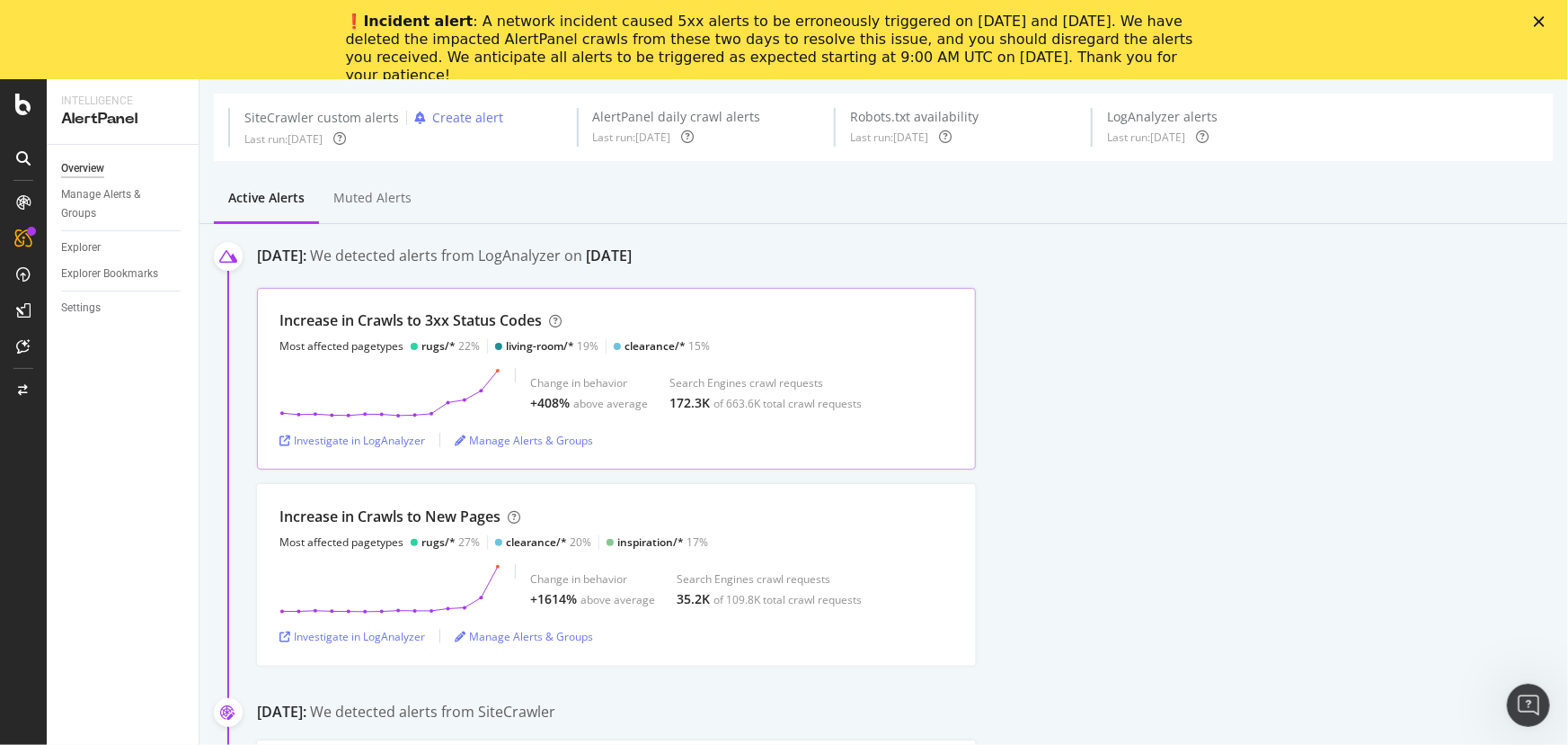
scroll to position [81, 0]
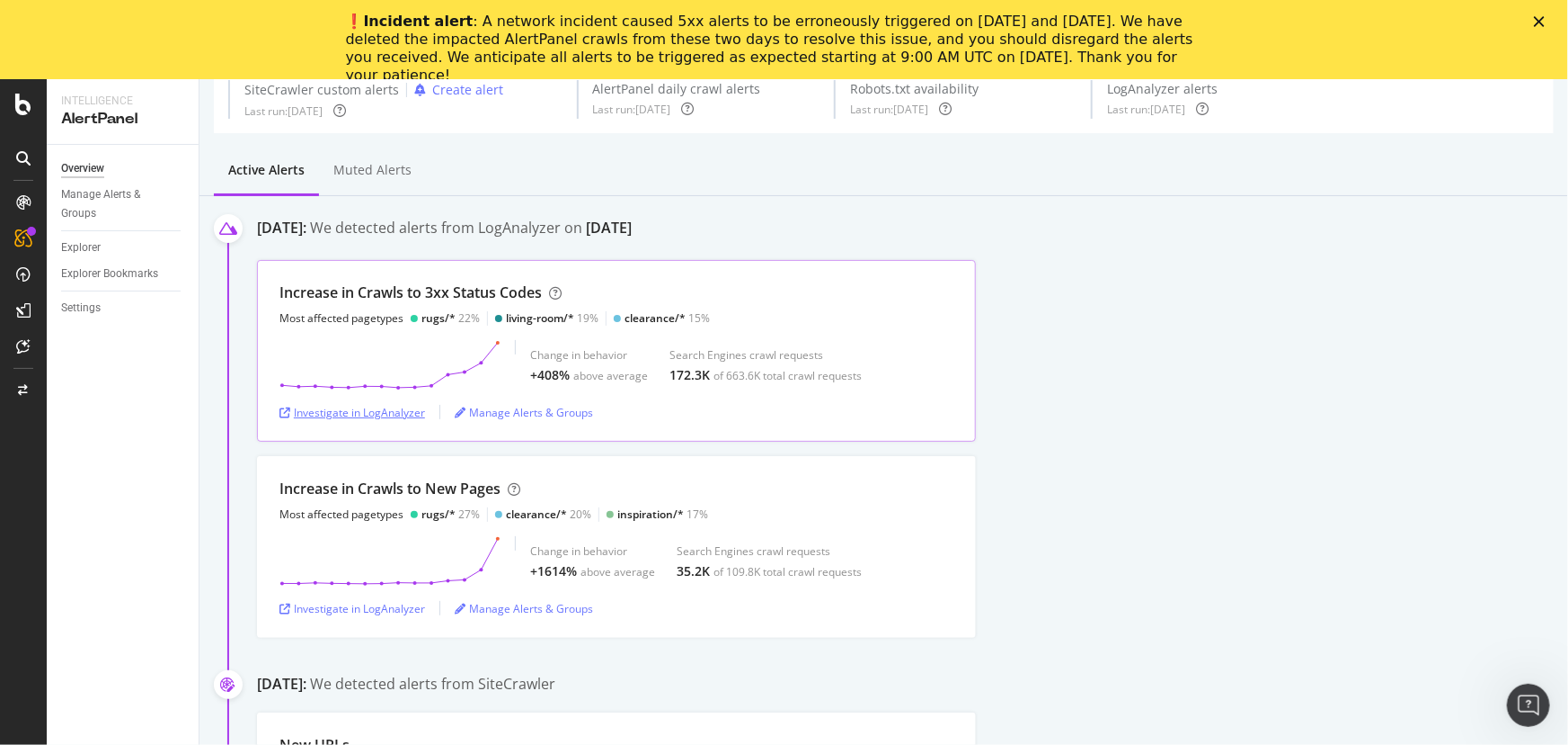
click at [387, 413] on div "Investigate in LogAnalyzer" at bounding box center [352, 412] width 145 height 15
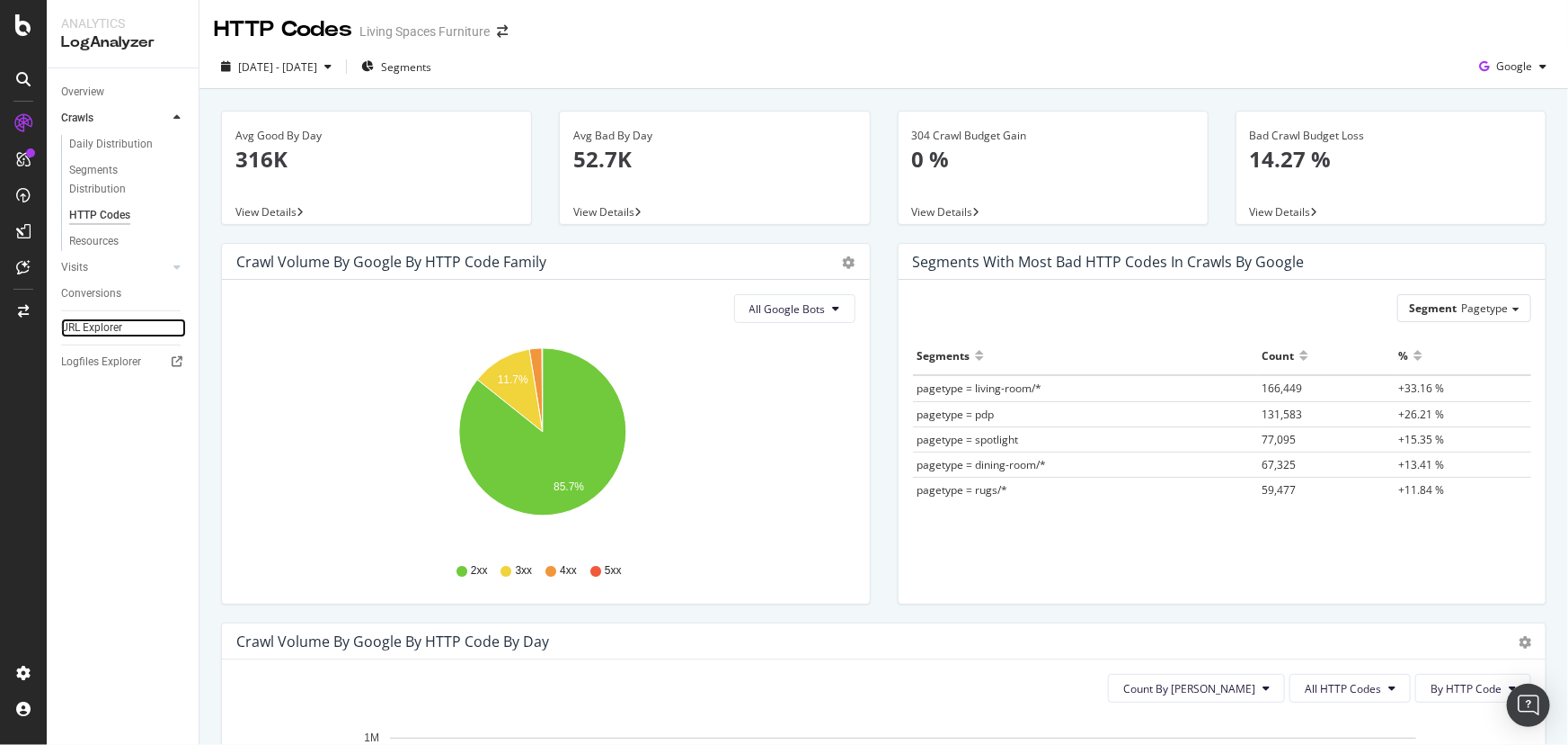
click at [122, 325] on link "URL Explorer" at bounding box center [124, 328] width 125 height 19
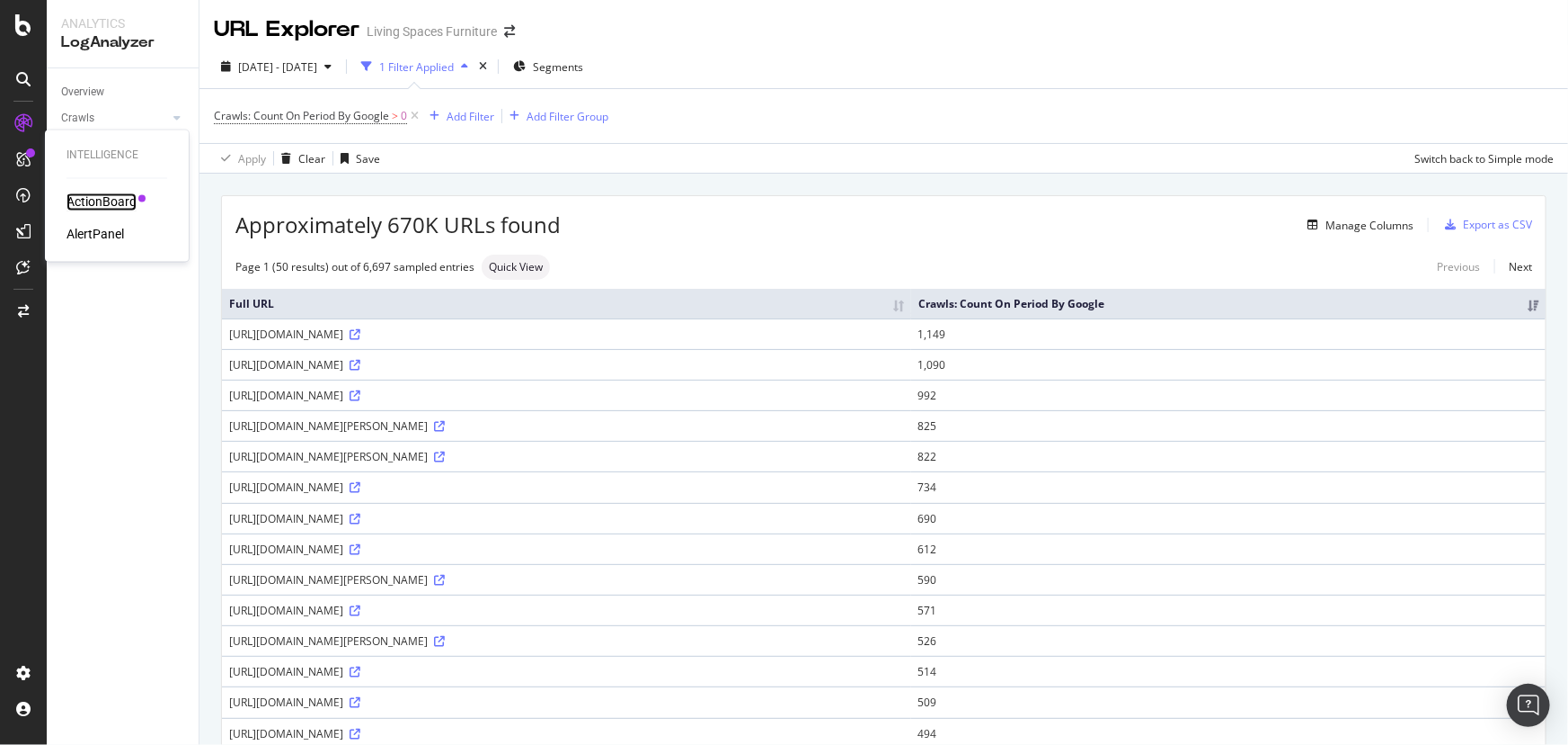
click at [99, 208] on div "ActionBoard" at bounding box center [101, 202] width 70 height 18
